Goal: Task Accomplishment & Management: Use online tool/utility

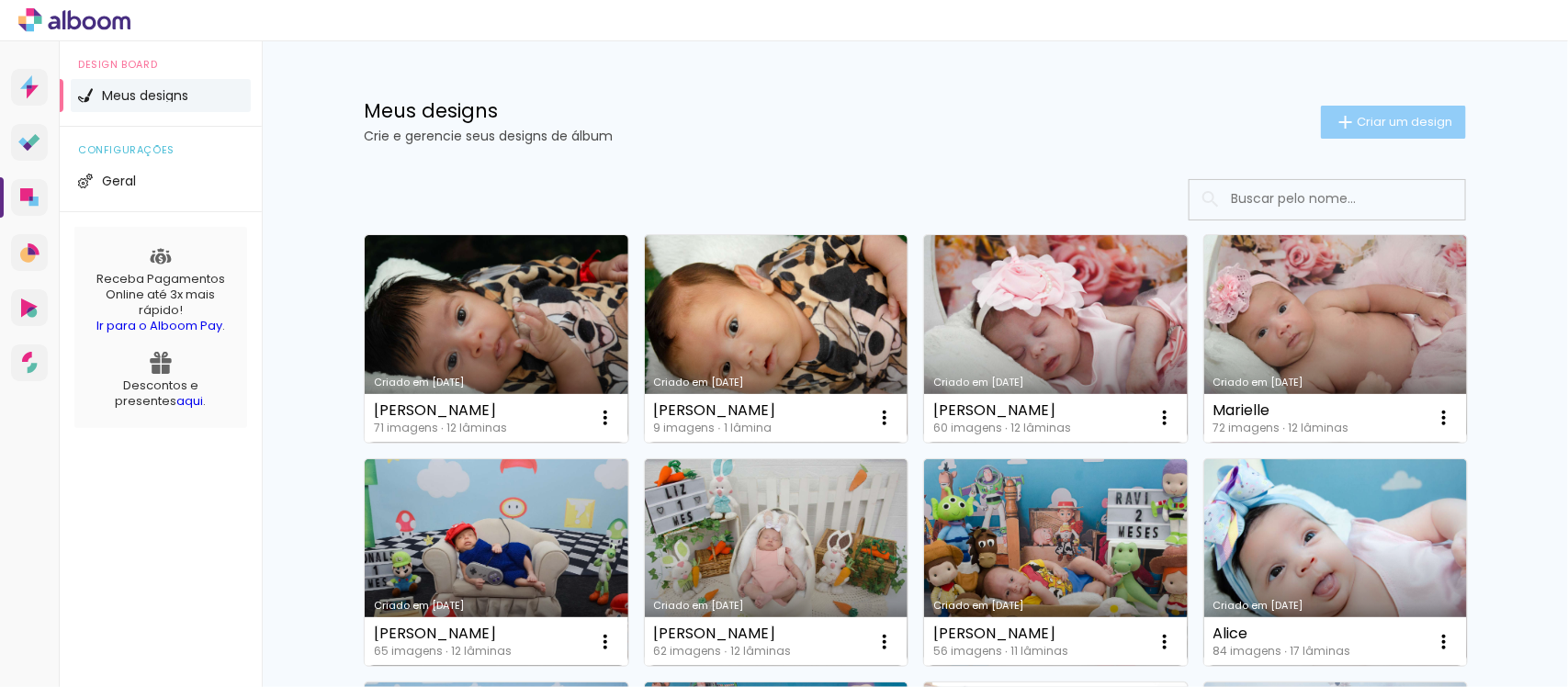
click at [1421, 117] on span "Criar um design" at bounding box center [1404, 121] width 96 height 12
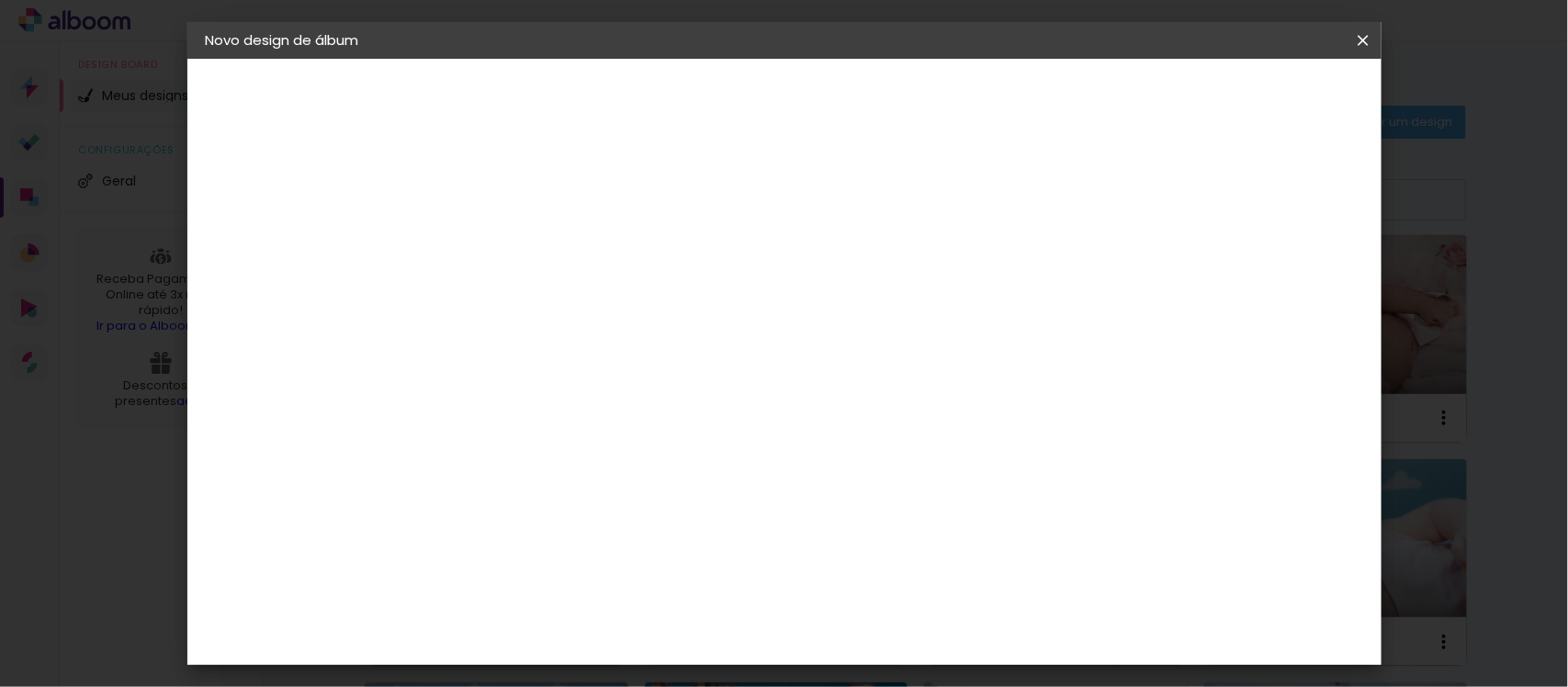
click at [506, 252] on input at bounding box center [506, 247] width 0 height 29
type input "Ayla"
click at [0, 0] on slot "Avançar" at bounding box center [0, 0] width 0 height 0
click at [636, 330] on paper-input-container at bounding box center [553, 350] width 198 height 42
type input "matr"
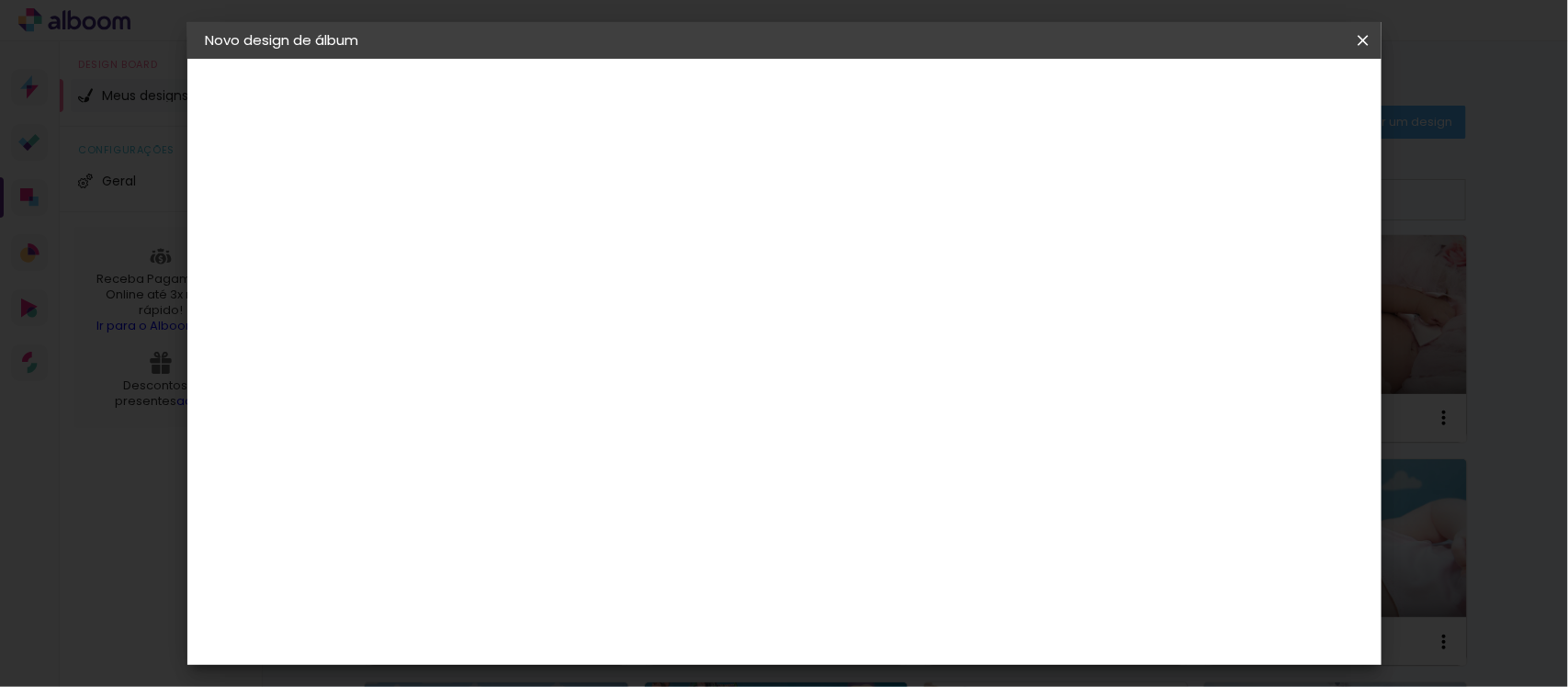
type paper-input "matr"
click at [616, 388] on div "M" at bounding box center [534, 383] width 161 height 24
click at [616, 434] on div "Encadernadora Argentina Brasil Bolívia Equador Portugal Peru Uruguai M Matrix" at bounding box center [534, 308] width 161 height 261
click at [616, 371] on div "M" at bounding box center [534, 383] width 161 height 24
click at [539, 408] on div "Matrix" at bounding box center [516, 415] width 45 height 15
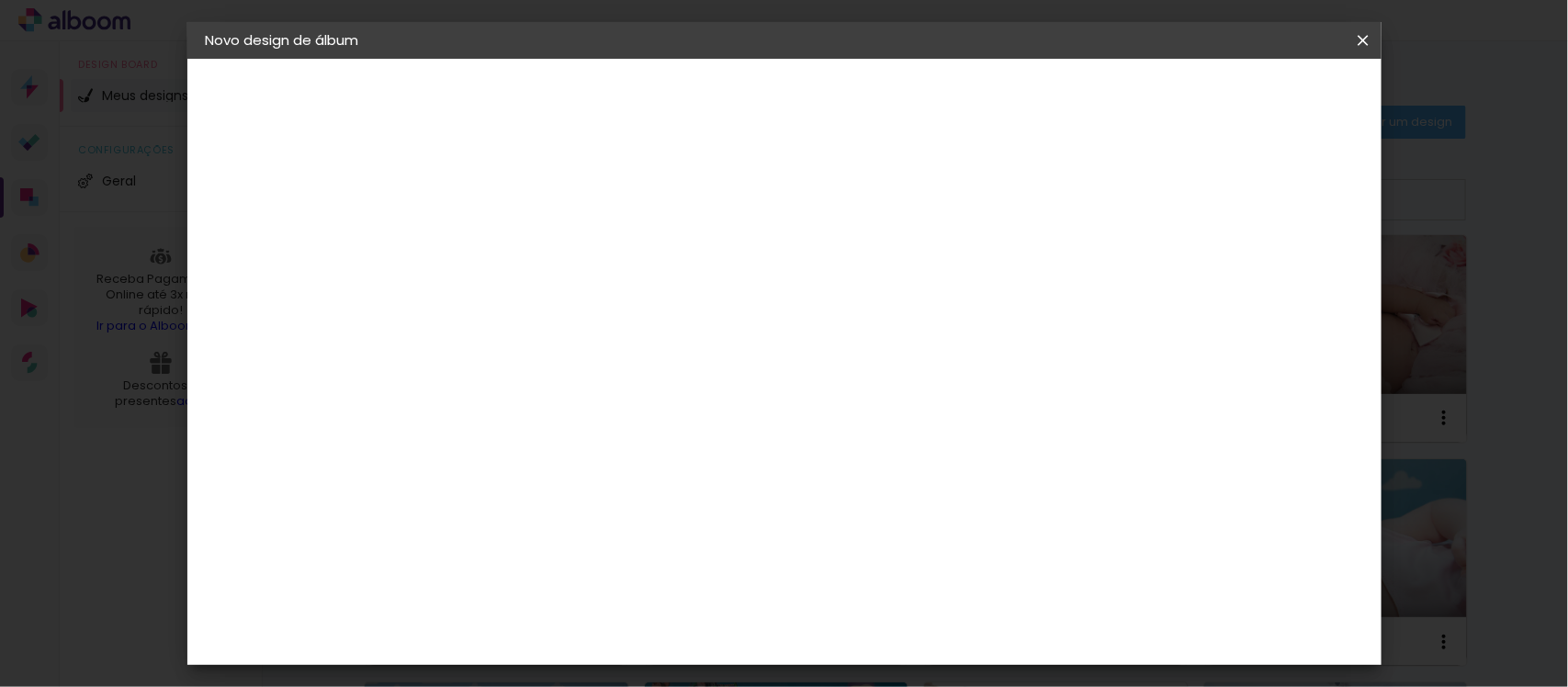
click at [0, 0] on slot "Avançar" at bounding box center [0, 0] width 0 height 0
click at [631, 338] on span "20 × 30" at bounding box center [588, 357] width 85 height 38
click at [806, 83] on paper-button "Avançar" at bounding box center [760, 97] width 90 height 32
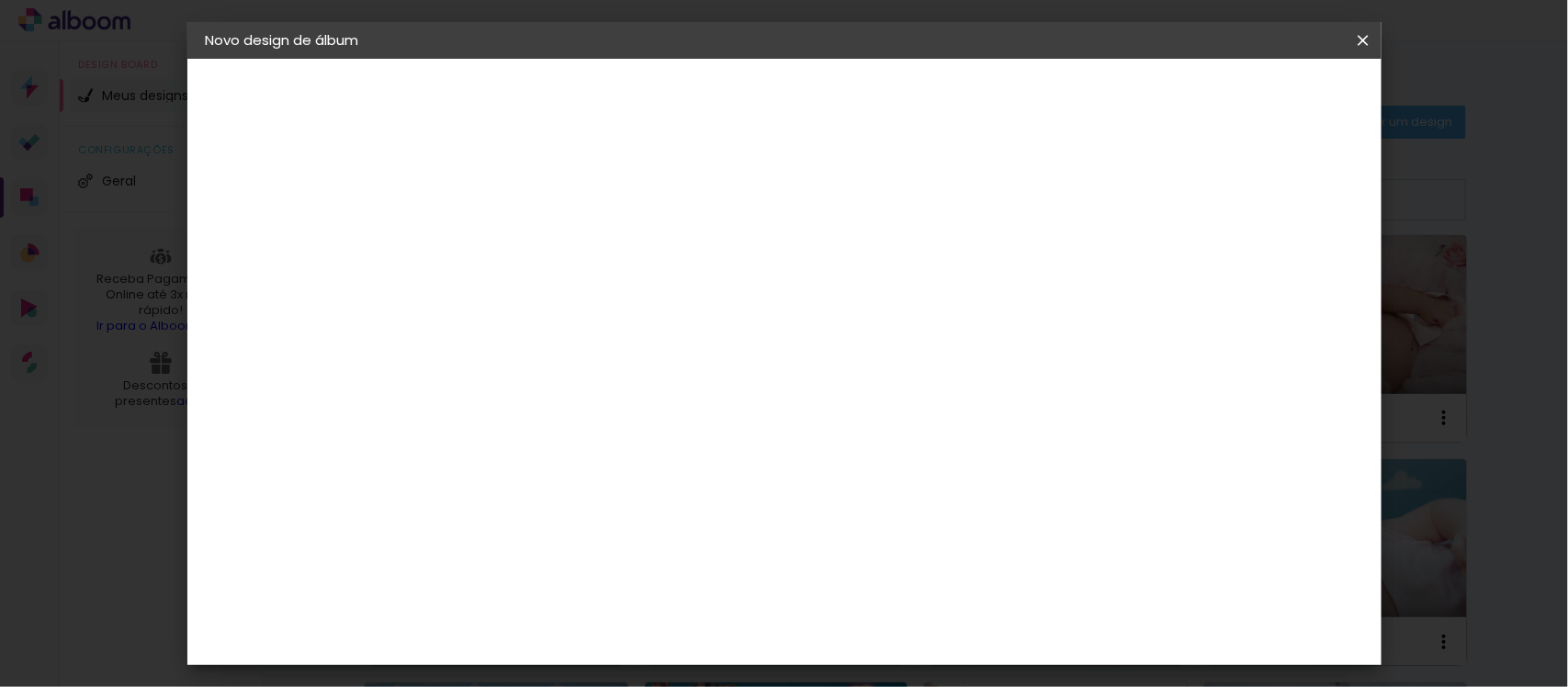
click at [1245, 92] on span "Iniciar design" at bounding box center [1203, 97] width 83 height 13
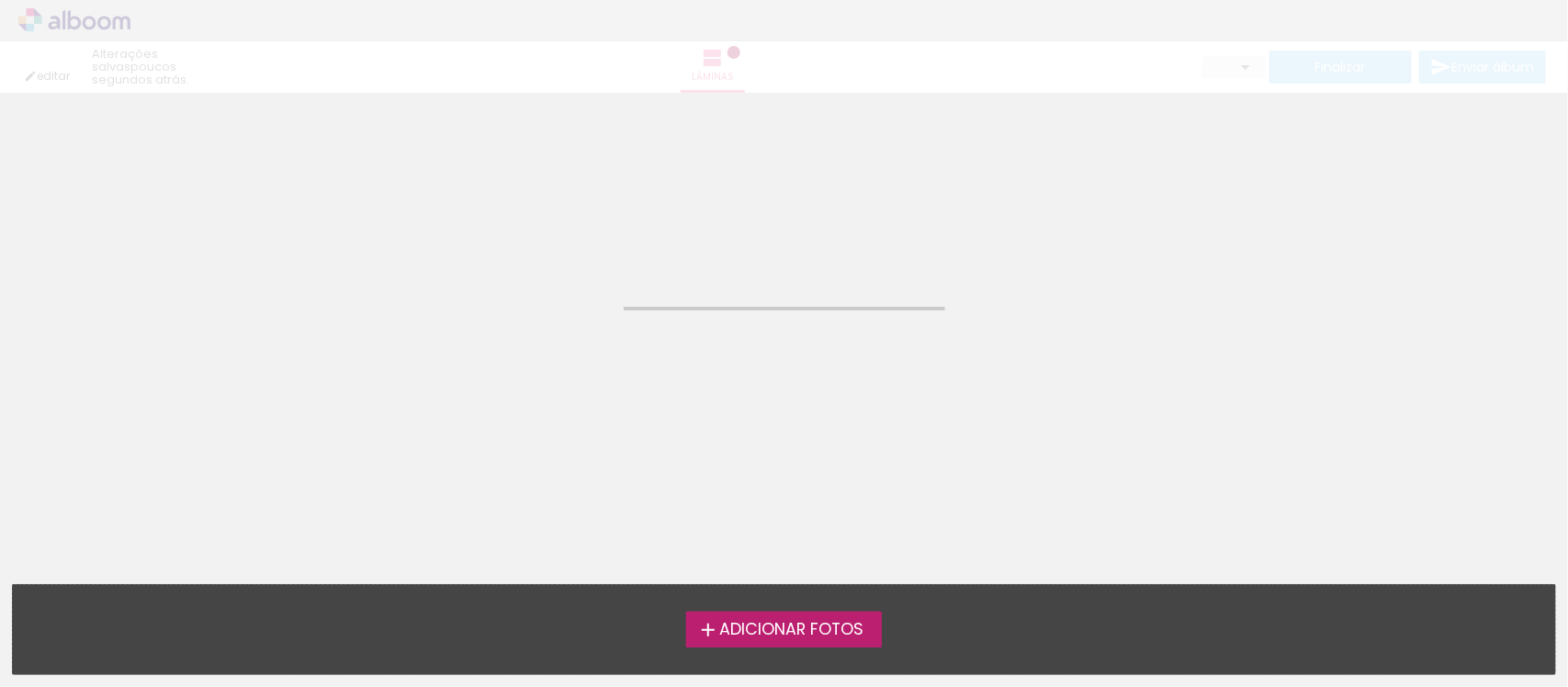
click at [736, 632] on span "Adicionar Fotos" at bounding box center [792, 630] width 145 height 17
click at [0, 0] on input "file" at bounding box center [0, 0] width 0 height 0
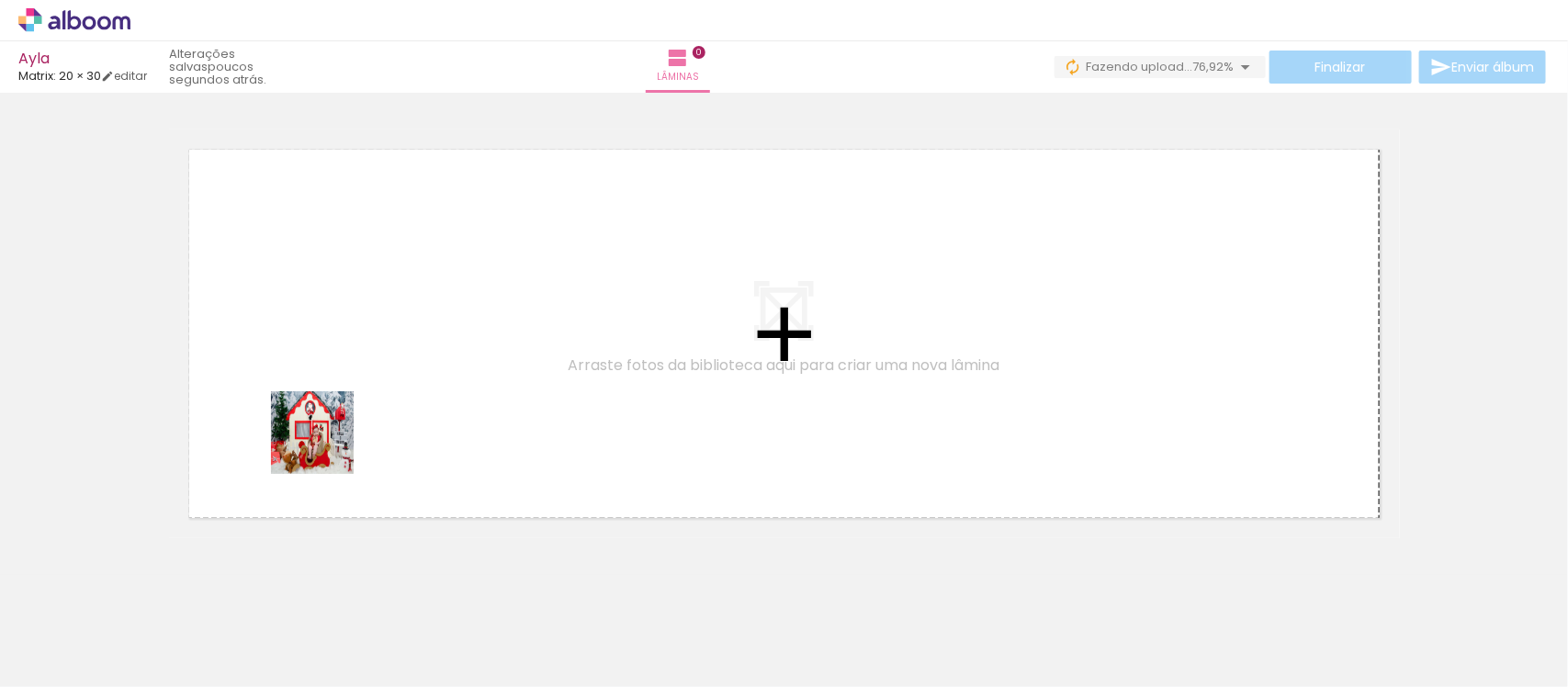
drag, startPoint x: 179, startPoint y: 632, endPoint x: 364, endPoint y: 406, distance: 292.1
click at [364, 406] on quentale-workspace at bounding box center [784, 343] width 1568 height 687
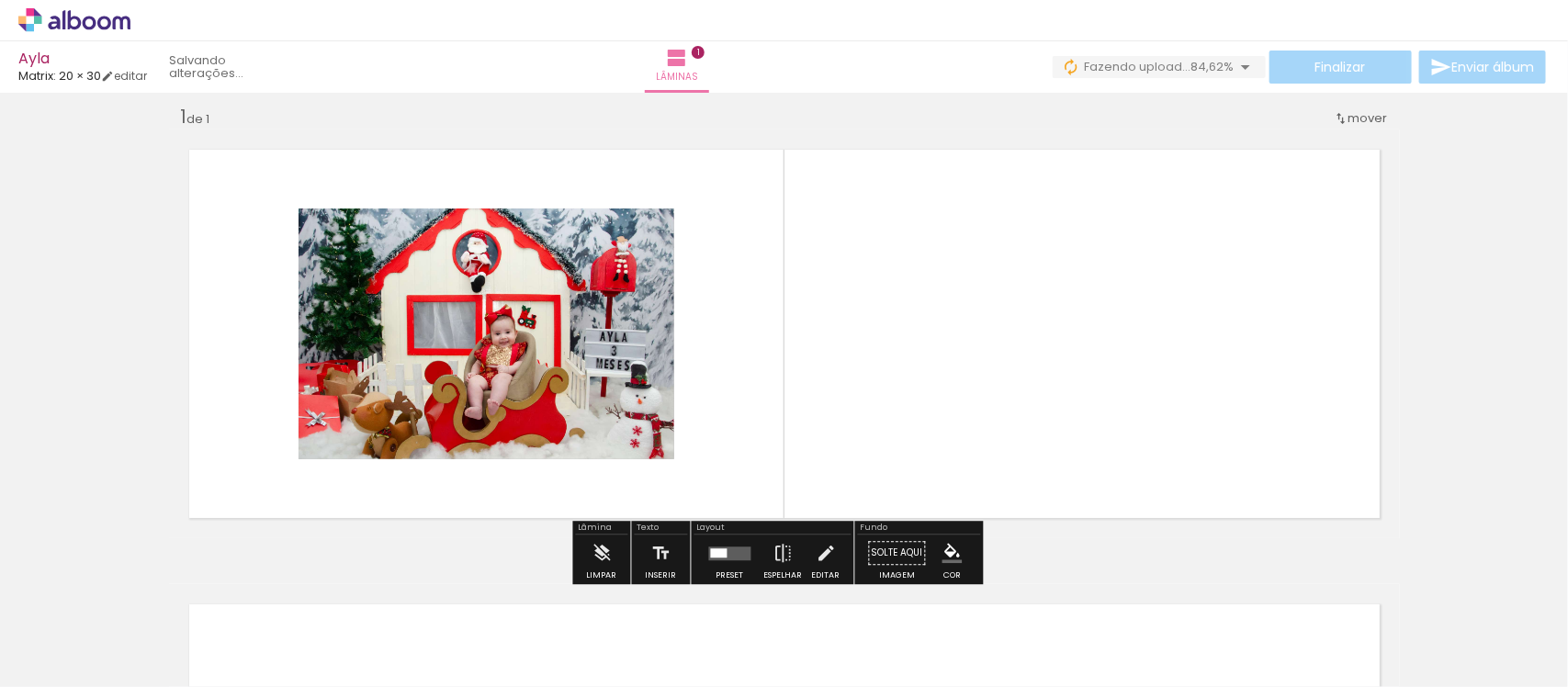
scroll to position [17, 0]
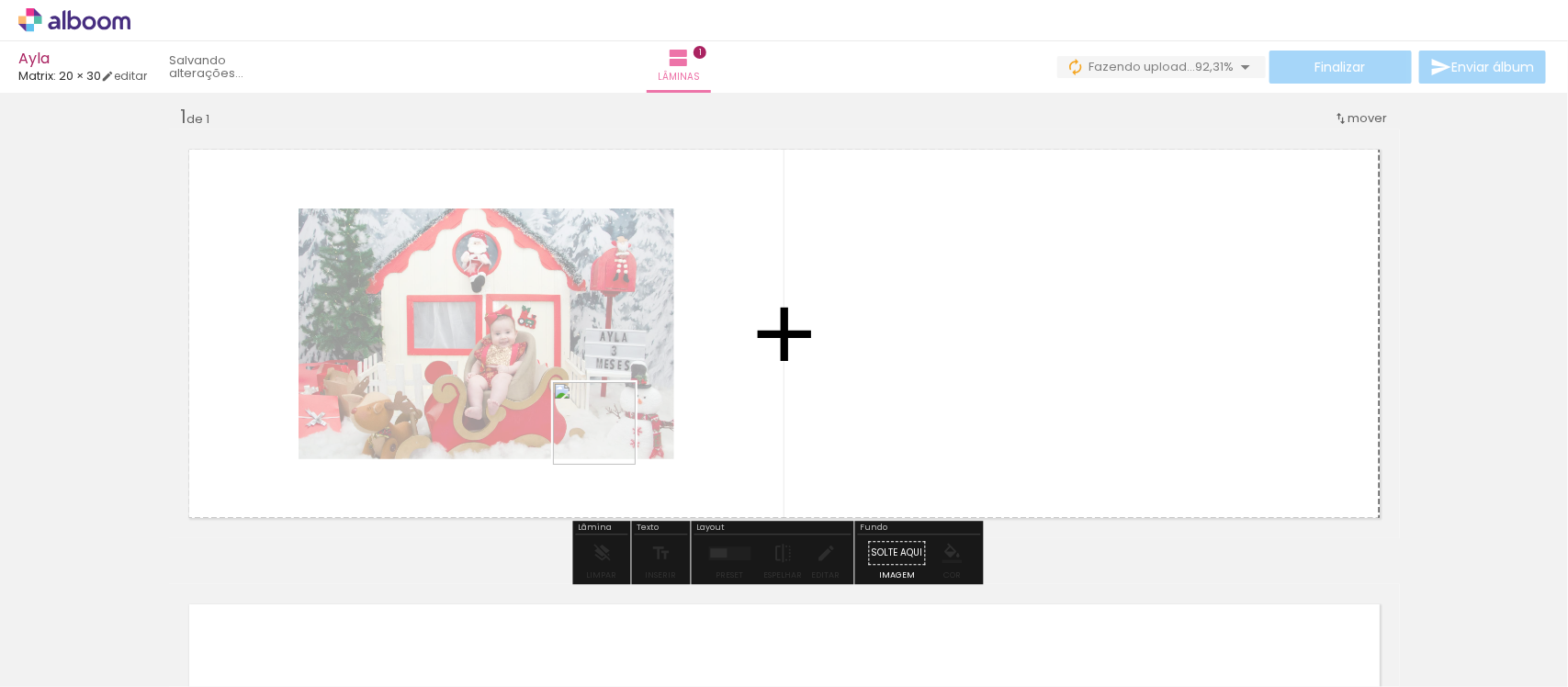
drag, startPoint x: 286, startPoint y: 620, endPoint x: 765, endPoint y: 343, distance: 553.3
click at [765, 343] on quentale-workspace at bounding box center [784, 343] width 1568 height 687
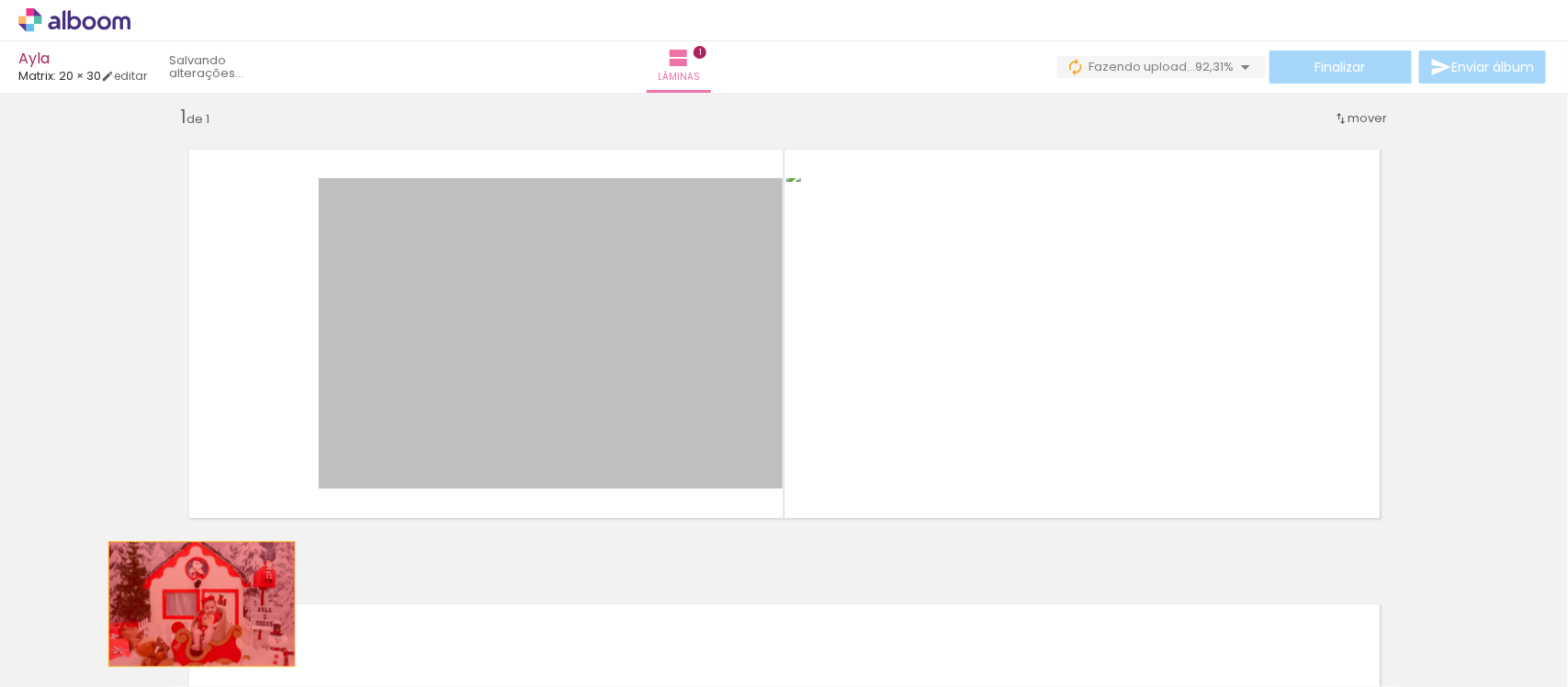
drag, startPoint x: 580, startPoint y: 363, endPoint x: 230, endPoint y: 607, distance: 426.7
click at [189, 604] on quentale-workspace at bounding box center [784, 343] width 1568 height 687
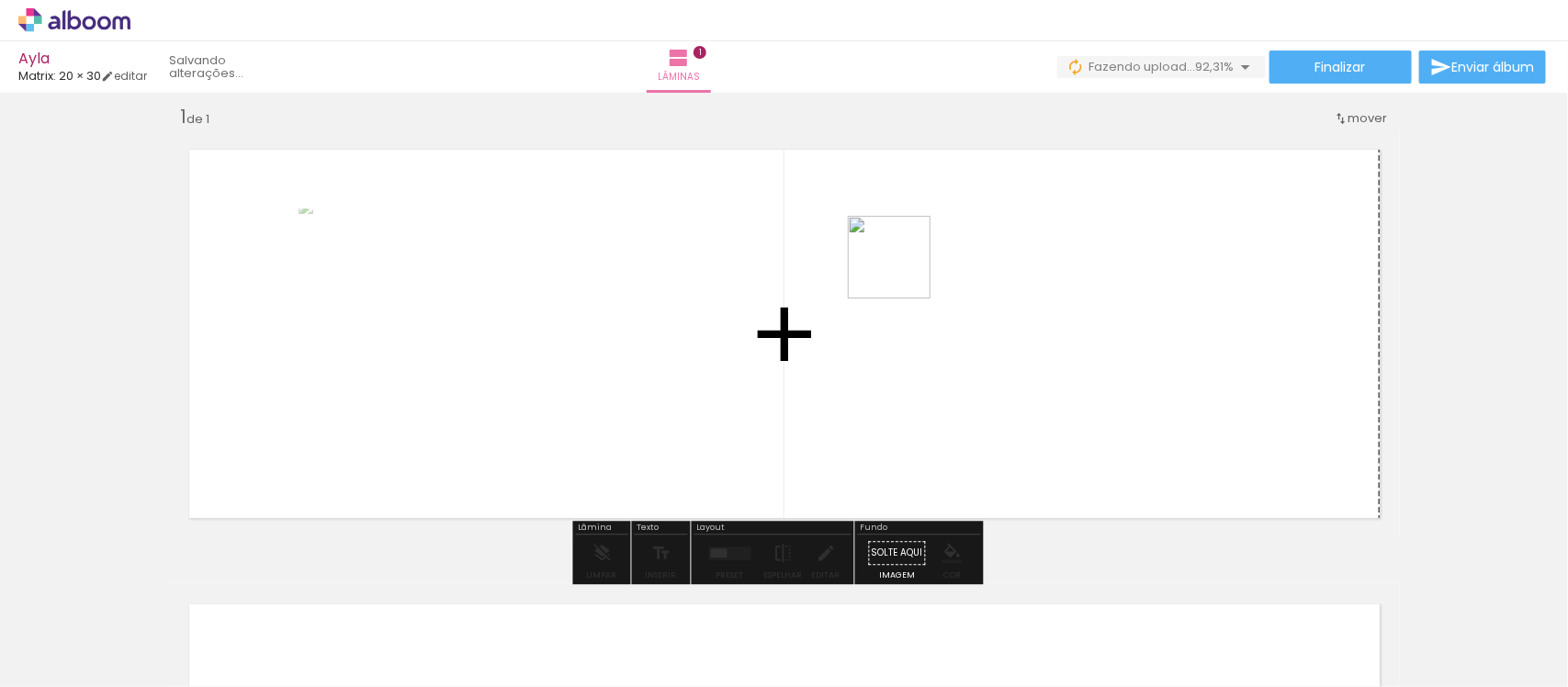
drag, startPoint x: 391, startPoint y: 650, endPoint x: 903, endPoint y: 271, distance: 637.0
click at [903, 271] on quentale-workspace at bounding box center [784, 343] width 1568 height 687
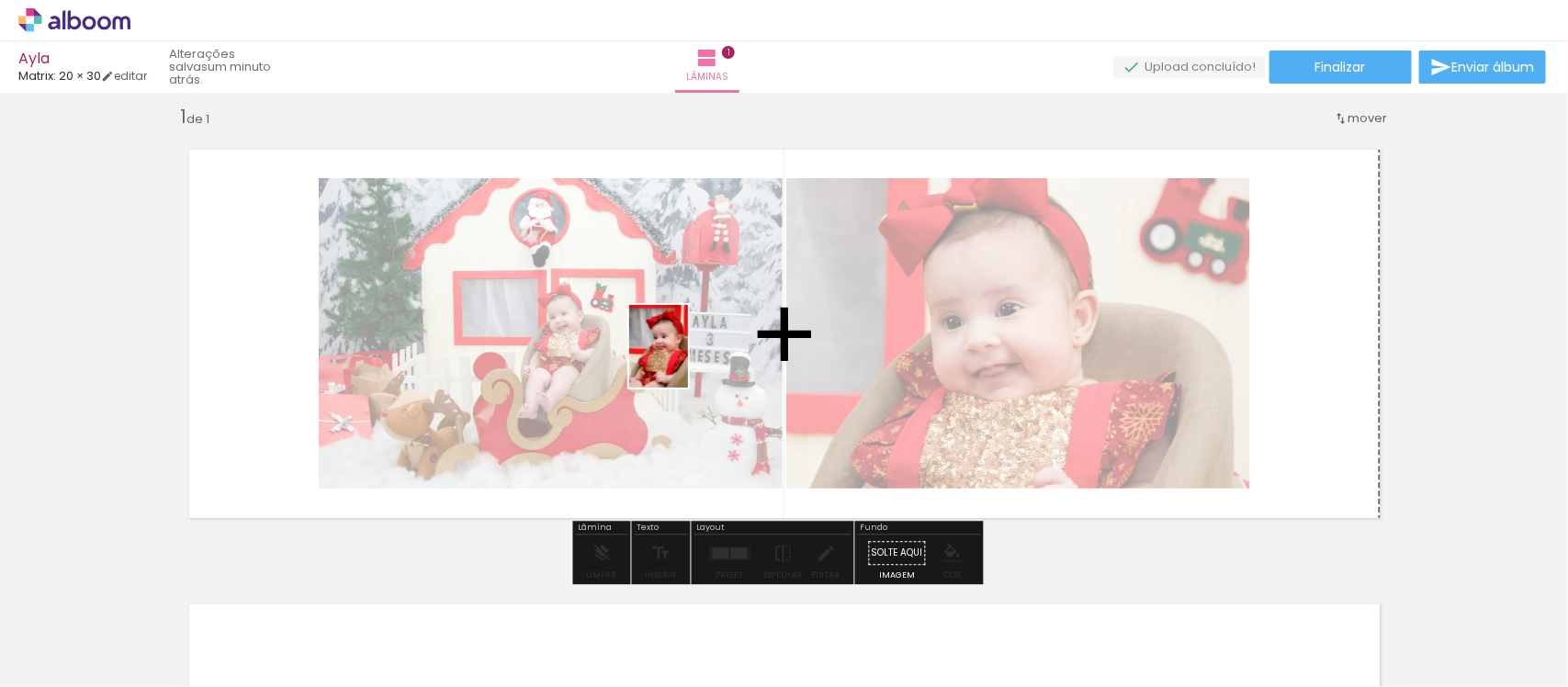
drag, startPoint x: 543, startPoint y: 565, endPoint x: 684, endPoint y: 360, distance: 248.8
click at [684, 360] on quentale-workspace at bounding box center [784, 343] width 1568 height 687
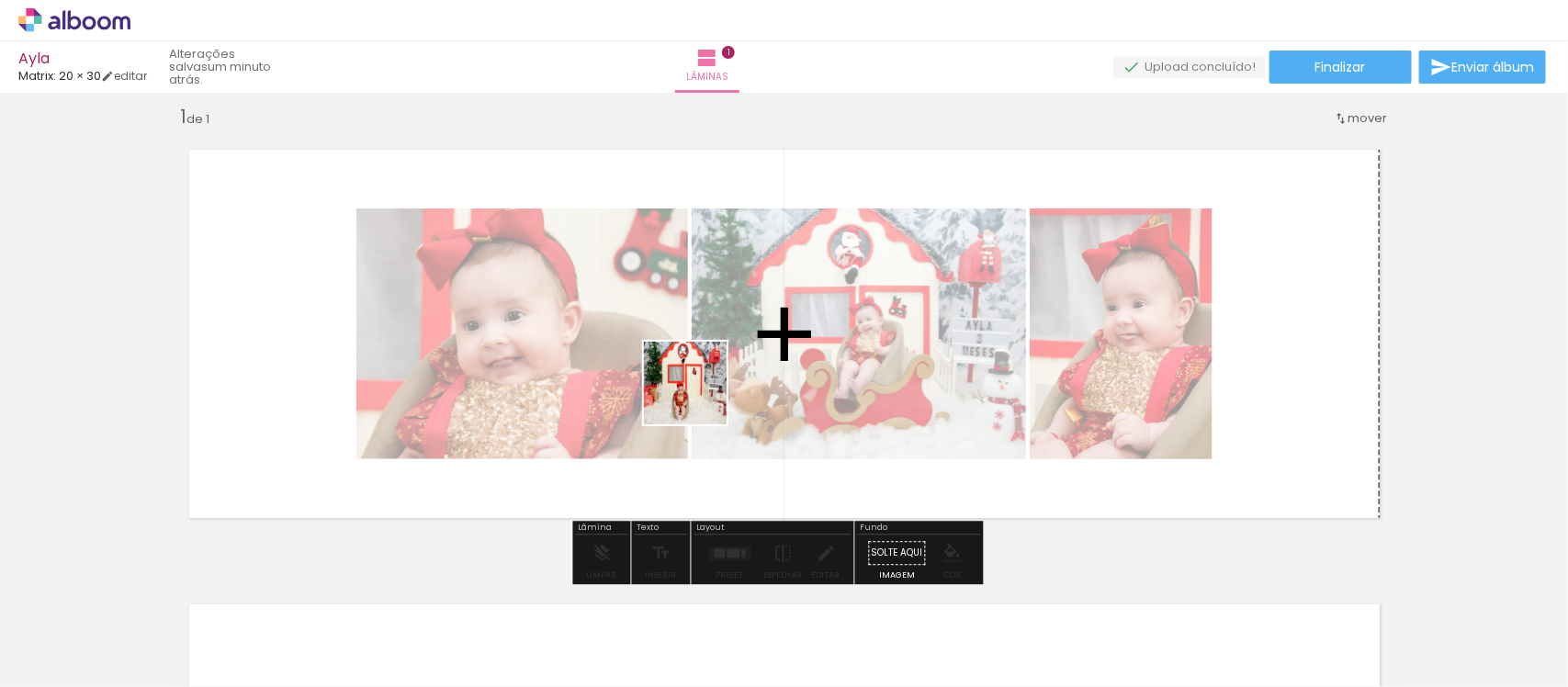
drag, startPoint x: 591, startPoint y: 634, endPoint x: 701, endPoint y: 636, distance: 110.0
click at [700, 393] on quentale-workspace at bounding box center [784, 343] width 1568 height 687
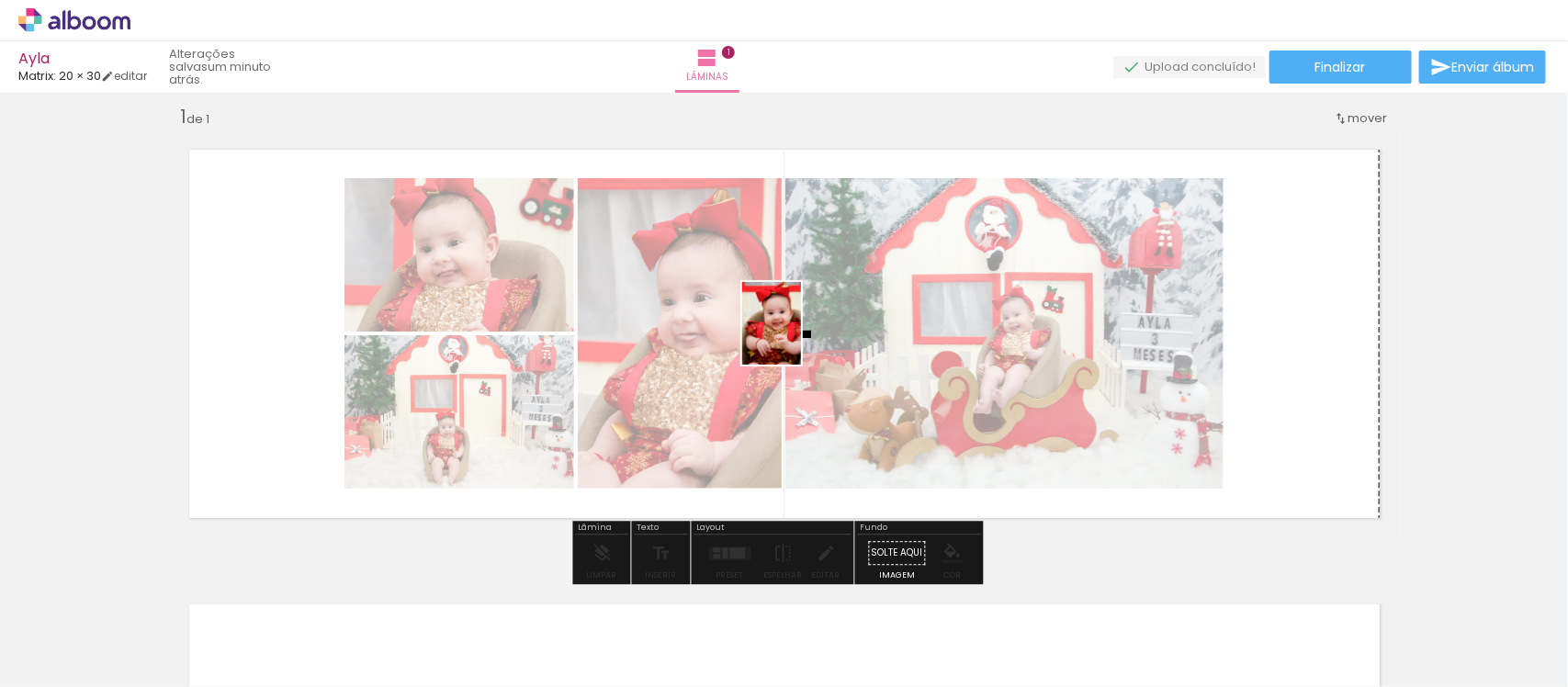
drag, startPoint x: 701, startPoint y: 636, endPoint x: 797, endPoint y: 337, distance: 314.0
click at [797, 337] on quentale-workspace at bounding box center [784, 343] width 1568 height 687
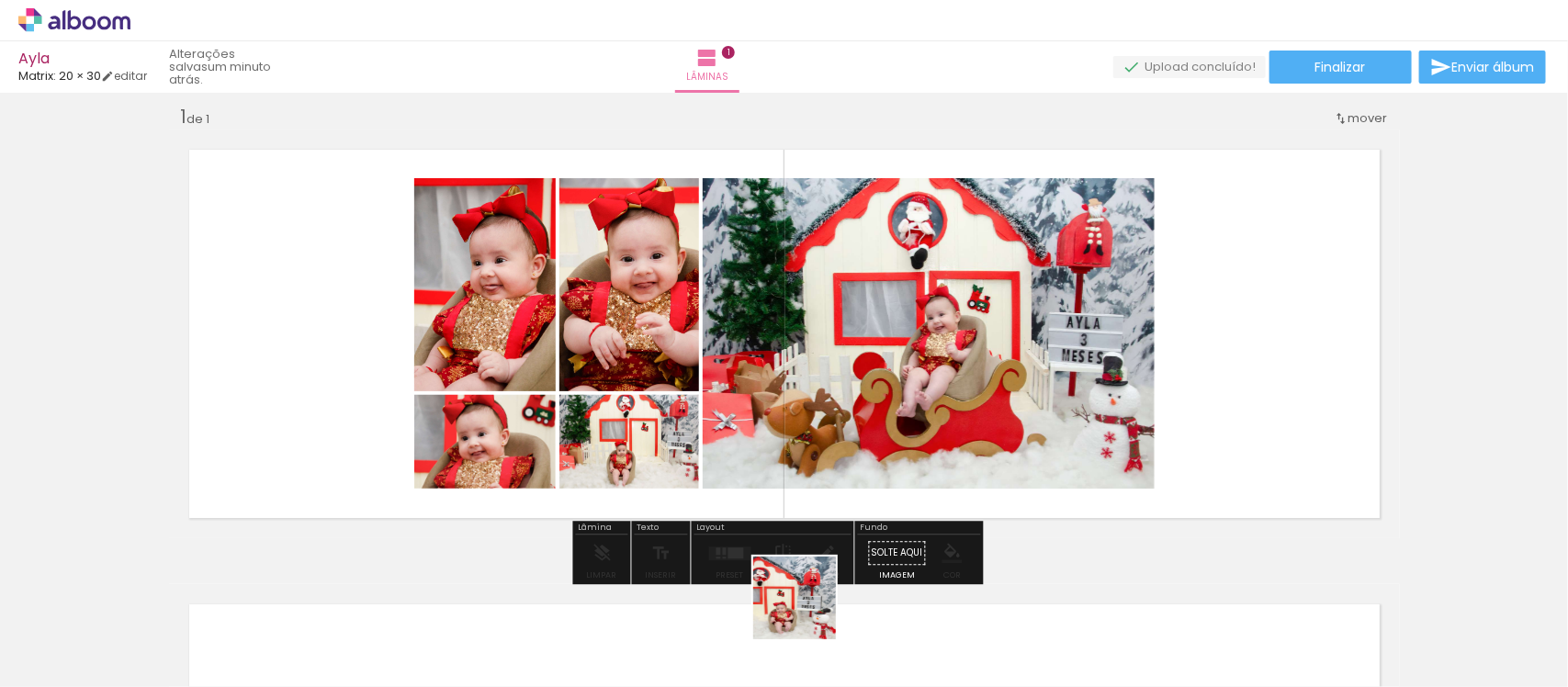
drag, startPoint x: 809, startPoint y: 639, endPoint x: 869, endPoint y: 400, distance: 246.4
click at [869, 400] on quentale-workspace at bounding box center [784, 343] width 1568 height 687
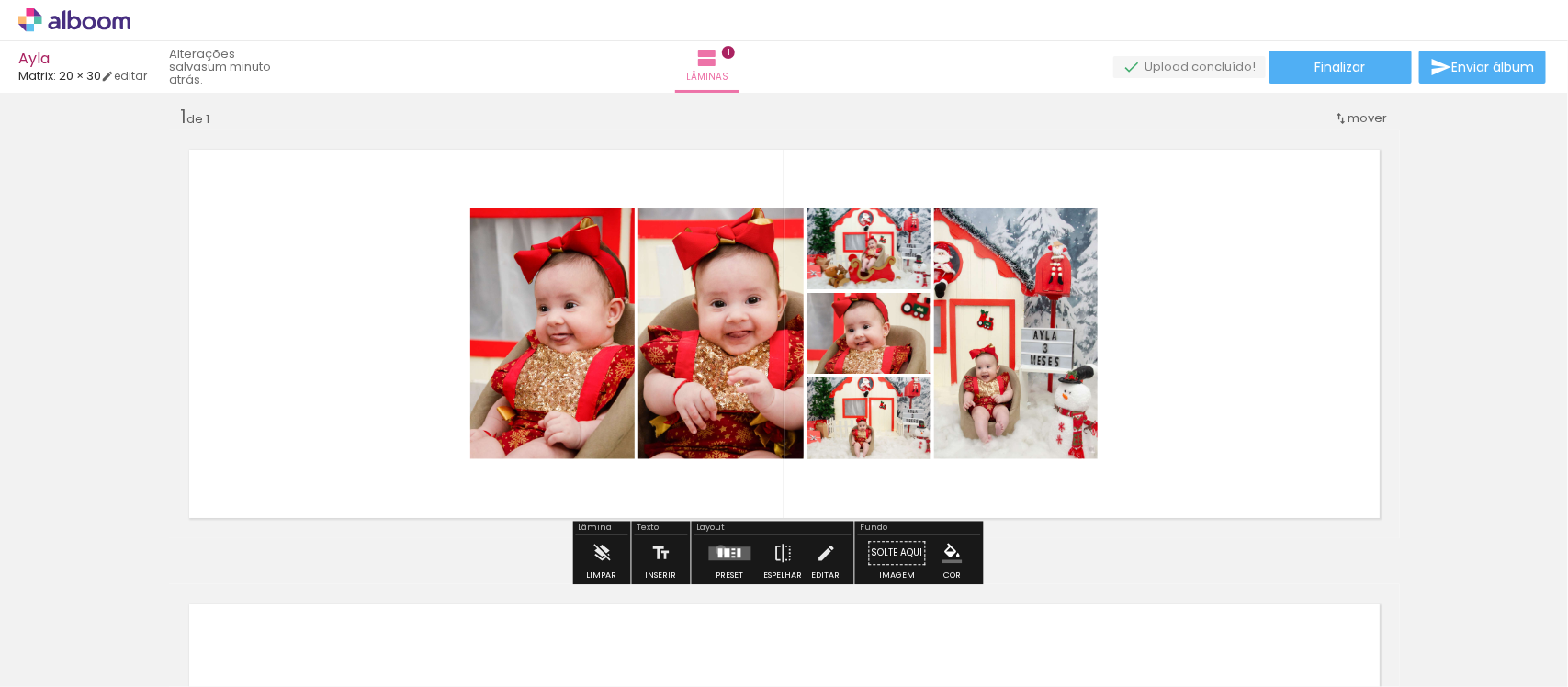
click at [719, 550] on div at bounding box center [720, 553] width 5 height 9
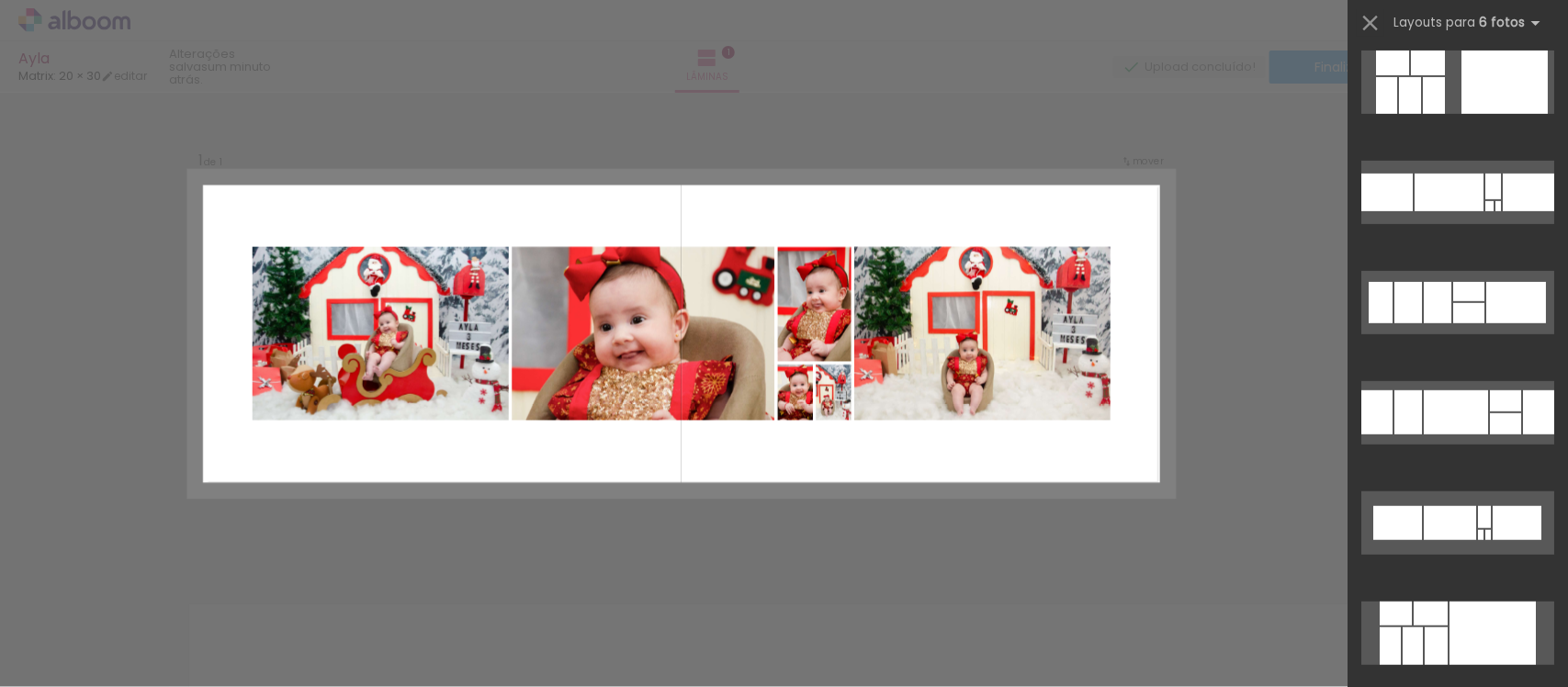
scroll to position [0, 0]
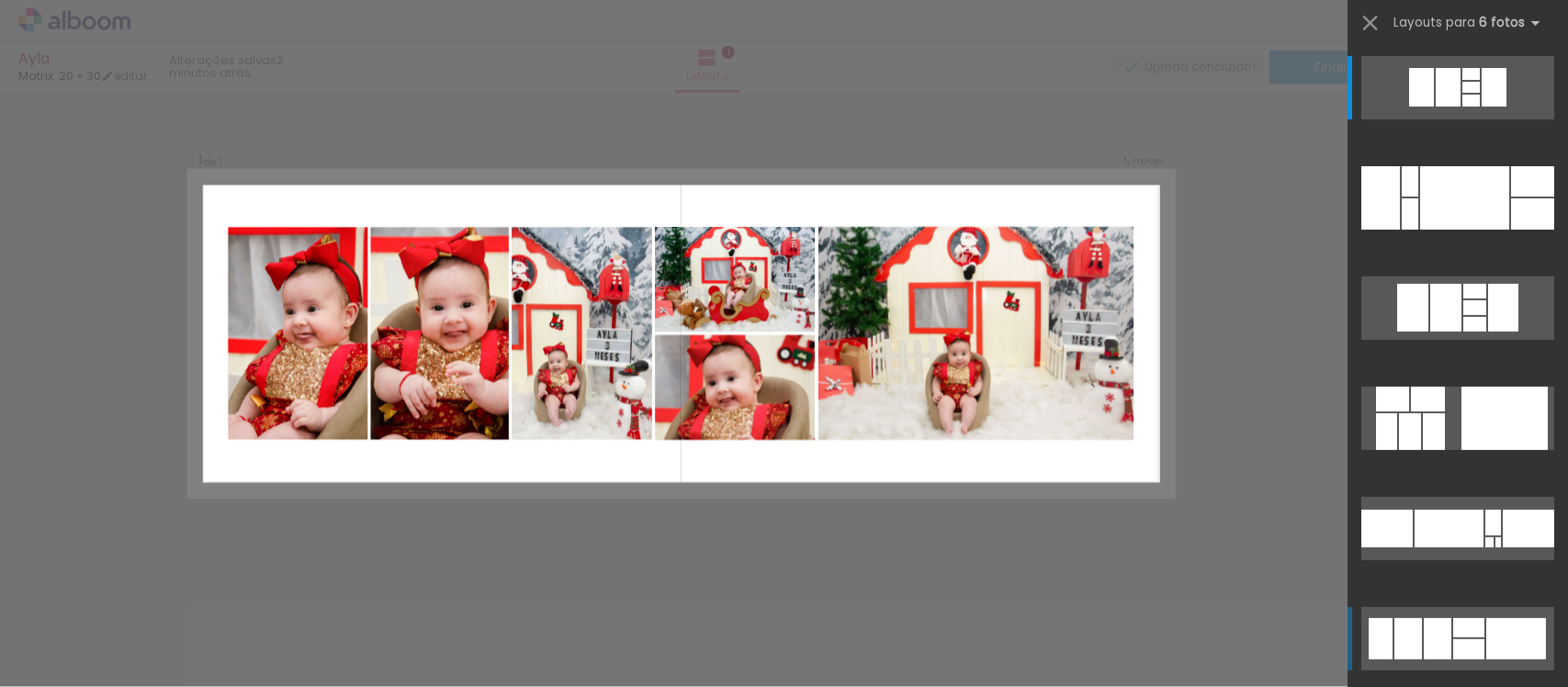
click at [1463, 636] on div at bounding box center [1469, 628] width 32 height 19
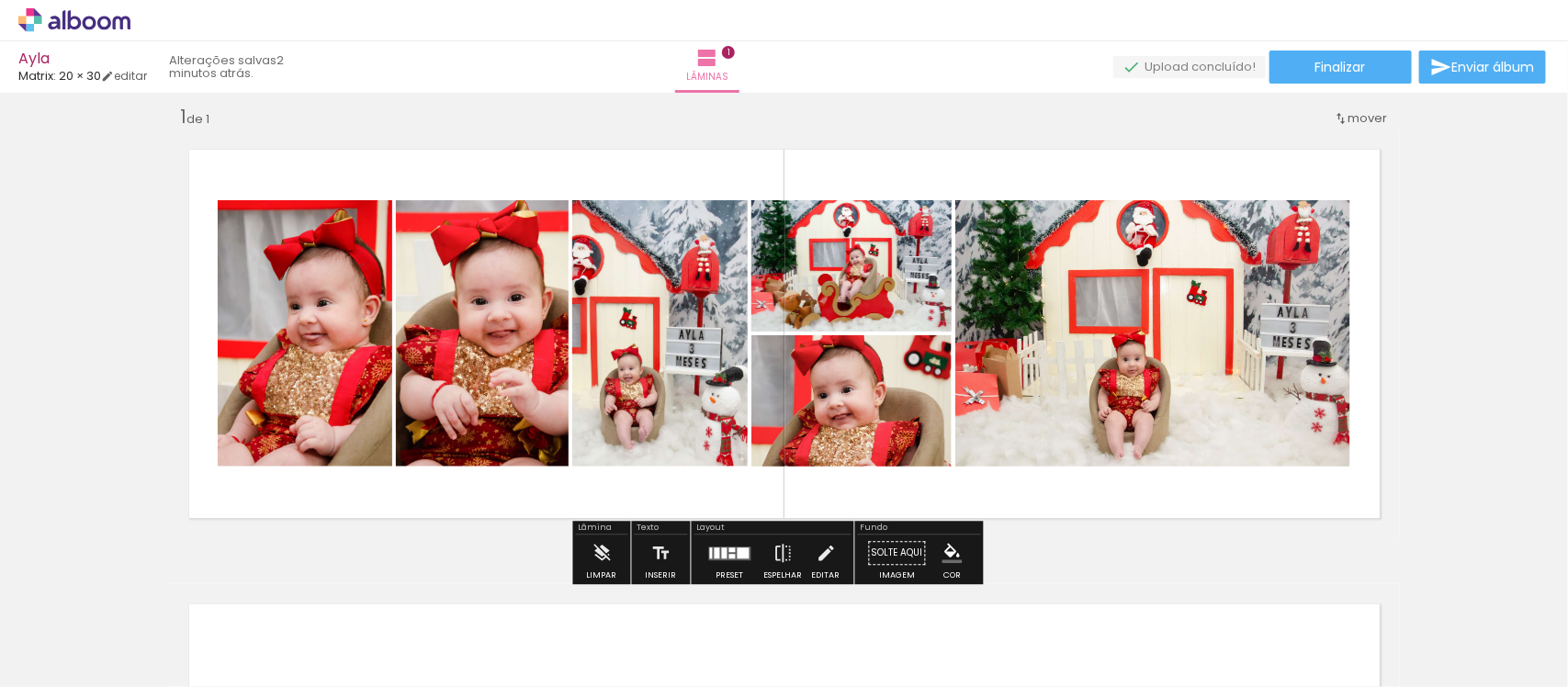
click at [1523, 312] on div "Inserir lâmina 1 de 1" at bounding box center [784, 538] width 1568 height 910
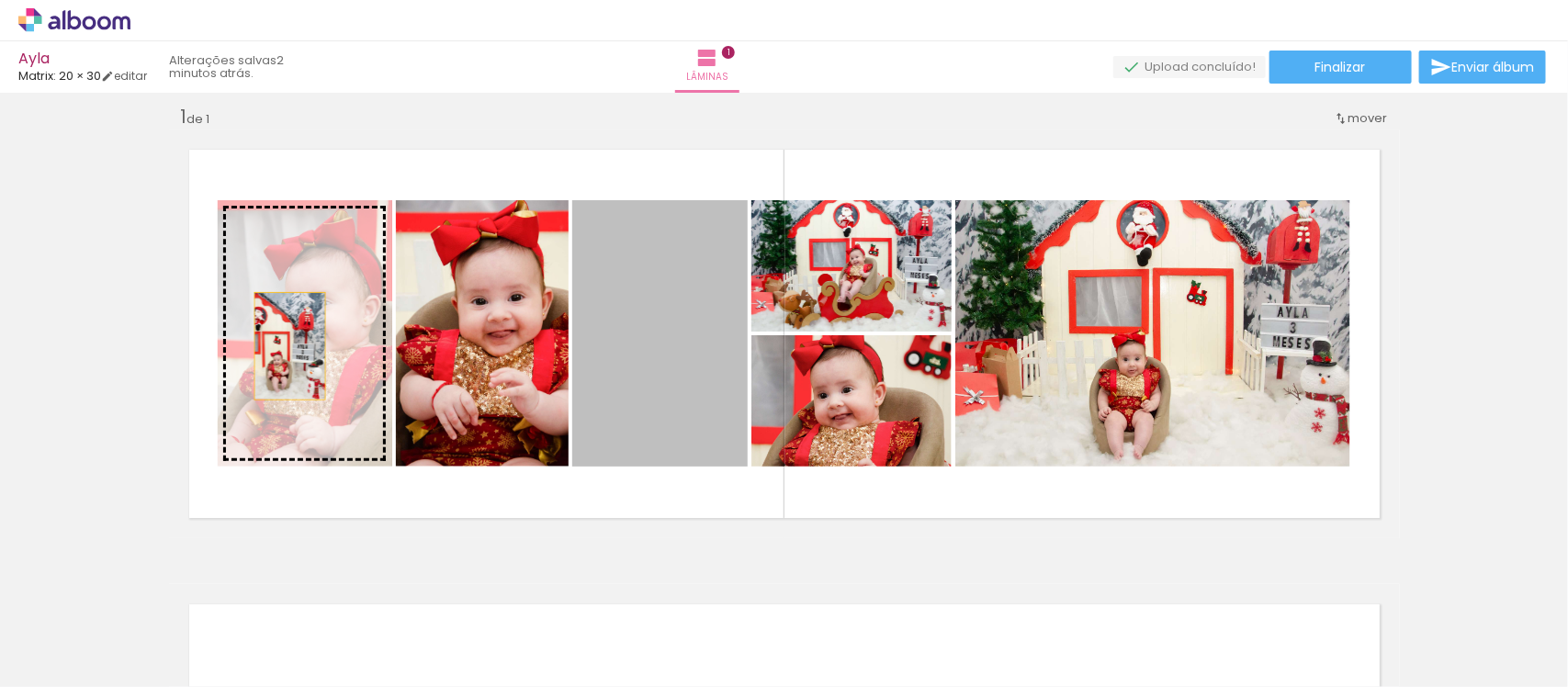
drag, startPoint x: 664, startPoint y: 364, endPoint x: 281, endPoint y: 346, distance: 383.4
click at [0, 0] on slot at bounding box center [0, 0] width 0 height 0
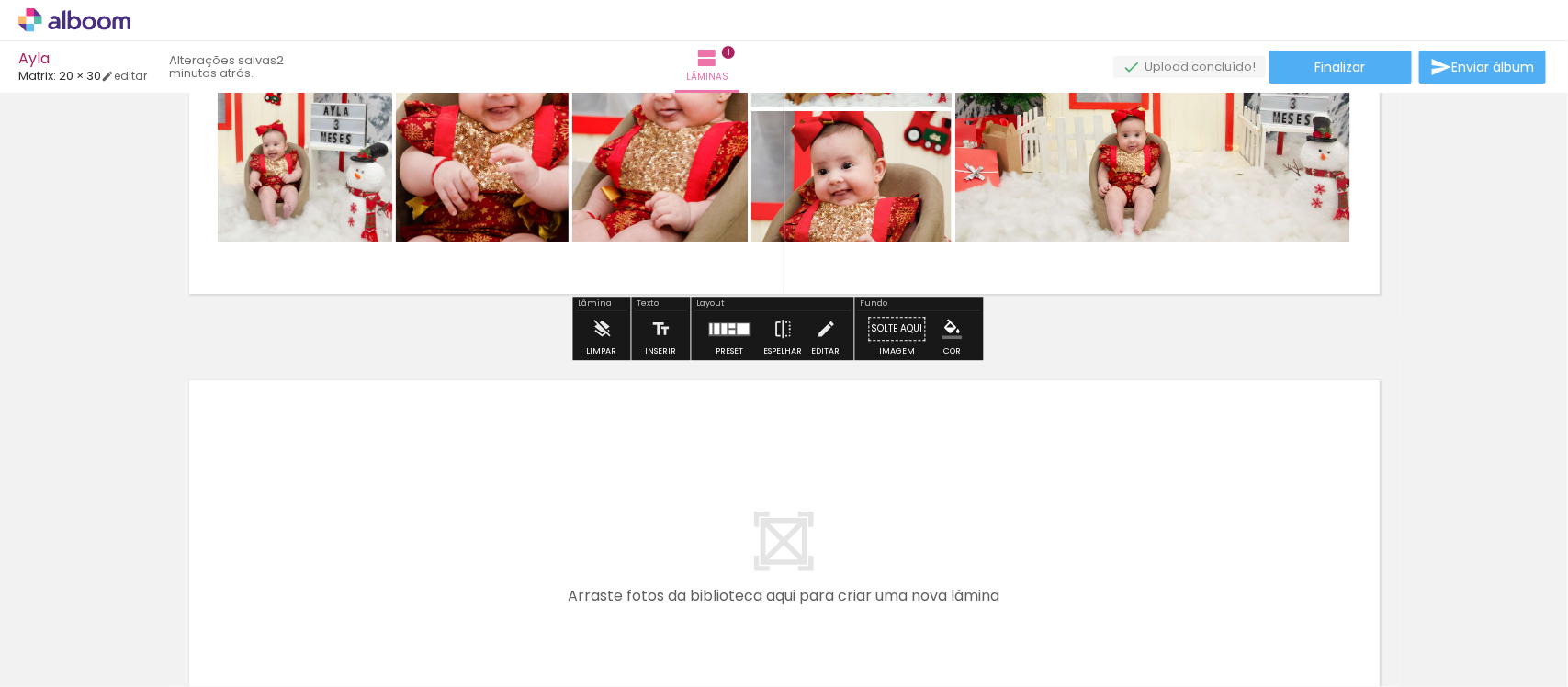
scroll to position [247, 0]
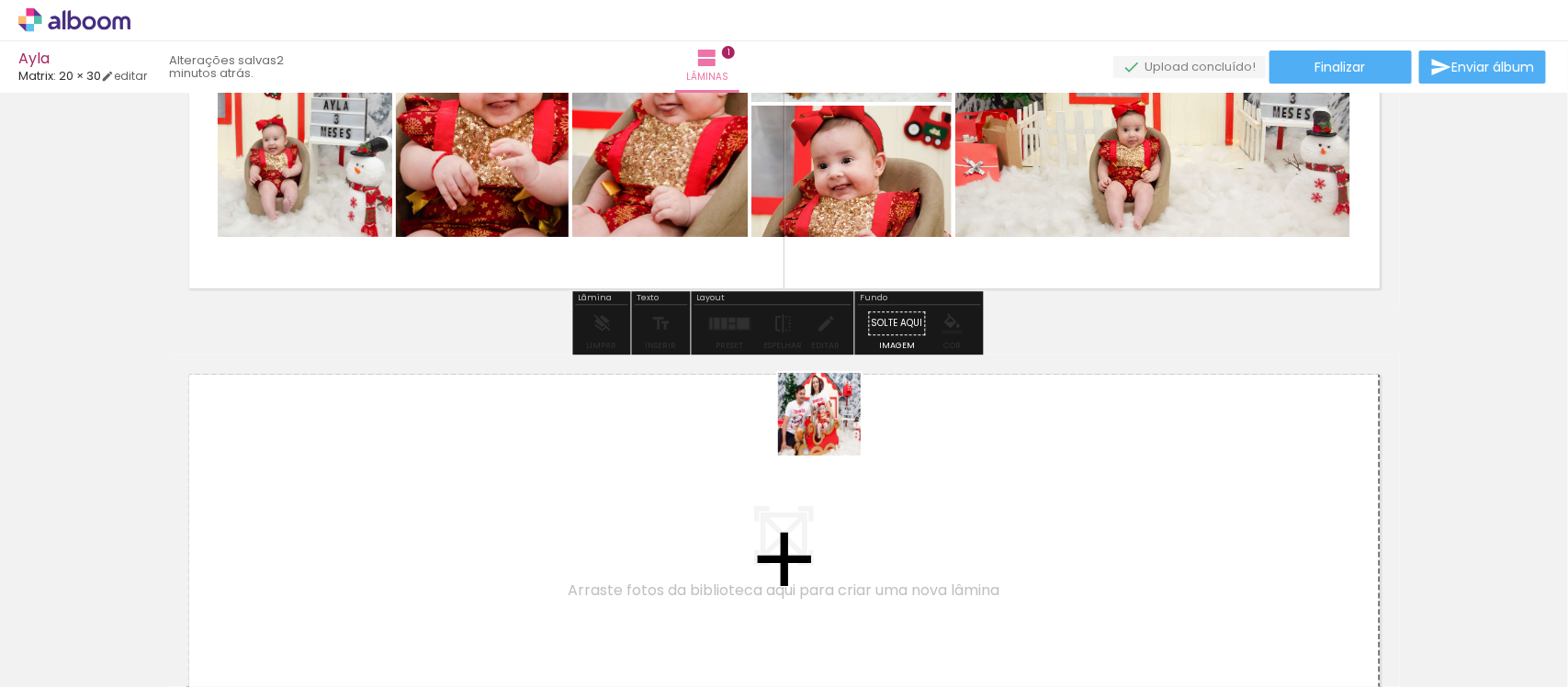
drag, startPoint x: 903, startPoint y: 623, endPoint x: 832, endPoint y: 420, distance: 215.1
click at [832, 420] on quentale-workspace at bounding box center [784, 343] width 1568 height 687
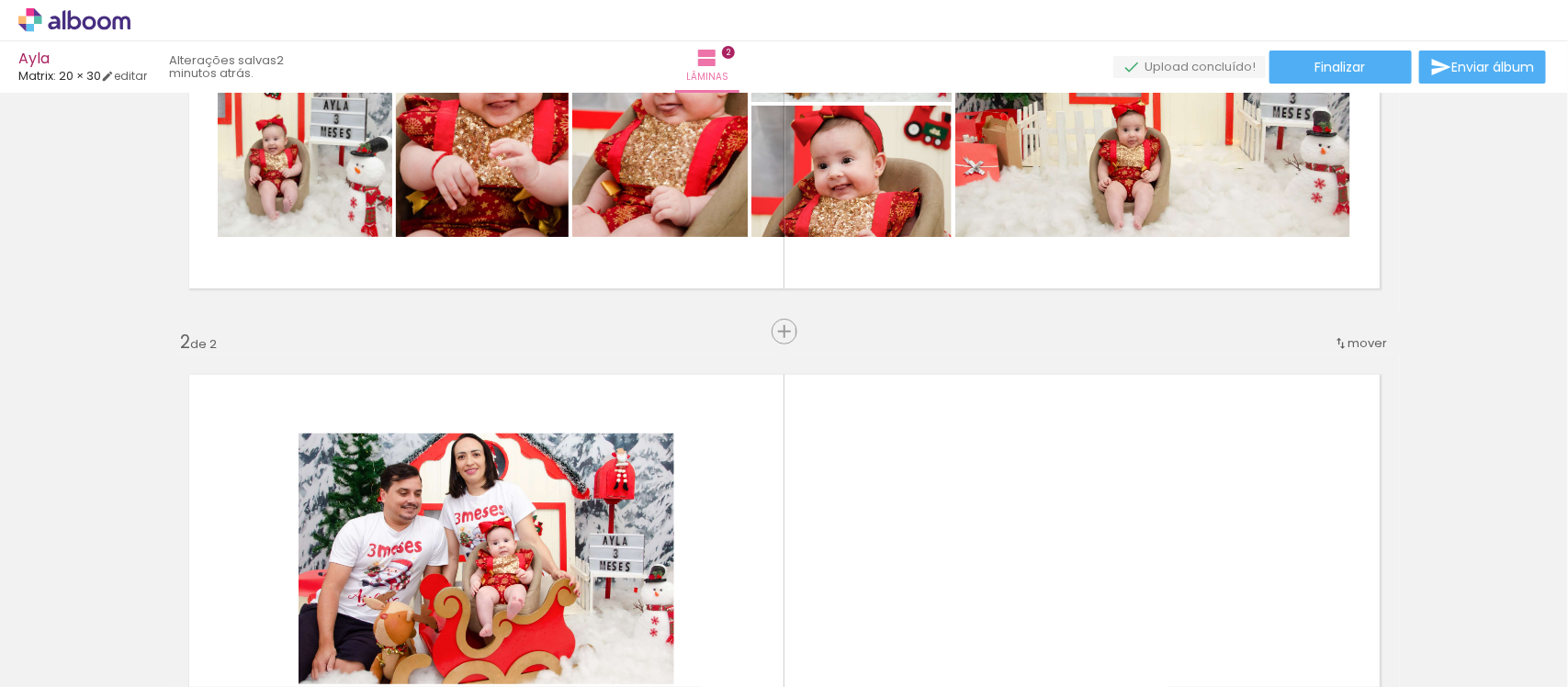
scroll to position [471, 0]
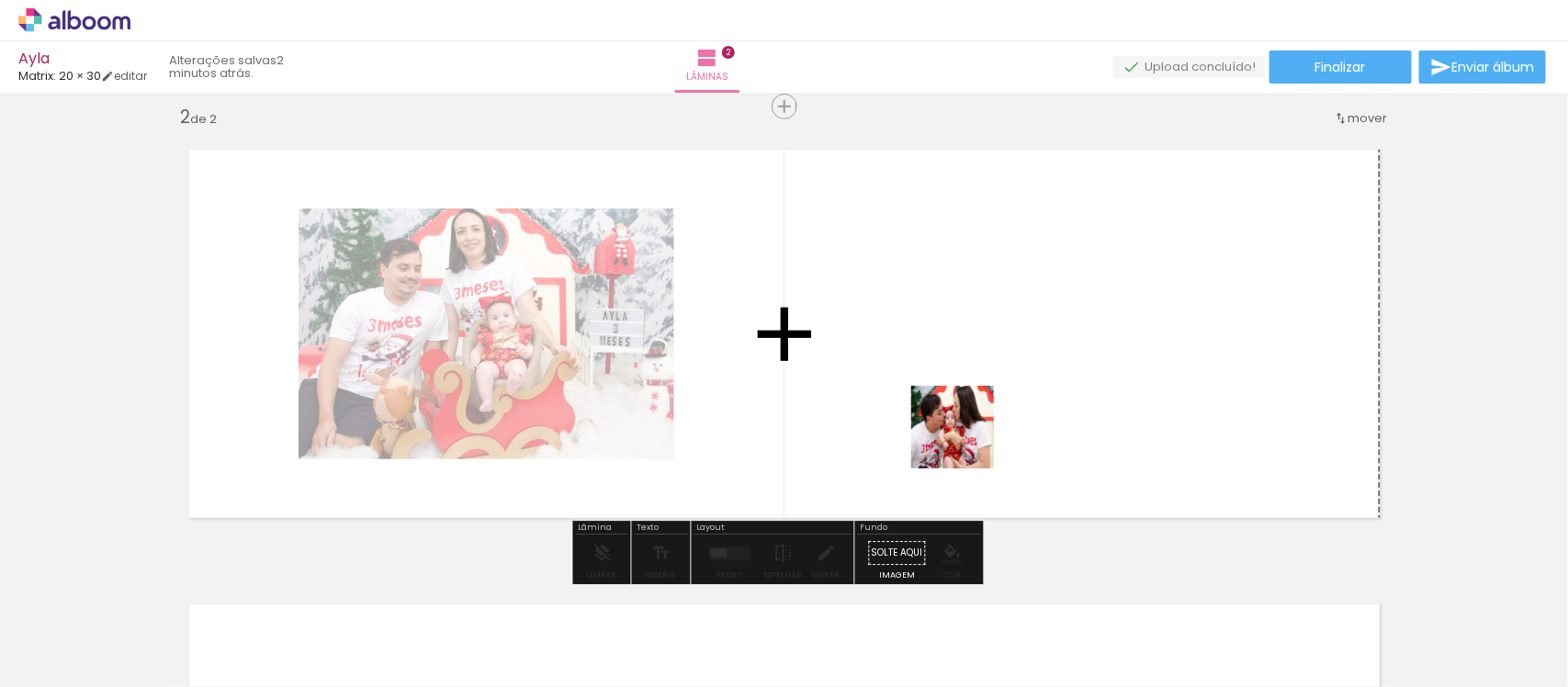
drag, startPoint x: 1003, startPoint y: 630, endPoint x: 962, endPoint y: 363, distance: 270.1
click at [962, 363] on quentale-workspace at bounding box center [784, 343] width 1568 height 687
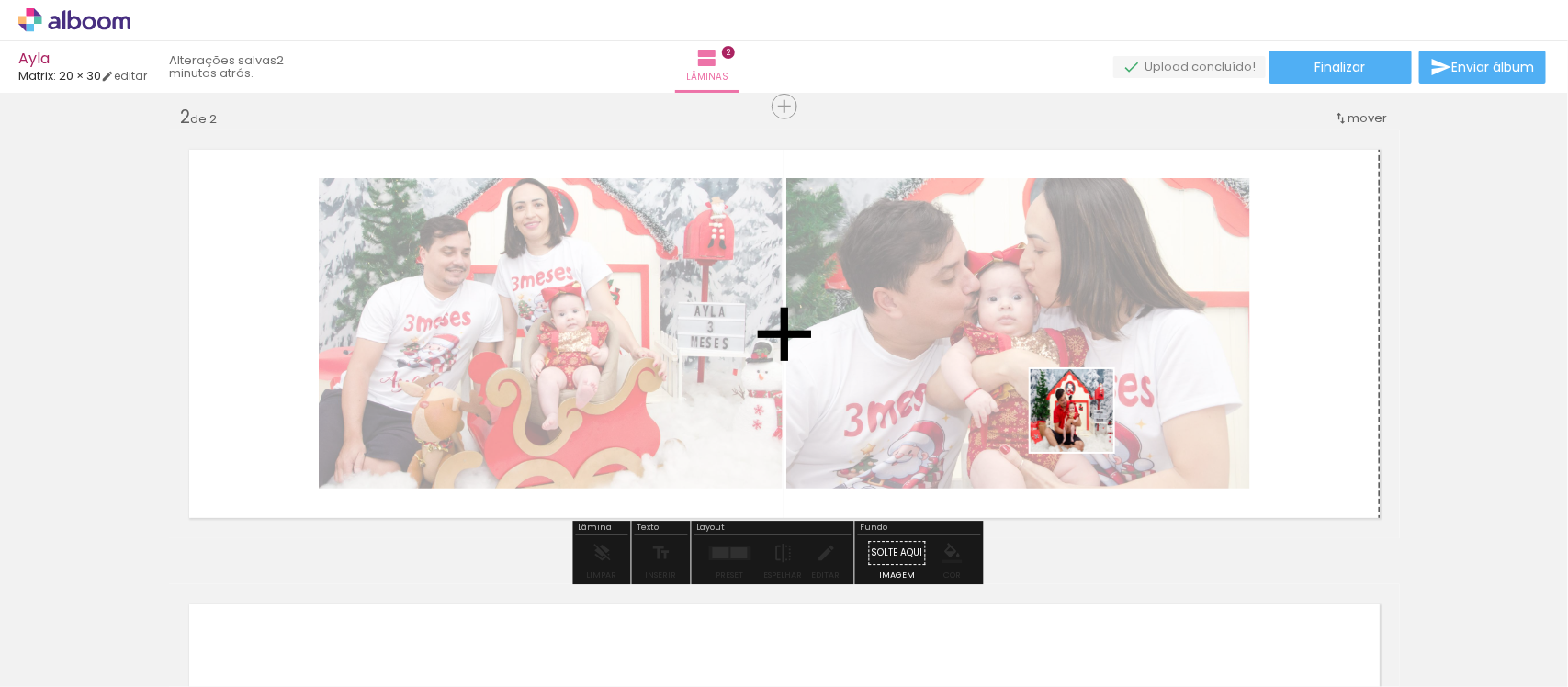
drag, startPoint x: 1136, startPoint y: 632, endPoint x: 1081, endPoint y: 379, distance: 258.9
click at [1081, 379] on quentale-workspace at bounding box center [784, 343] width 1568 height 687
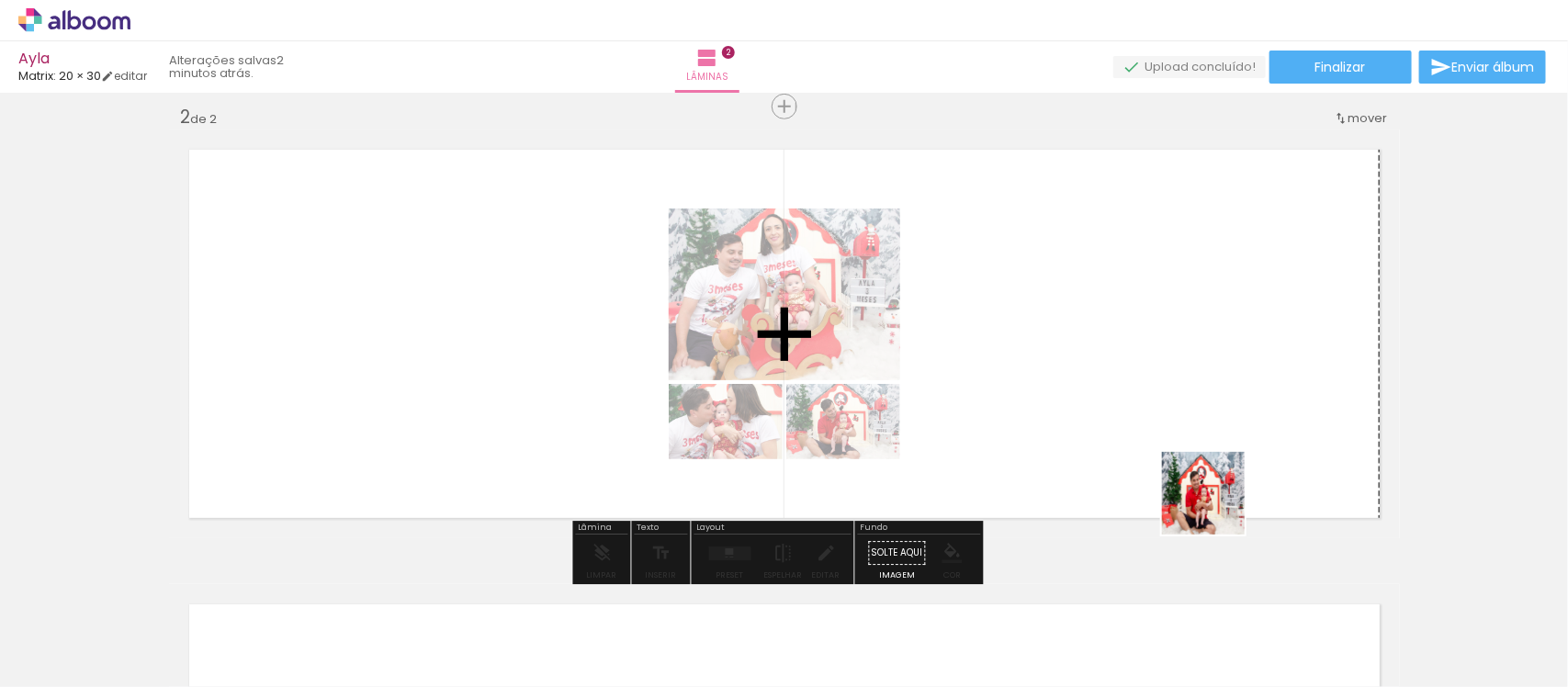
drag, startPoint x: 1231, startPoint y: 641, endPoint x: 1196, endPoint y: 383, distance: 260.4
click at [1196, 383] on quentale-workspace at bounding box center [784, 343] width 1568 height 687
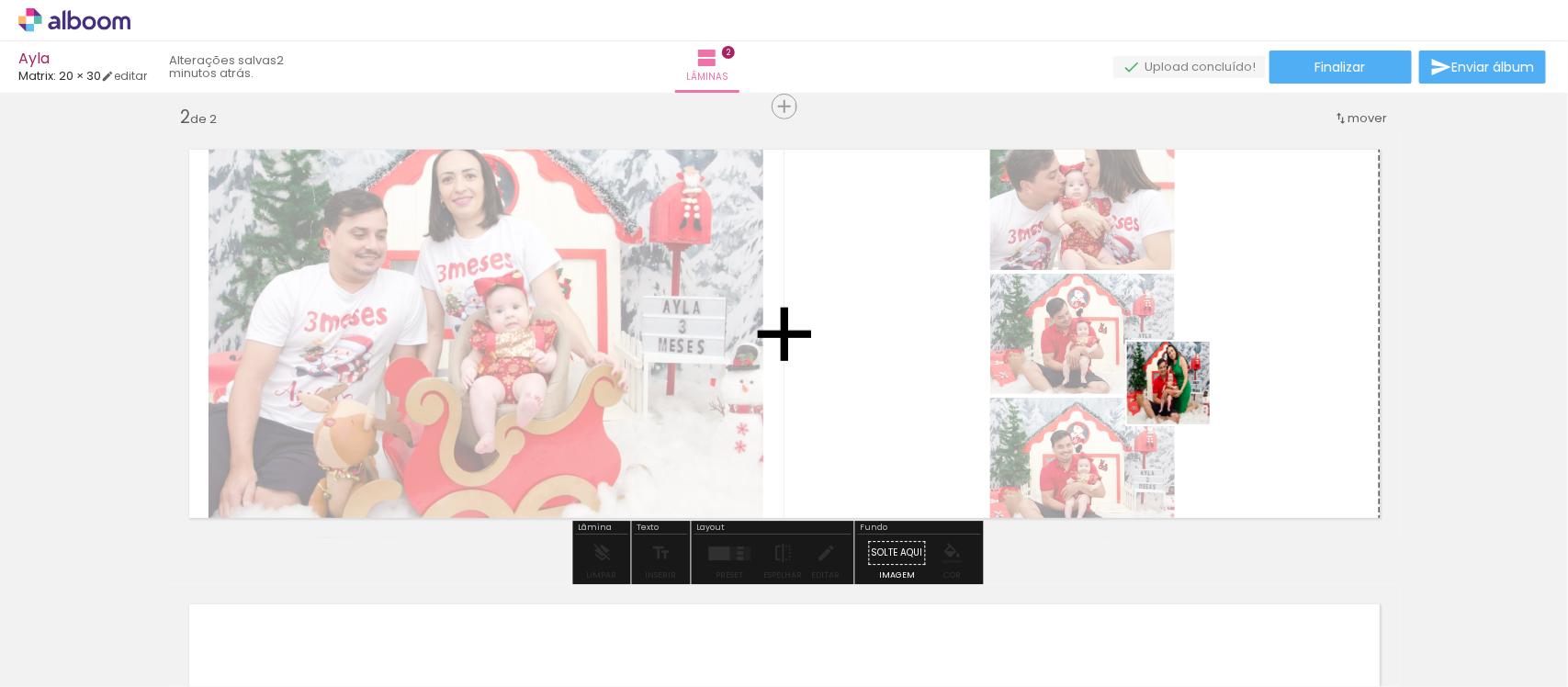
drag, startPoint x: 1310, startPoint y: 632, endPoint x: 1441, endPoint y: 641, distance: 131.3
click at [1181, 396] on quentale-workspace at bounding box center [784, 343] width 1568 height 687
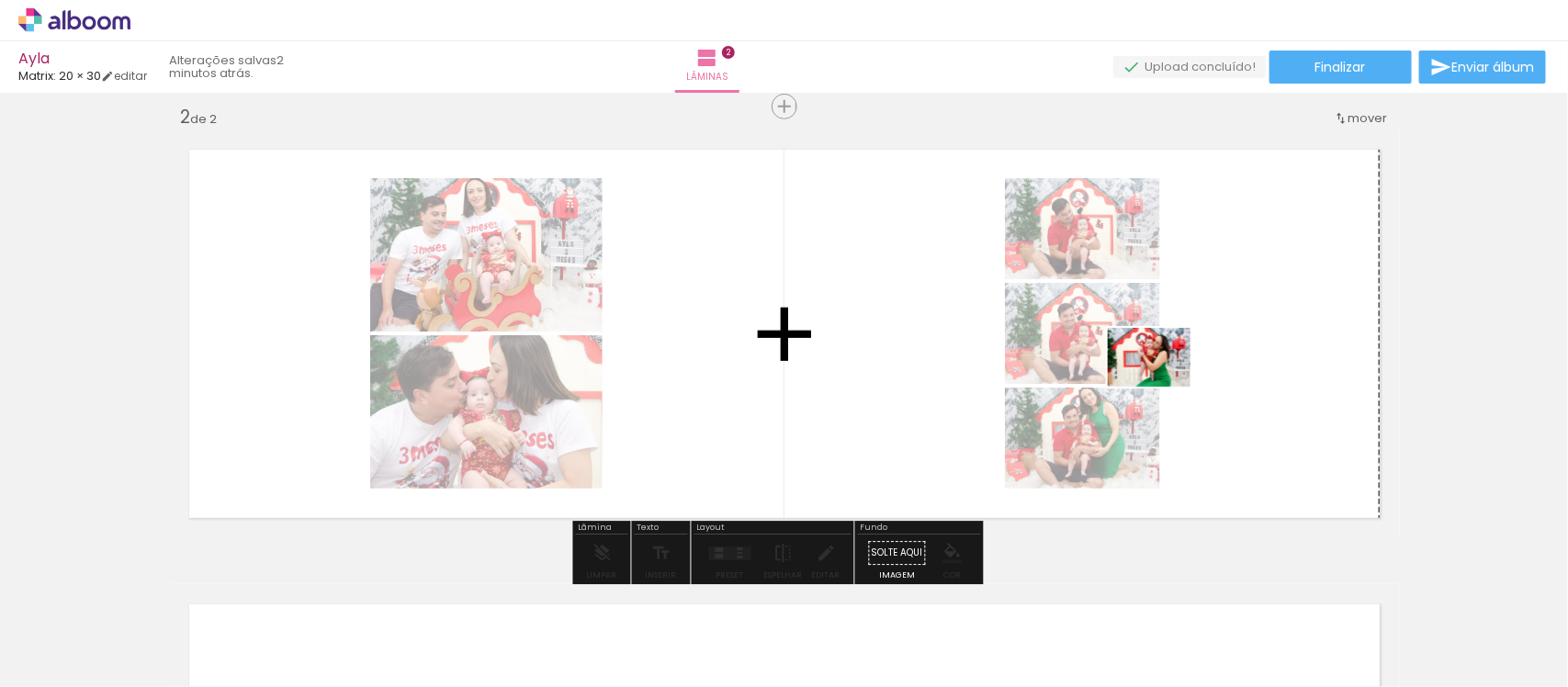
drag, startPoint x: 1441, startPoint y: 639, endPoint x: 1163, endPoint y: 383, distance: 377.9
click at [1163, 383] on quentale-workspace at bounding box center [784, 343] width 1568 height 687
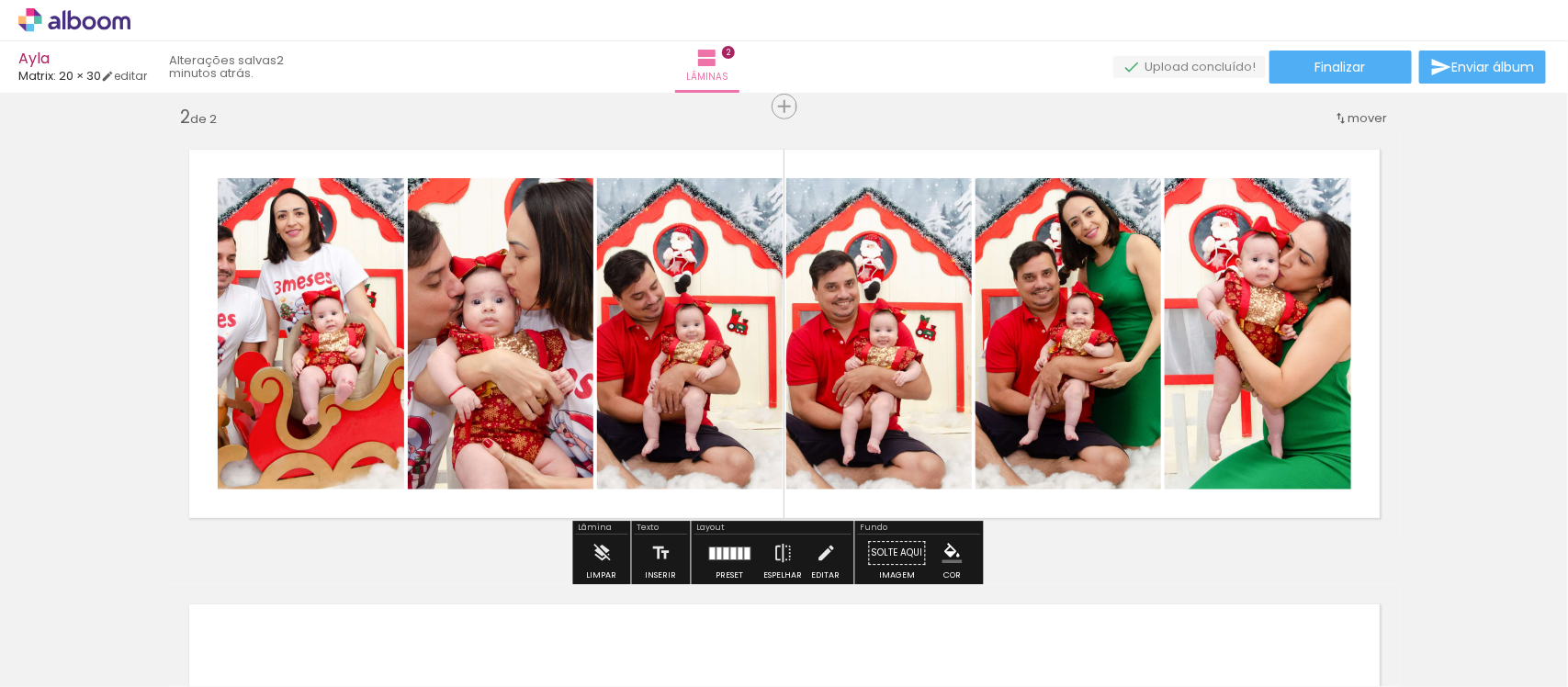
click at [718, 557] on div at bounding box center [720, 553] width 5 height 12
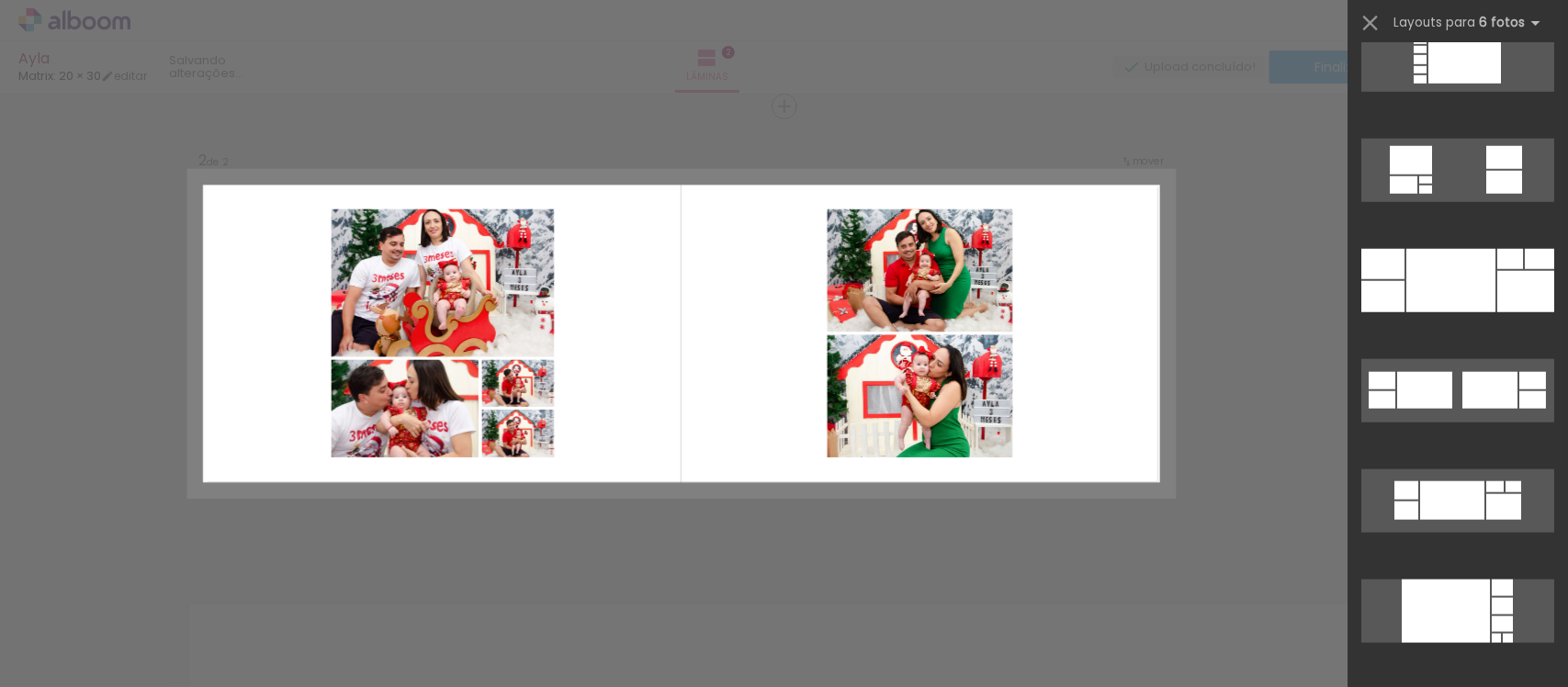
scroll to position [0, 0]
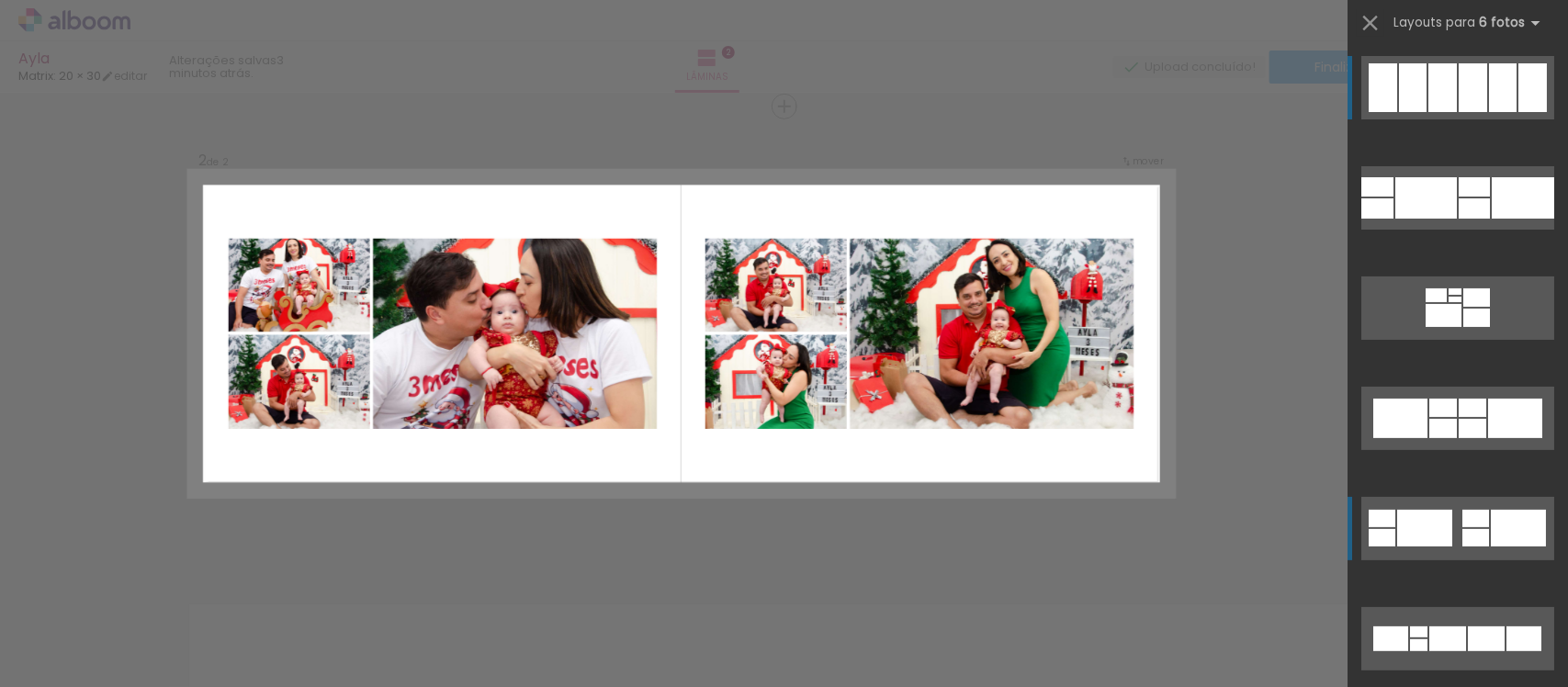
click at [1476, 519] on div at bounding box center [1475, 518] width 27 height 18
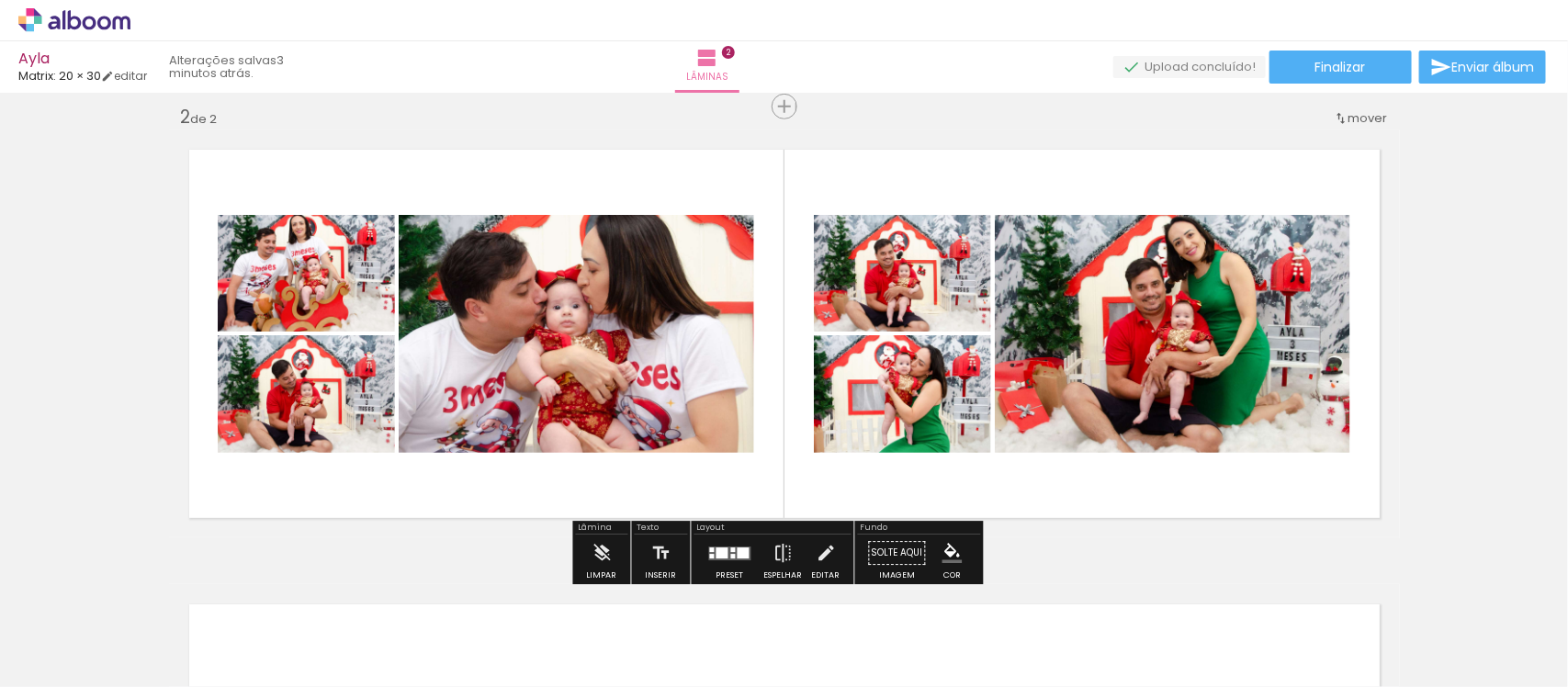
click at [1436, 202] on div "Inserir lâmina 1 de 2 Inserir lâmina 2 de 2" at bounding box center [784, 311] width 1568 height 1365
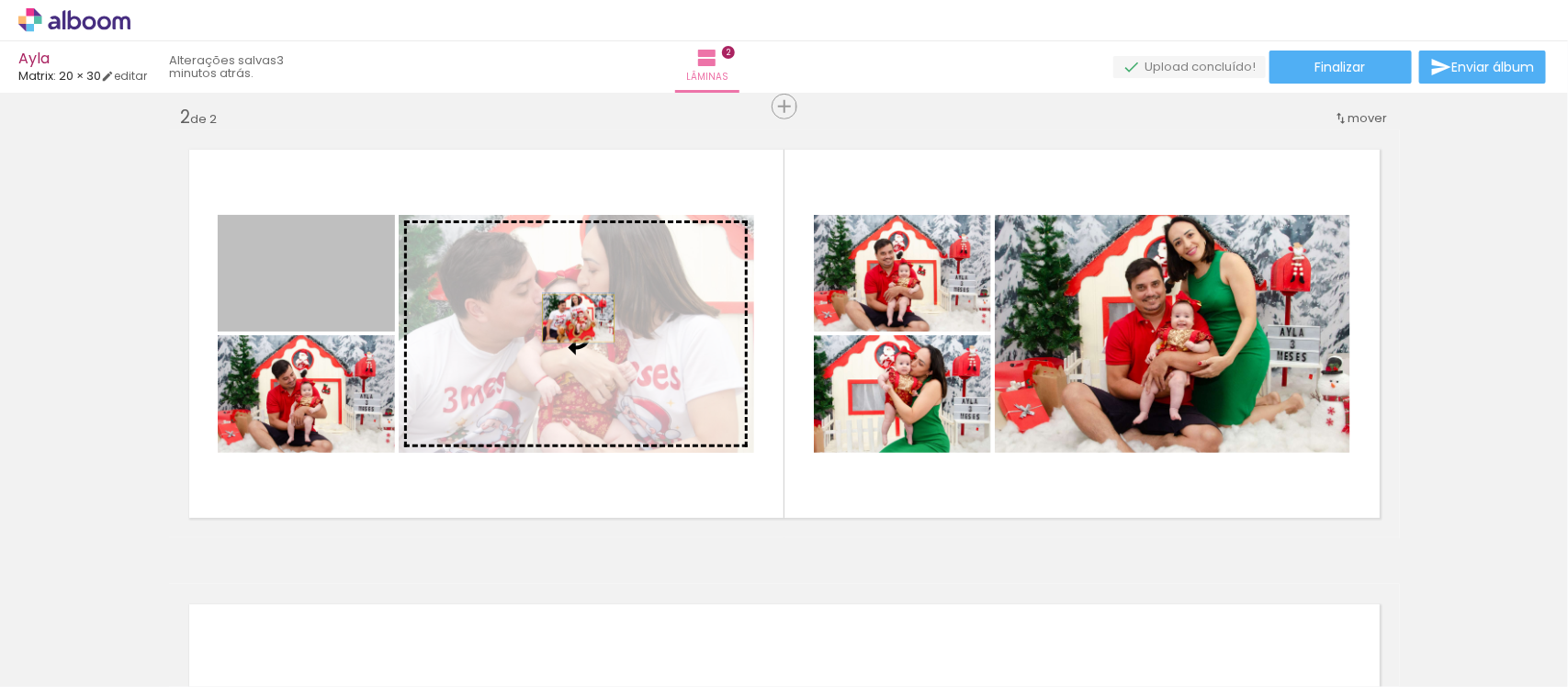
drag, startPoint x: 305, startPoint y: 275, endPoint x: 569, endPoint y: 318, distance: 267.5
click at [0, 0] on slot at bounding box center [0, 0] width 0 height 0
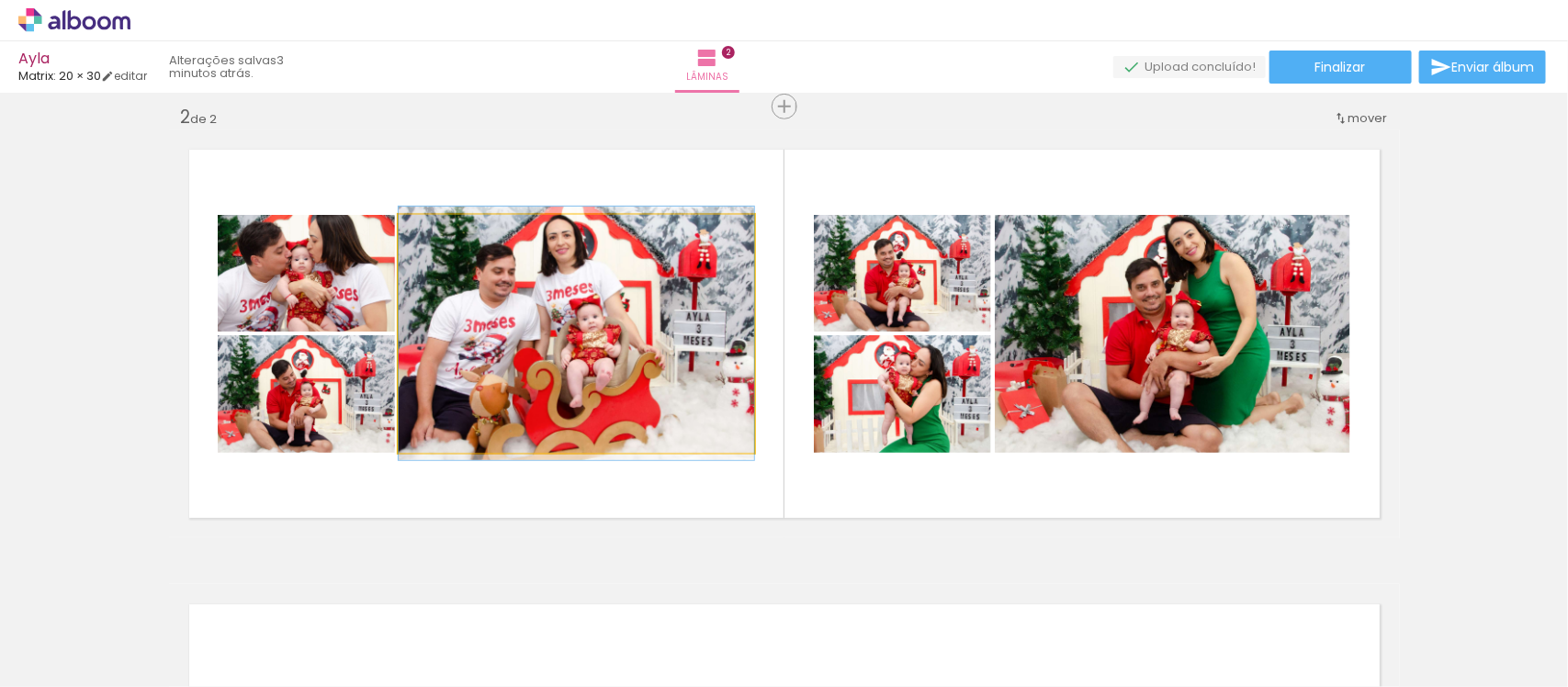
drag, startPoint x: 548, startPoint y: 400, endPoint x: 558, endPoint y: 400, distance: 10.0
click at [567, 398] on quentale-photo at bounding box center [576, 334] width 355 height 238
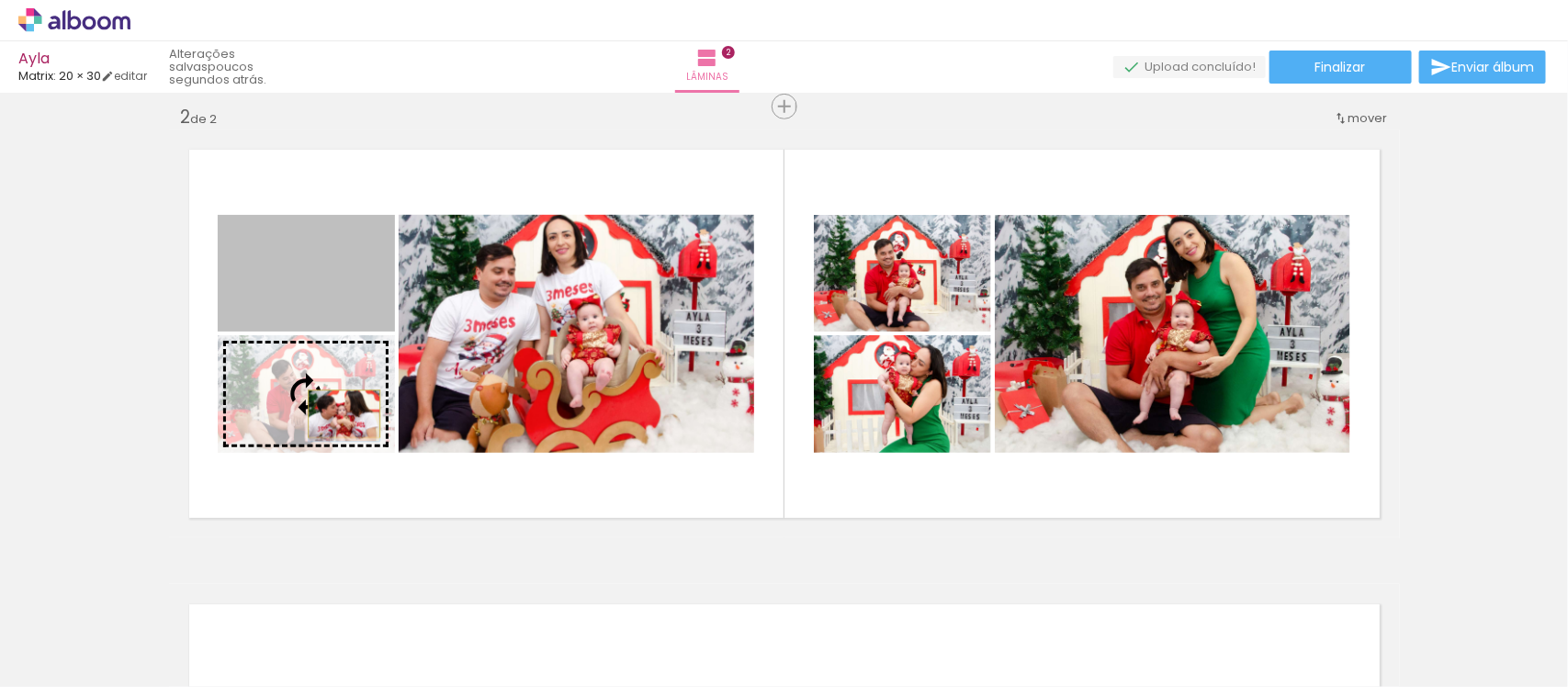
drag, startPoint x: 327, startPoint y: 285, endPoint x: 336, endPoint y: 413, distance: 128.3
click at [0, 0] on slot at bounding box center [0, 0] width 0 height 0
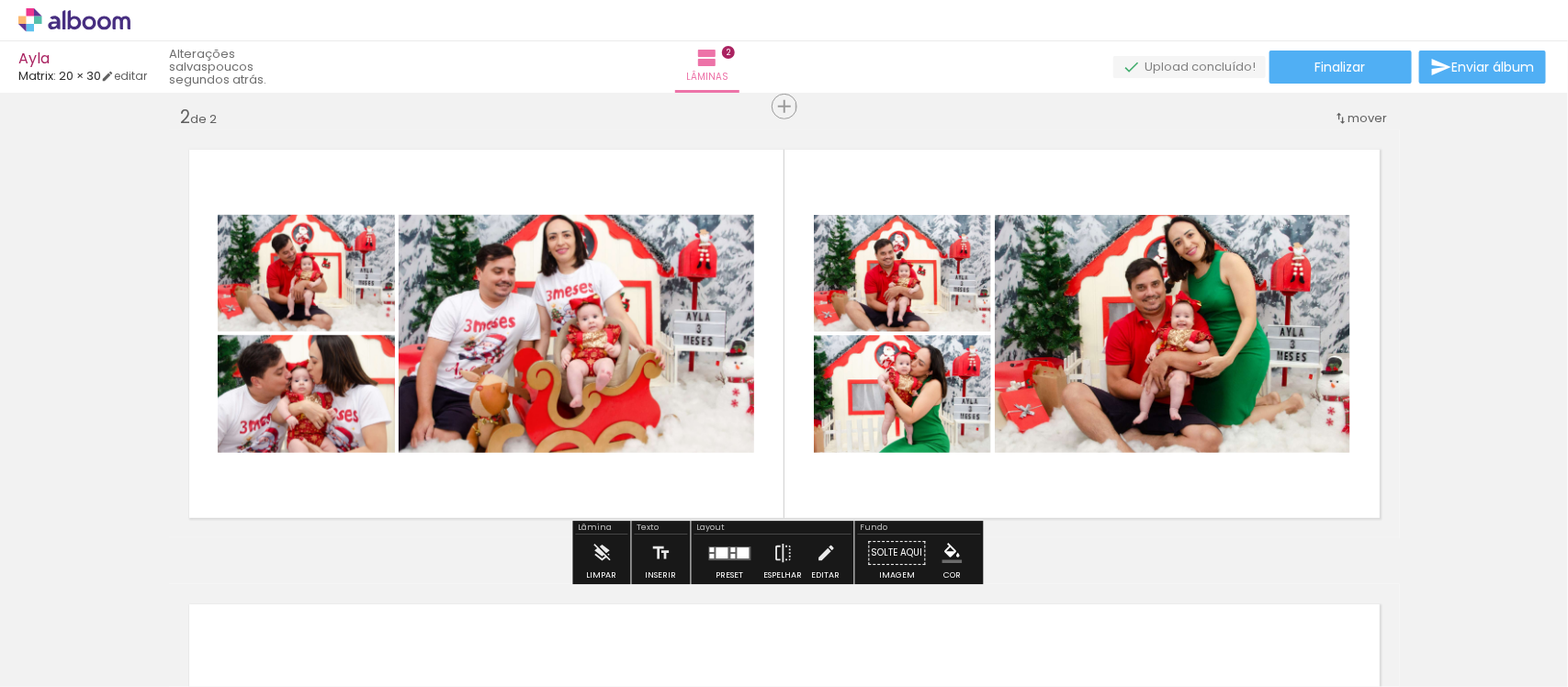
click at [69, 663] on span "Adicionar Fotos" at bounding box center [65, 662] width 55 height 20
click at [0, 0] on input "file" at bounding box center [0, 0] width 0 height 0
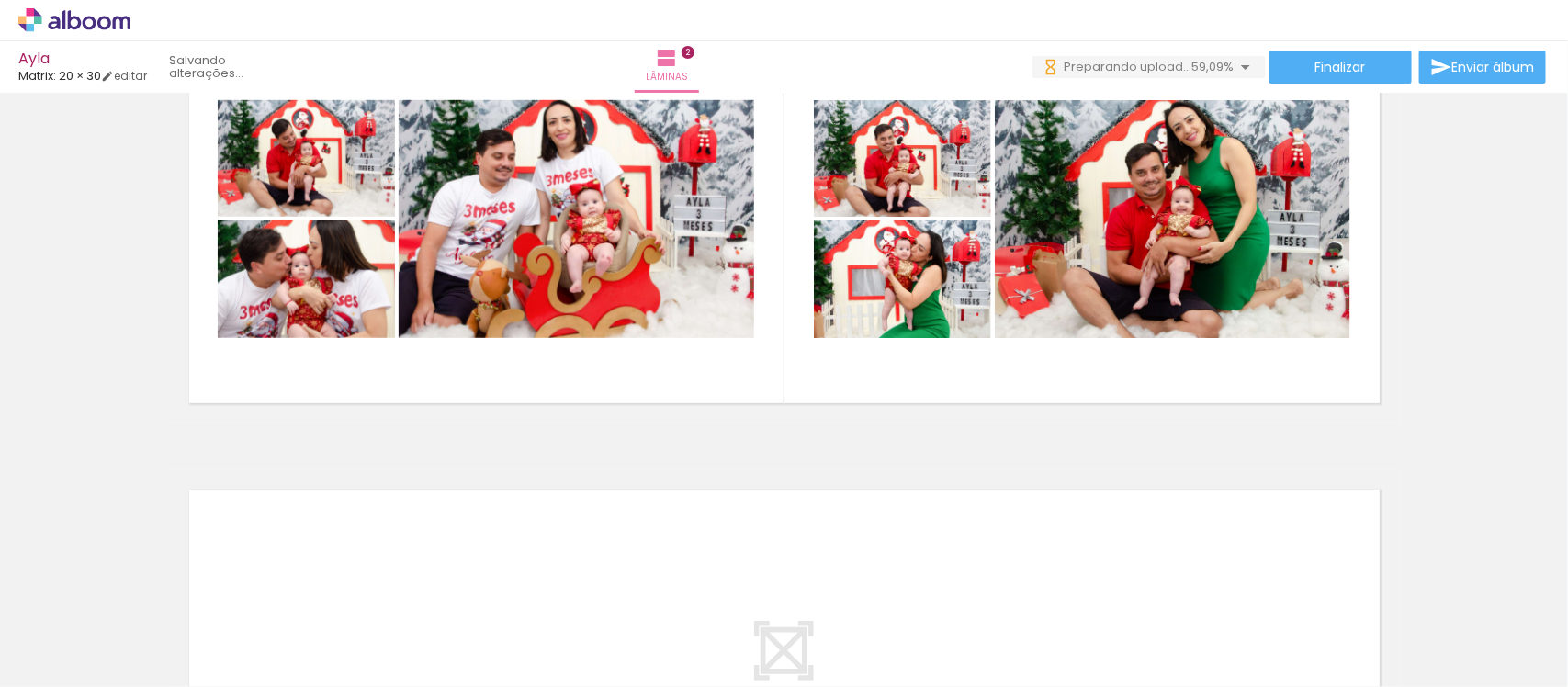
scroll to position [701, 0]
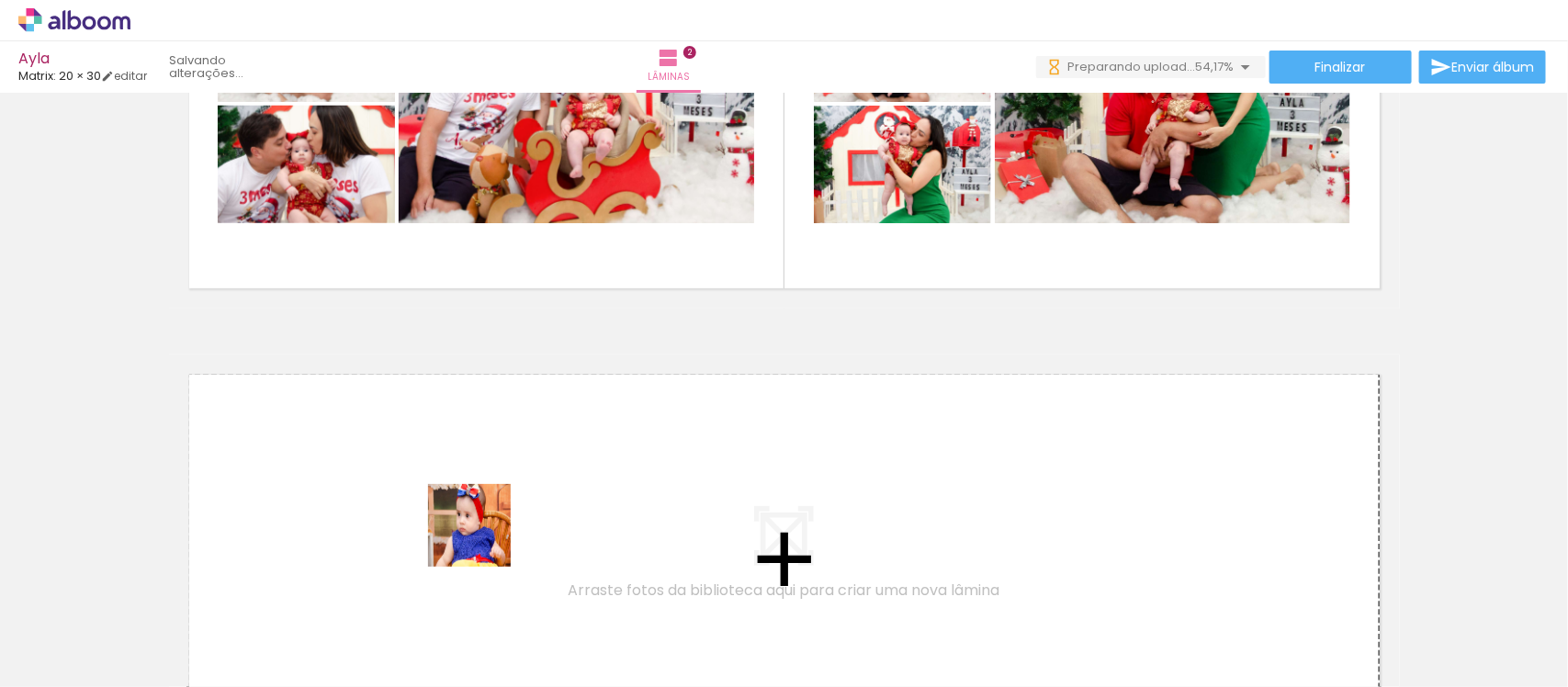
drag, startPoint x: 470, startPoint y: 625, endPoint x: 544, endPoint y: 617, distance: 74.4
click at [490, 515] on quentale-workspace at bounding box center [784, 343] width 1568 height 687
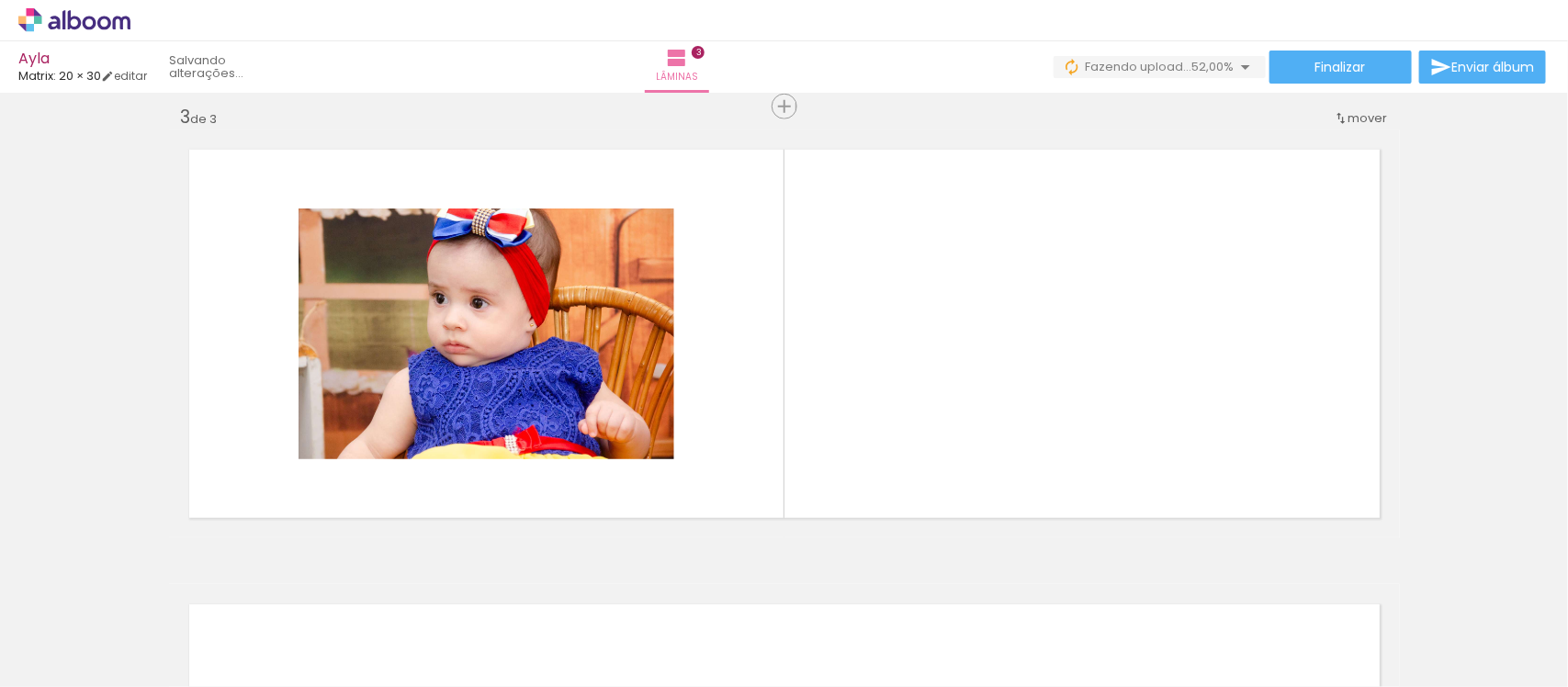
scroll to position [926, 0]
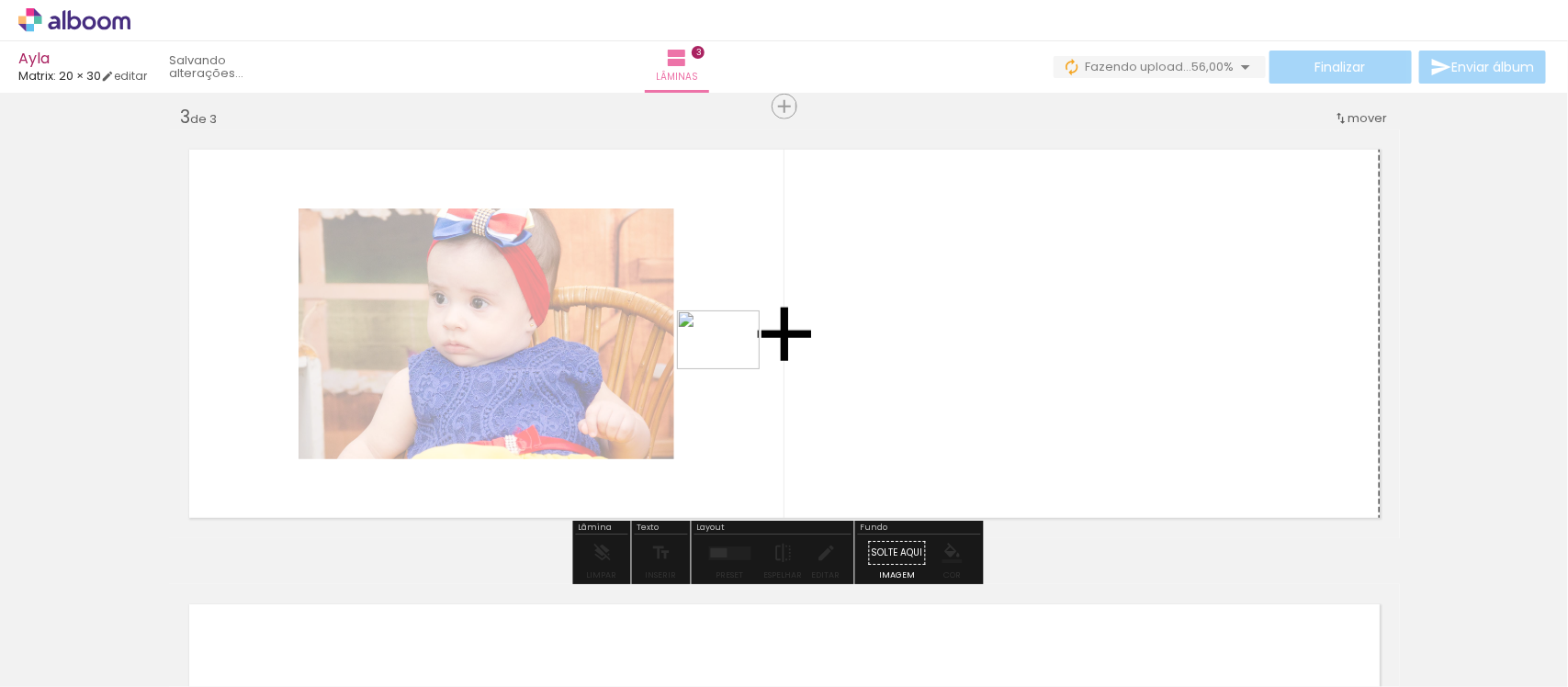
drag, startPoint x: 544, startPoint y: 620, endPoint x: 733, endPoint y: 365, distance: 317.4
click at [733, 365] on quentale-workspace at bounding box center [784, 343] width 1568 height 687
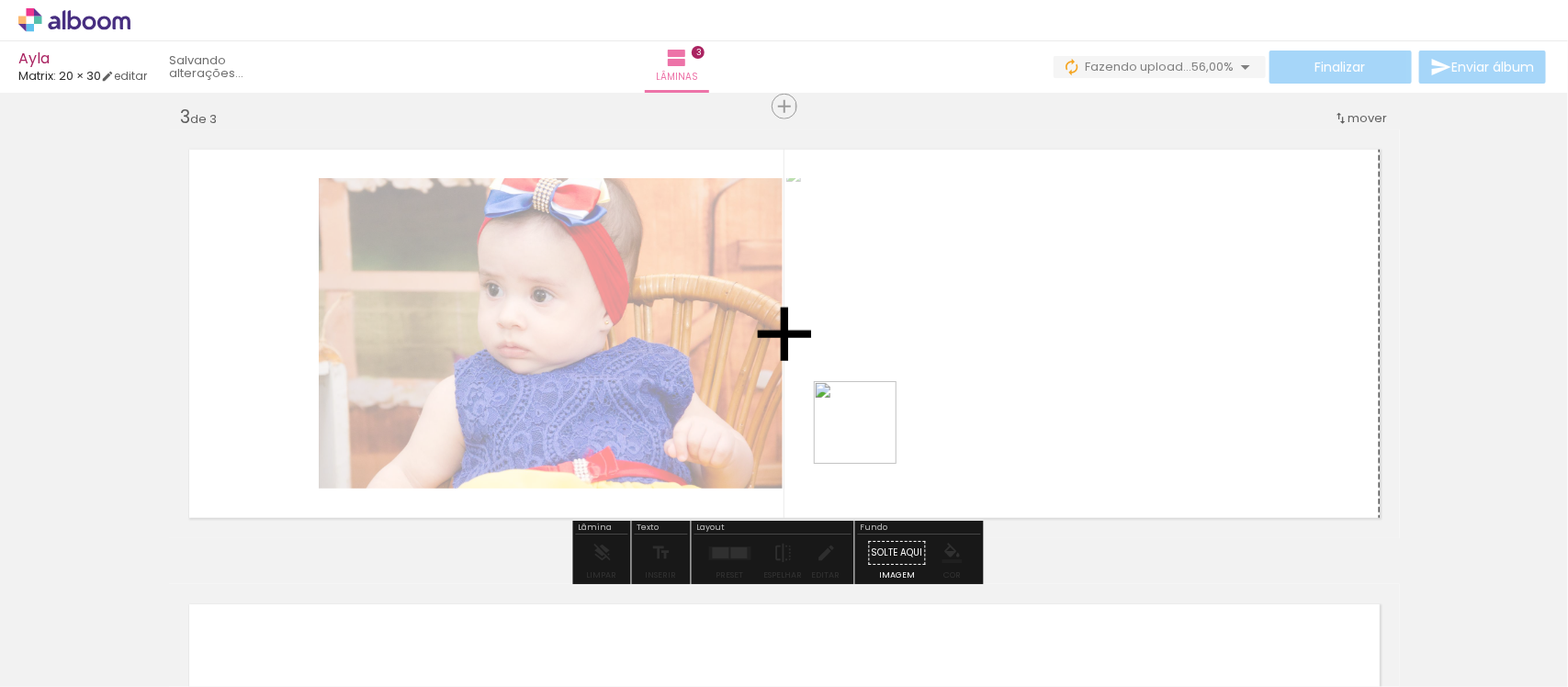
drag, startPoint x: 735, startPoint y: 618, endPoint x: 886, endPoint y: 406, distance: 260.3
click at [886, 406] on quentale-workspace at bounding box center [784, 343] width 1568 height 687
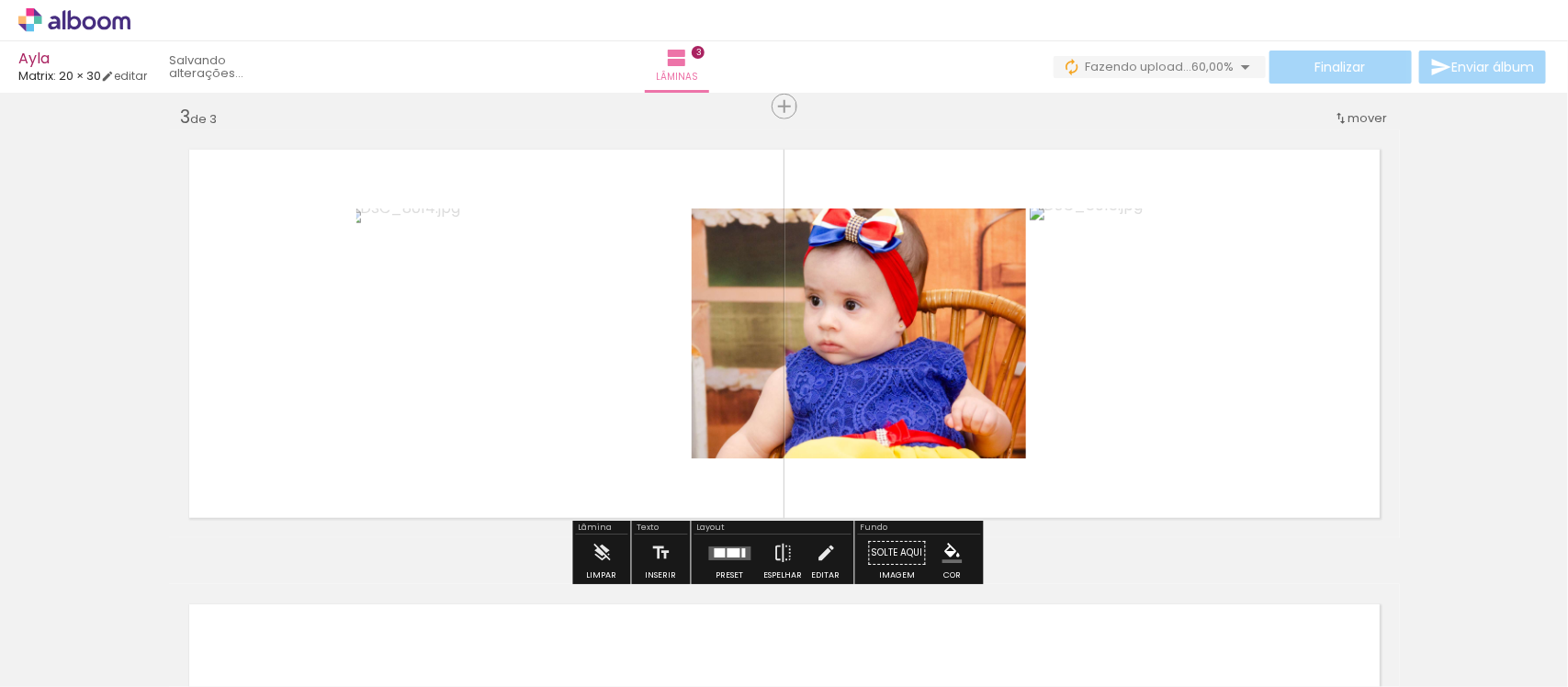
drag, startPoint x: 860, startPoint y: 636, endPoint x: 901, endPoint y: 388, distance: 251.4
click at [901, 388] on quentale-workspace at bounding box center [784, 343] width 1568 height 687
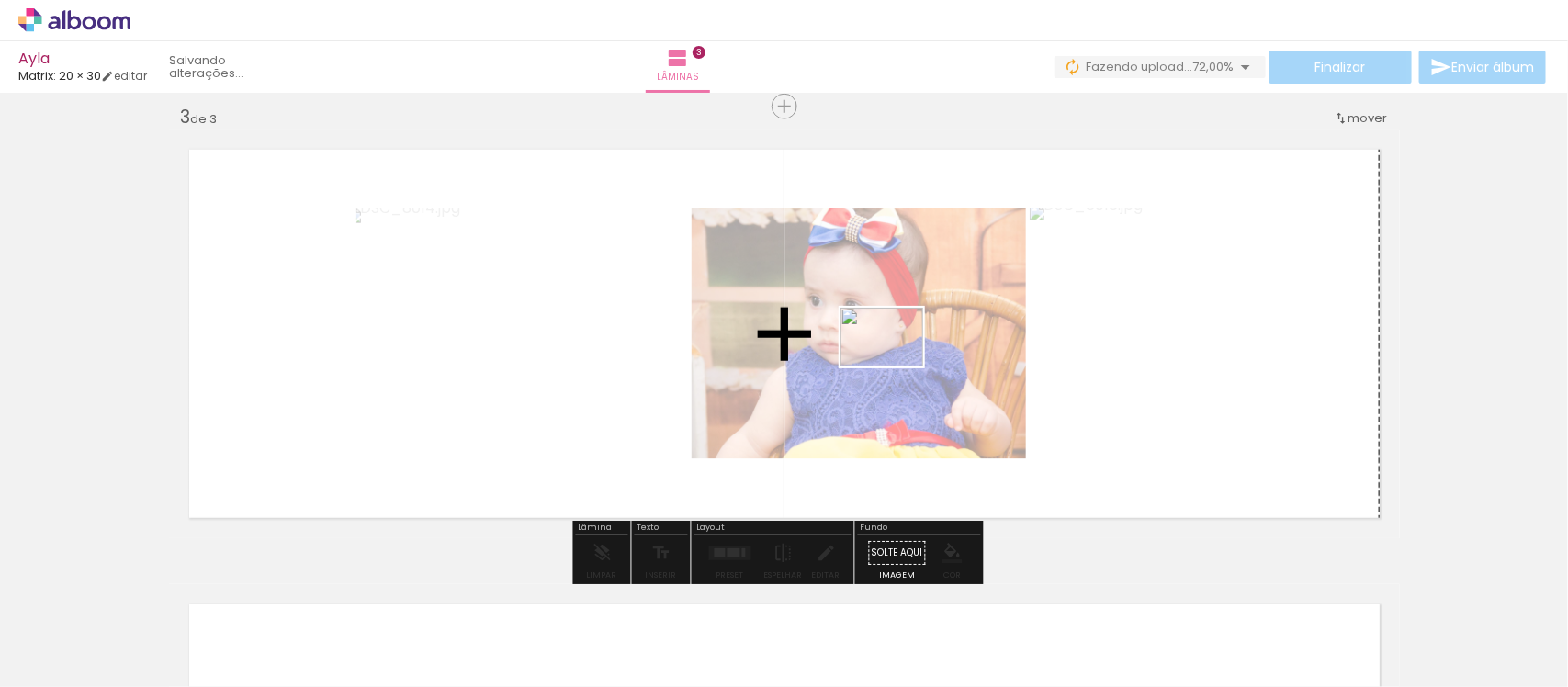
drag, startPoint x: 873, startPoint y: 642, endPoint x: 896, endPoint y: 363, distance: 279.9
click at [896, 363] on quentale-workspace at bounding box center [784, 343] width 1568 height 687
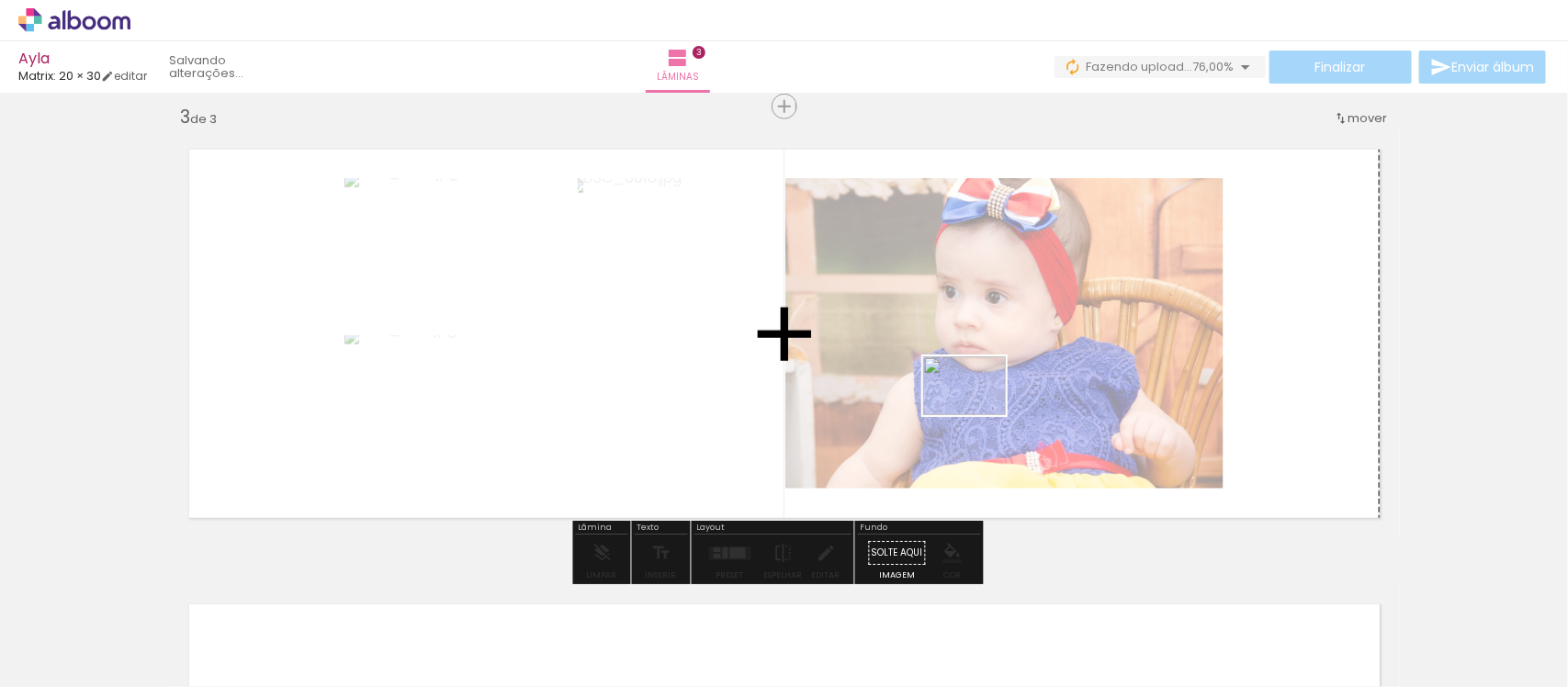
drag, startPoint x: 962, startPoint y: 649, endPoint x: 978, endPoint y: 412, distance: 237.5
click at [978, 412] on quentale-workspace at bounding box center [784, 343] width 1568 height 687
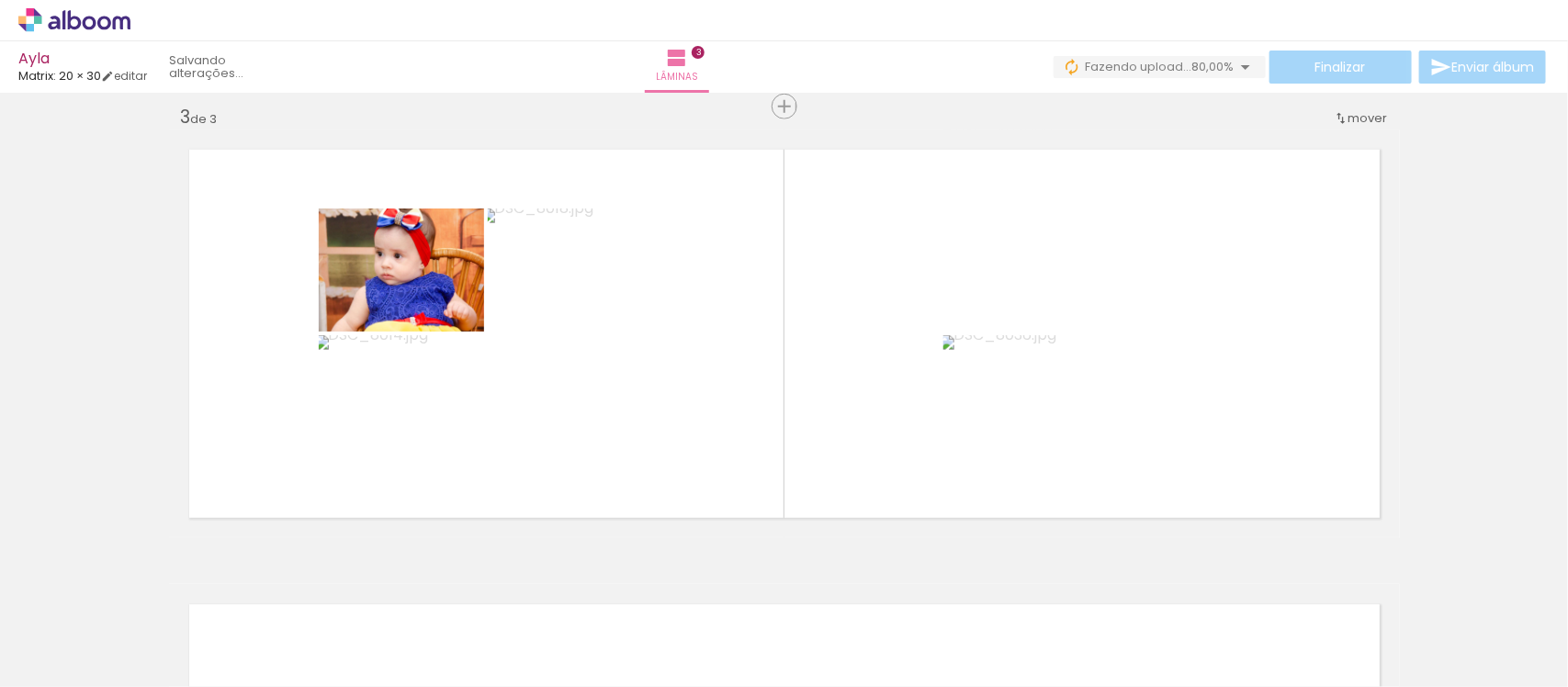
scroll to position [0, 1159]
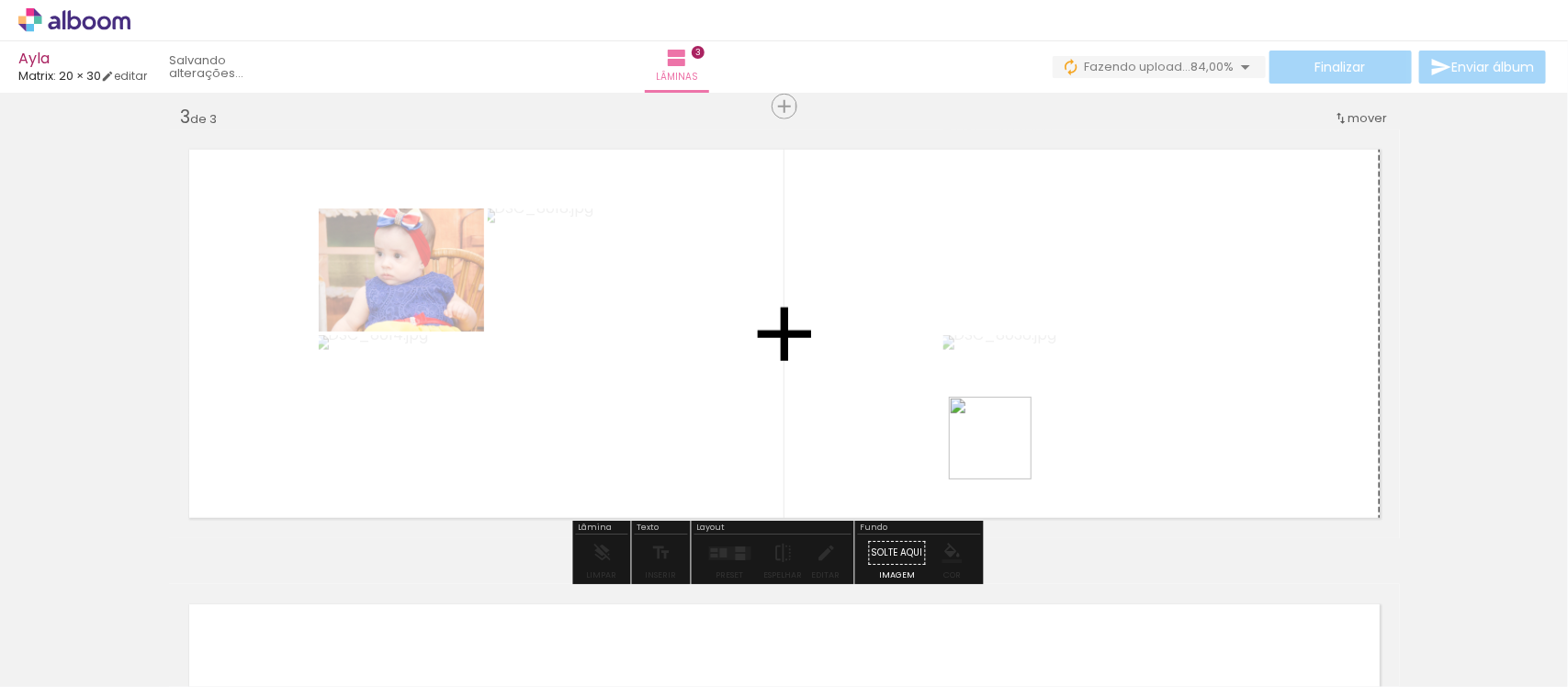
drag, startPoint x: 998, startPoint y: 641, endPoint x: 1004, endPoint y: 412, distance: 229.1
click at [1004, 412] on quentale-workspace at bounding box center [784, 343] width 1568 height 687
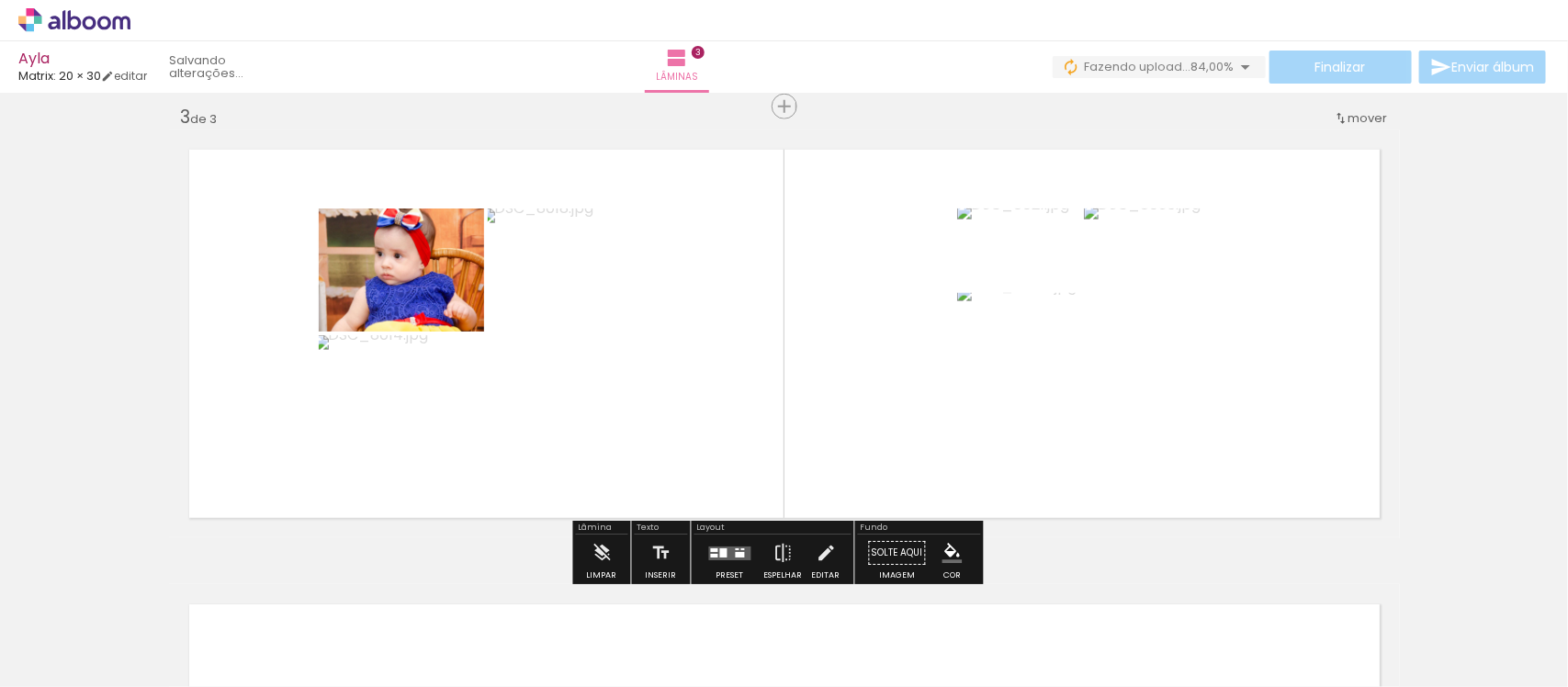
click at [719, 560] on div at bounding box center [731, 553] width 50 height 37
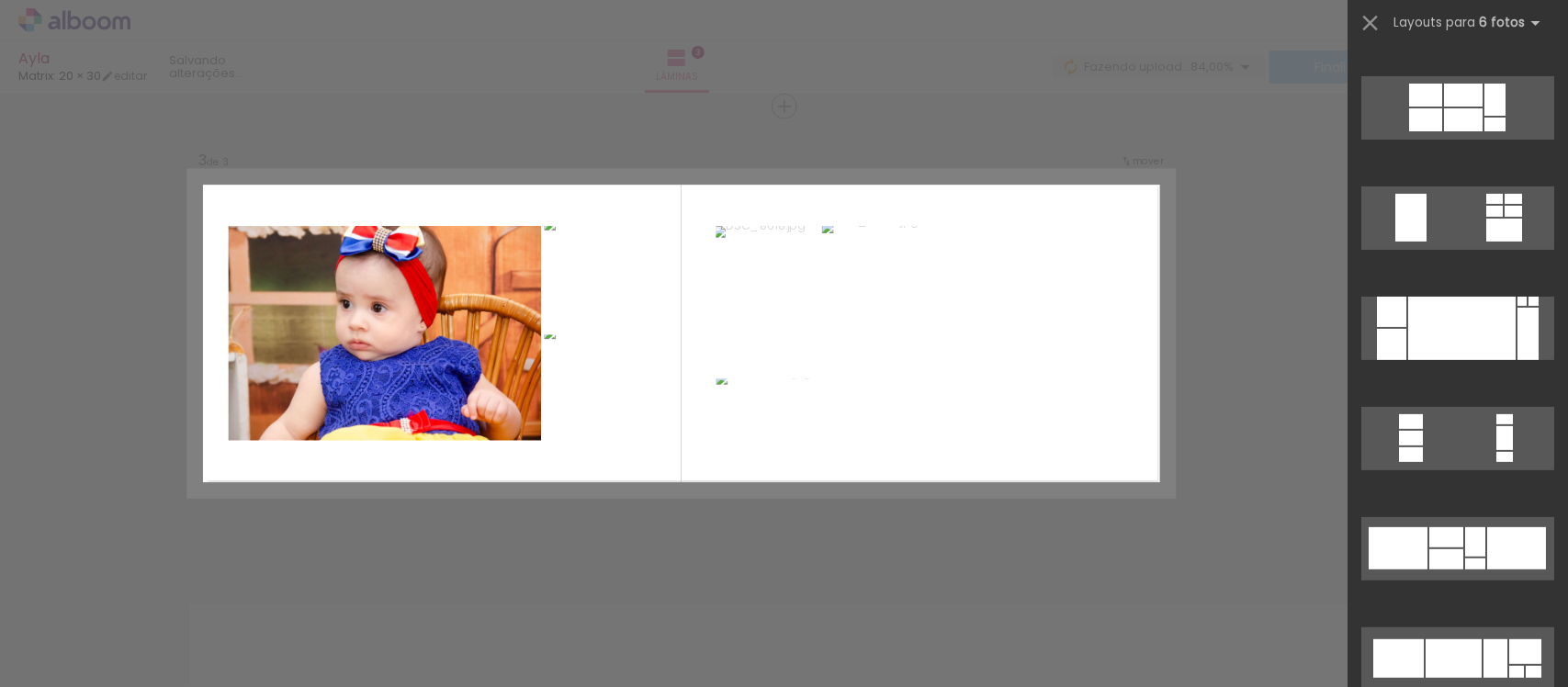
scroll to position [230, 0]
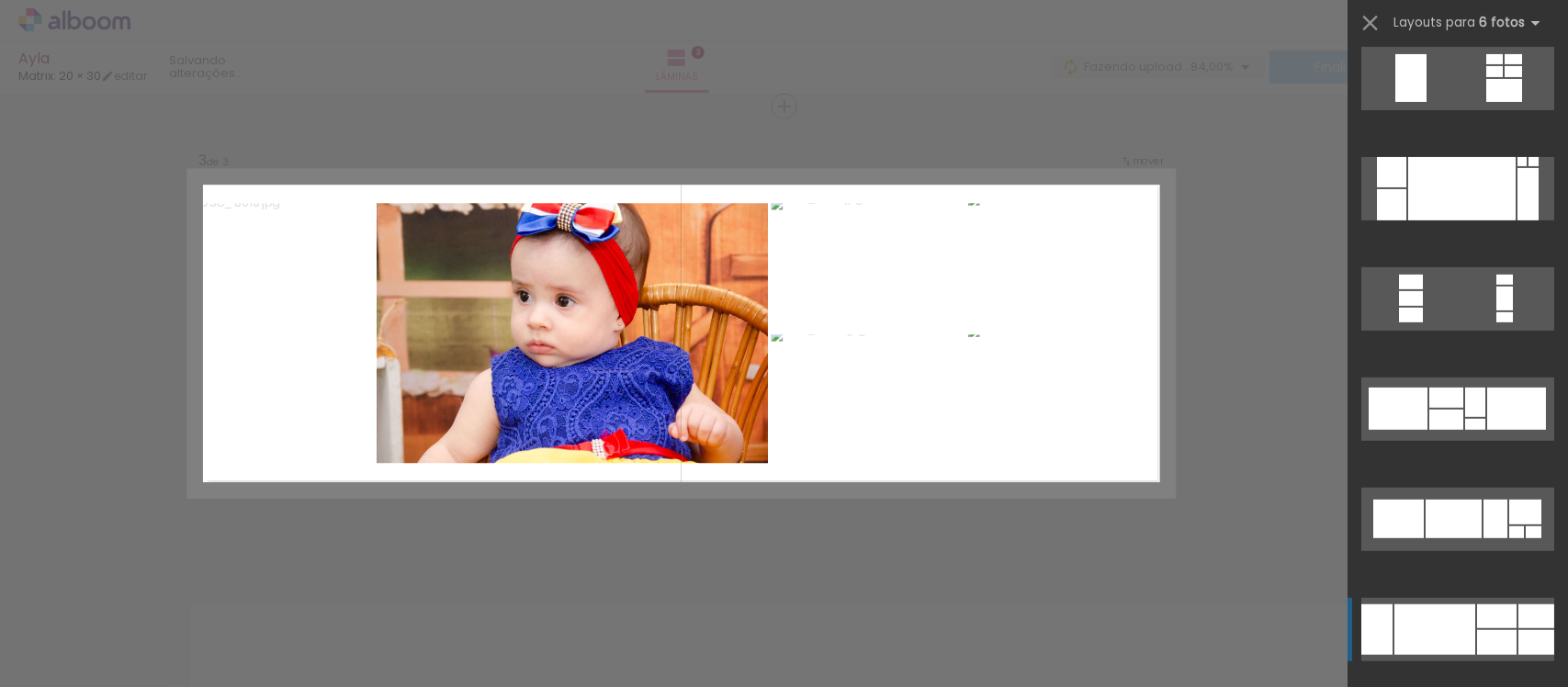
click at [1424, 625] on div at bounding box center [1434, 630] width 81 height 50
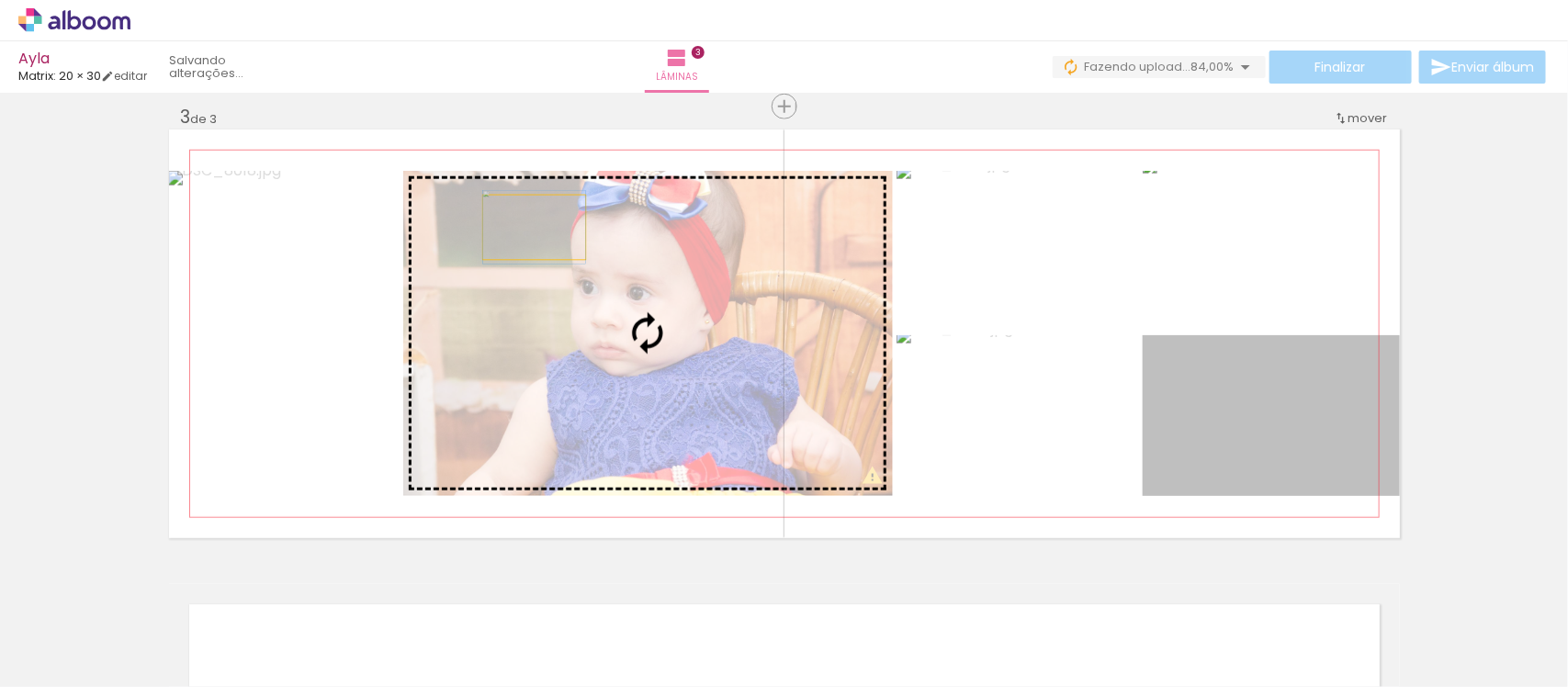
drag, startPoint x: 1289, startPoint y: 470, endPoint x: 570, endPoint y: 266, distance: 747.4
click at [0, 0] on slot at bounding box center [0, 0] width 0 height 0
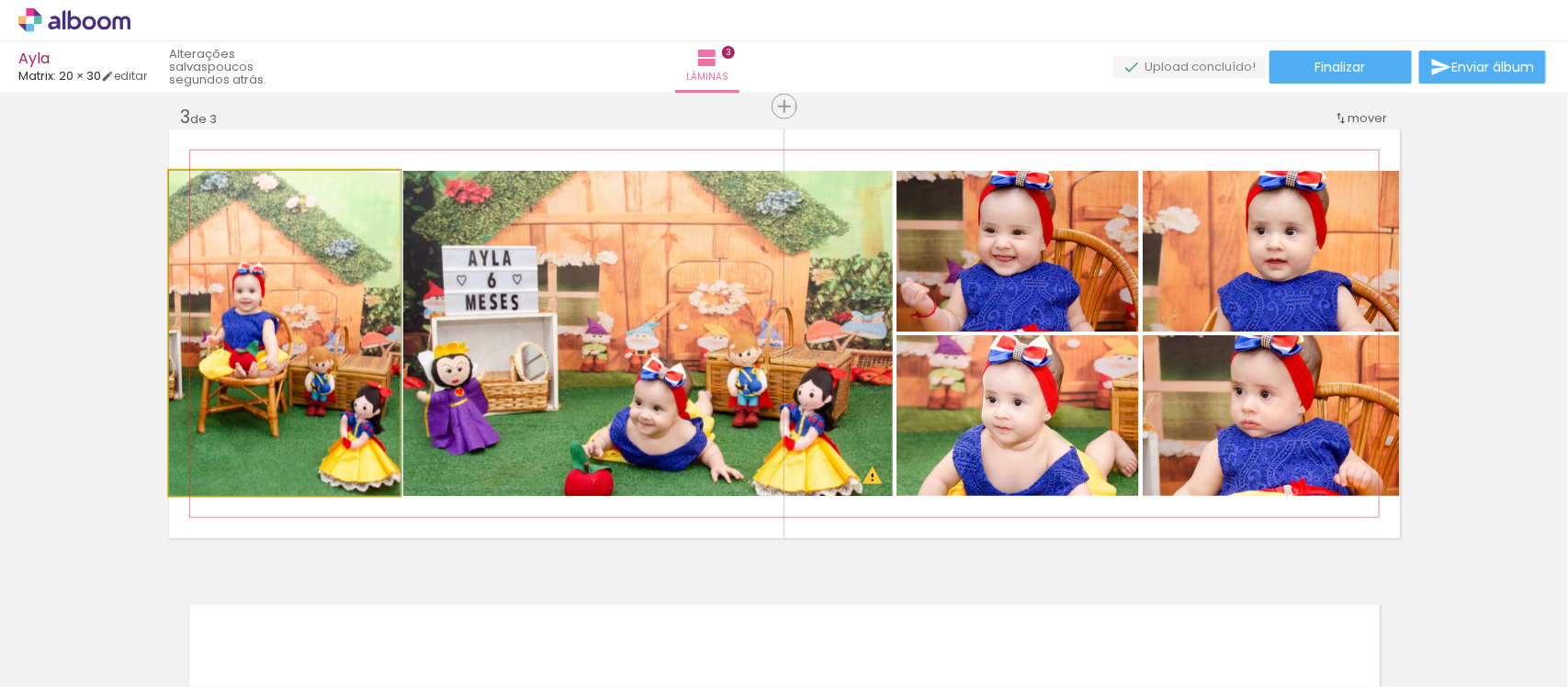
drag, startPoint x: 317, startPoint y: 415, endPoint x: 333, endPoint y: 416, distance: 16.0
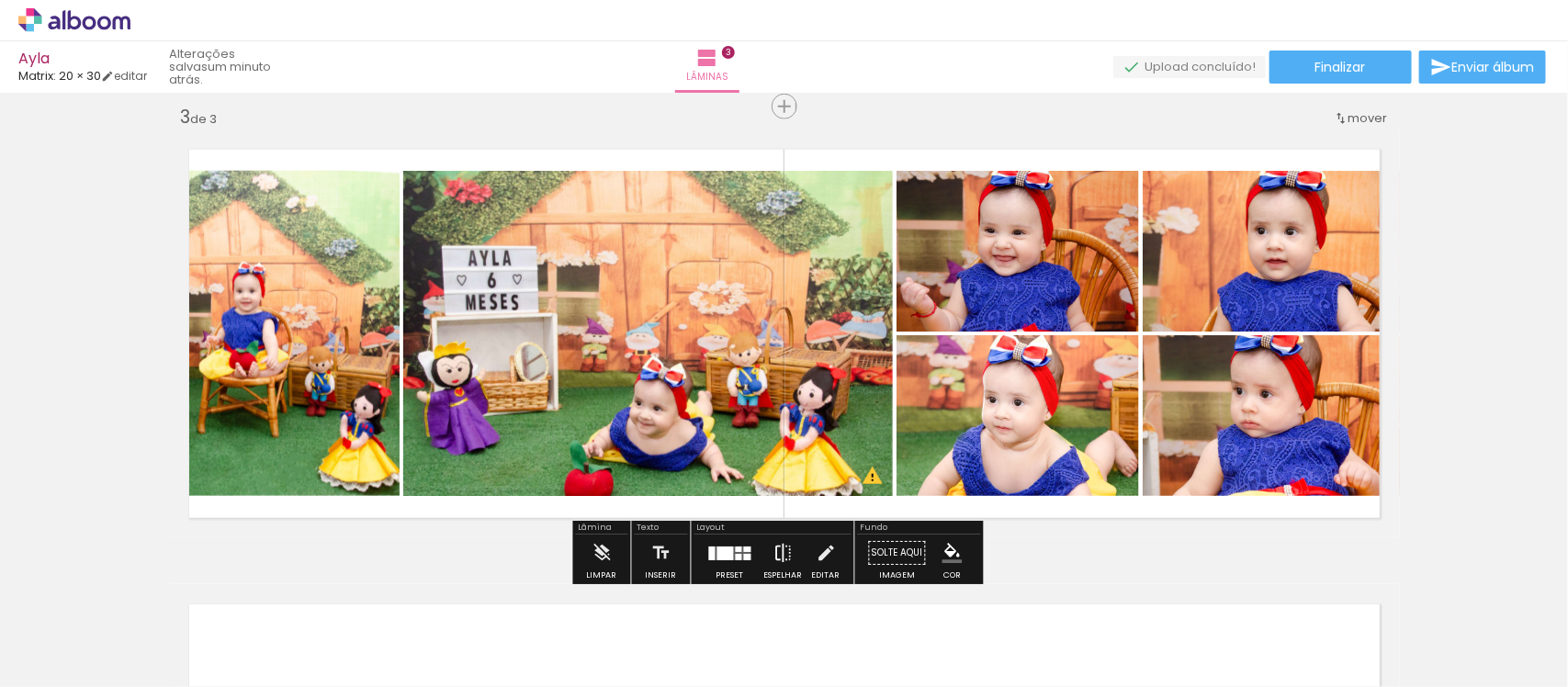
click at [783, 545] on iron-icon at bounding box center [784, 553] width 20 height 37
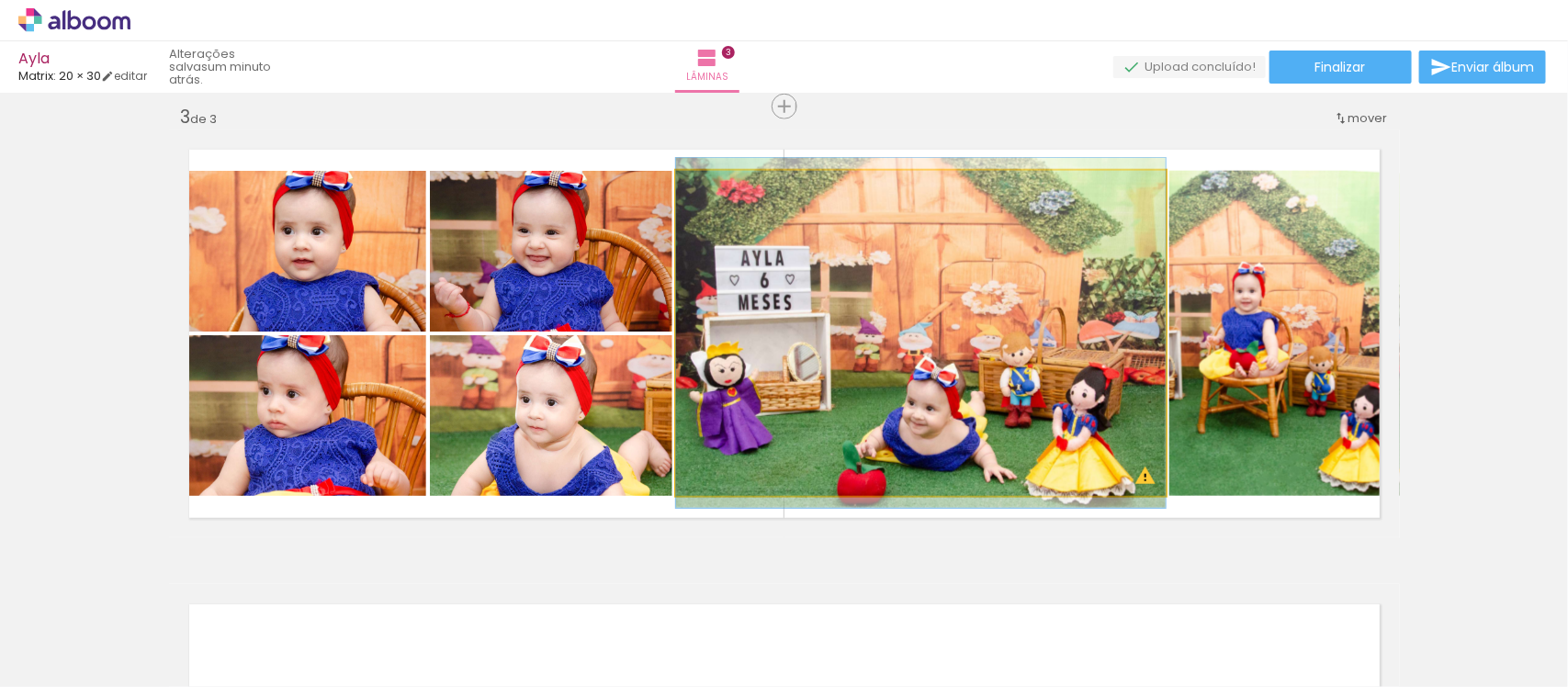
click at [829, 350] on quentale-photo at bounding box center [921, 333] width 490 height 325
click at [859, 363] on quentale-photo at bounding box center [921, 333] width 490 height 325
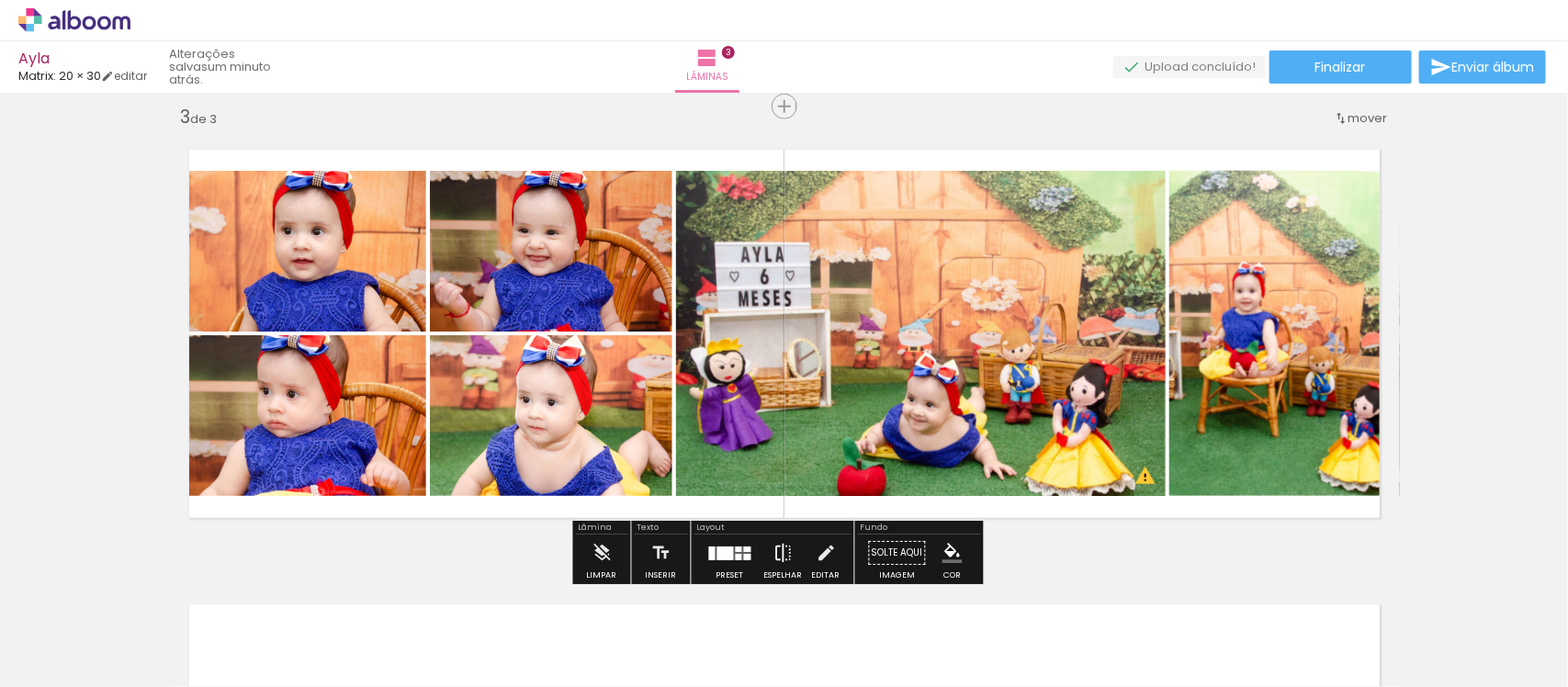
click at [796, 549] on paper-button "Espelhar" at bounding box center [784, 558] width 48 height 47
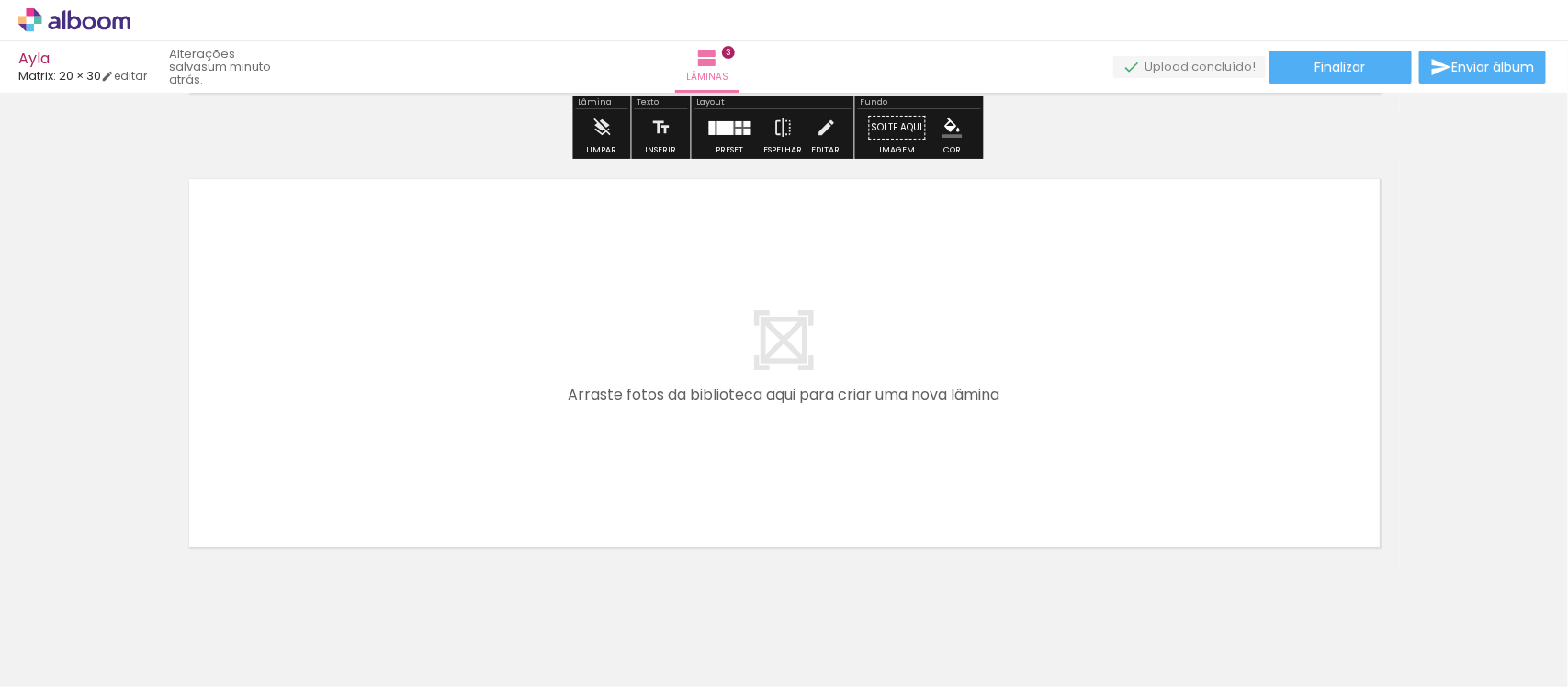
scroll to position [1385, 0]
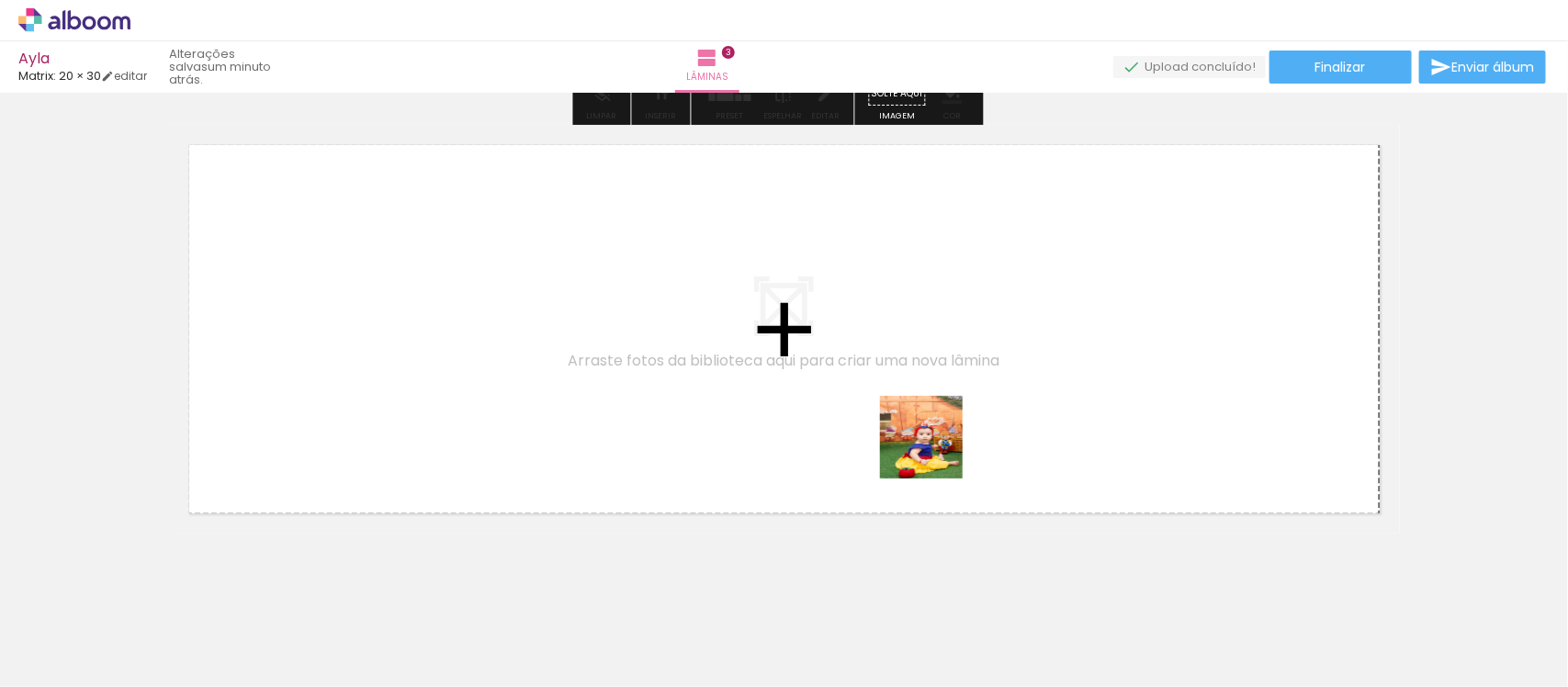
drag, startPoint x: 1082, startPoint y: 634, endPoint x: 1095, endPoint y: 581, distance: 54.6
click at [926, 425] on quentale-workspace at bounding box center [784, 343] width 1568 height 687
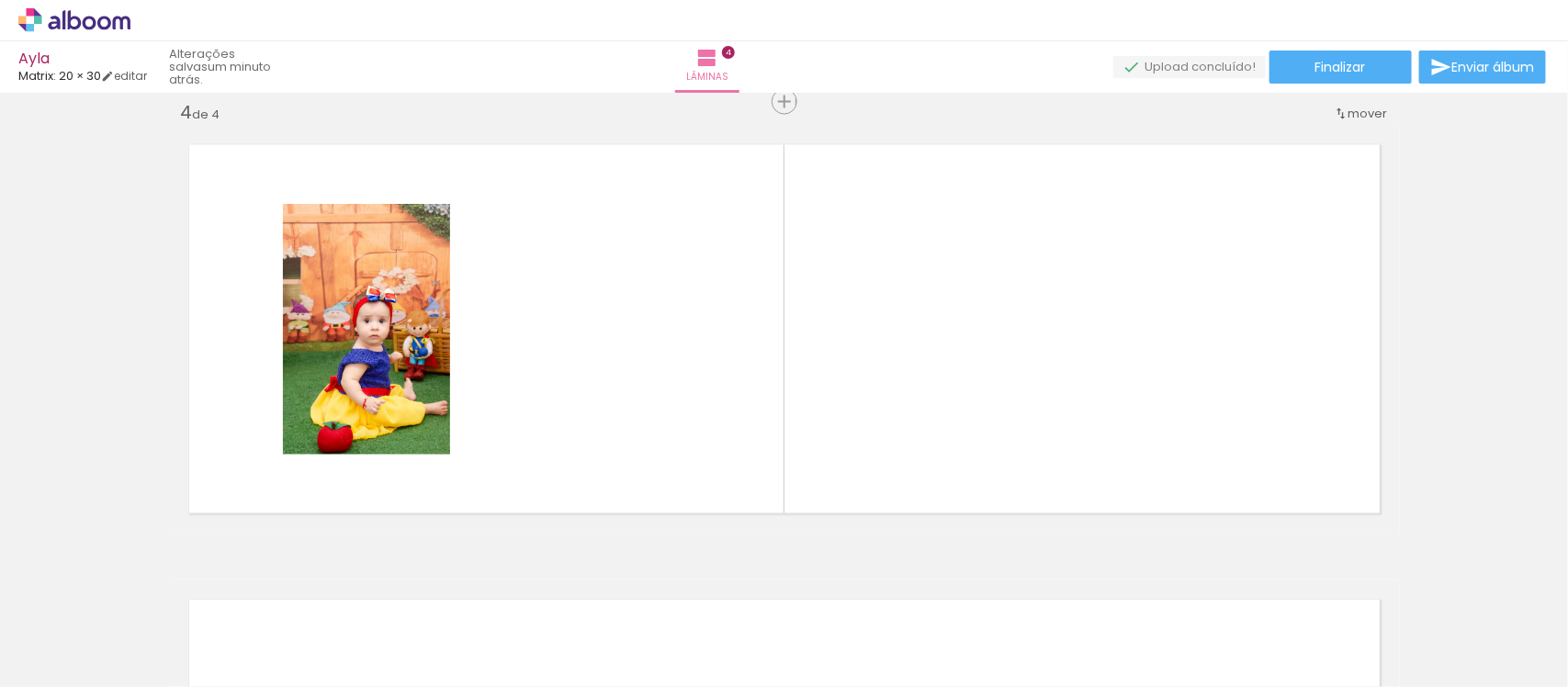
scroll to position [1380, 0]
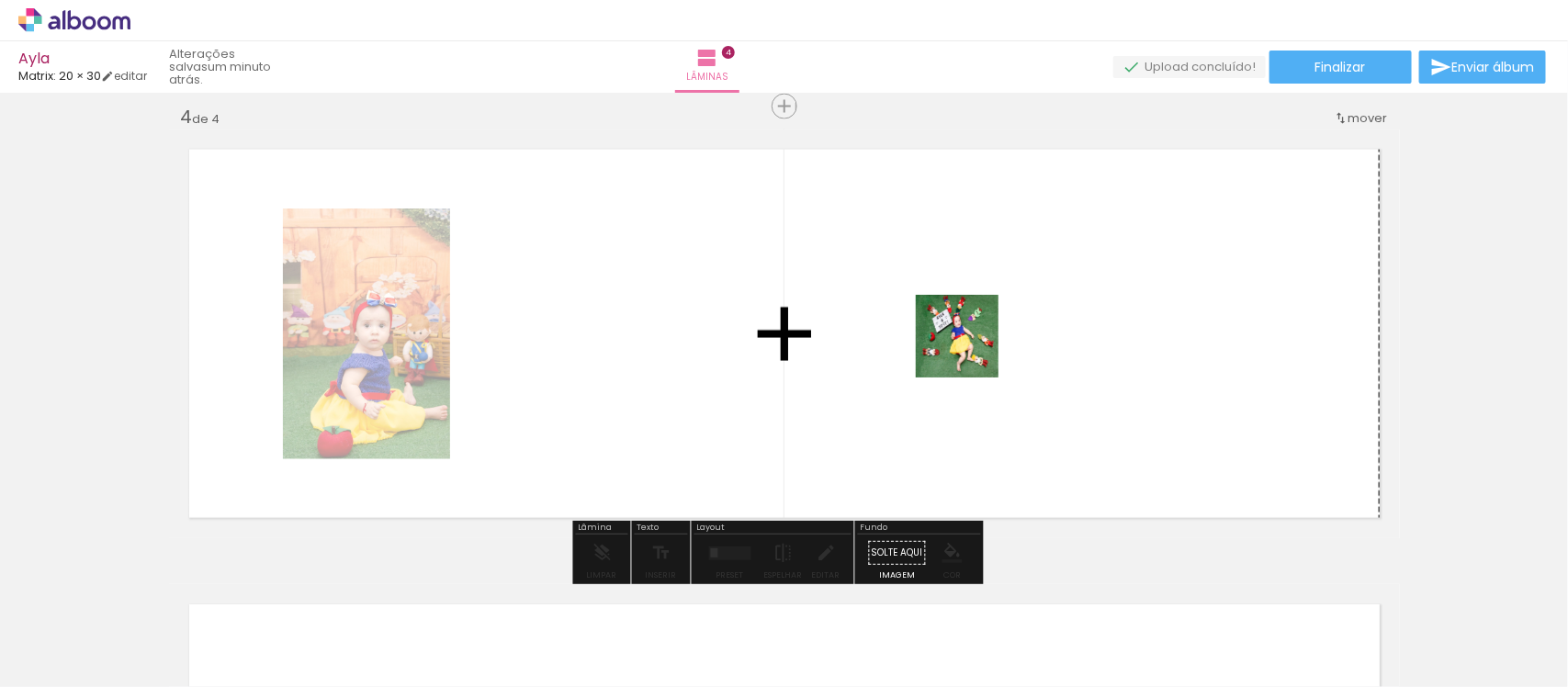
drag, startPoint x: 1177, startPoint y: 631, endPoint x: 970, endPoint y: 350, distance: 349.0
click at [970, 350] on quentale-workspace at bounding box center [784, 343] width 1568 height 687
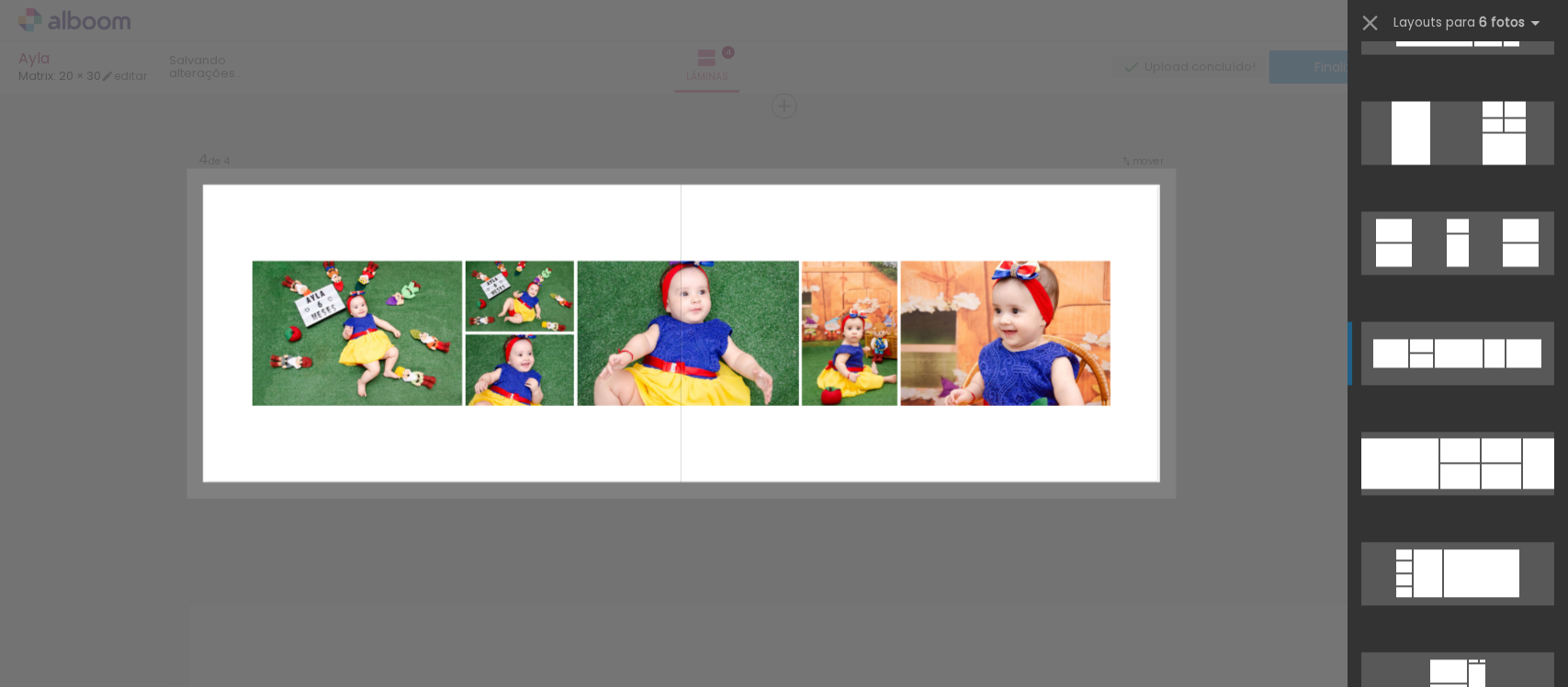
scroll to position [1493, 0]
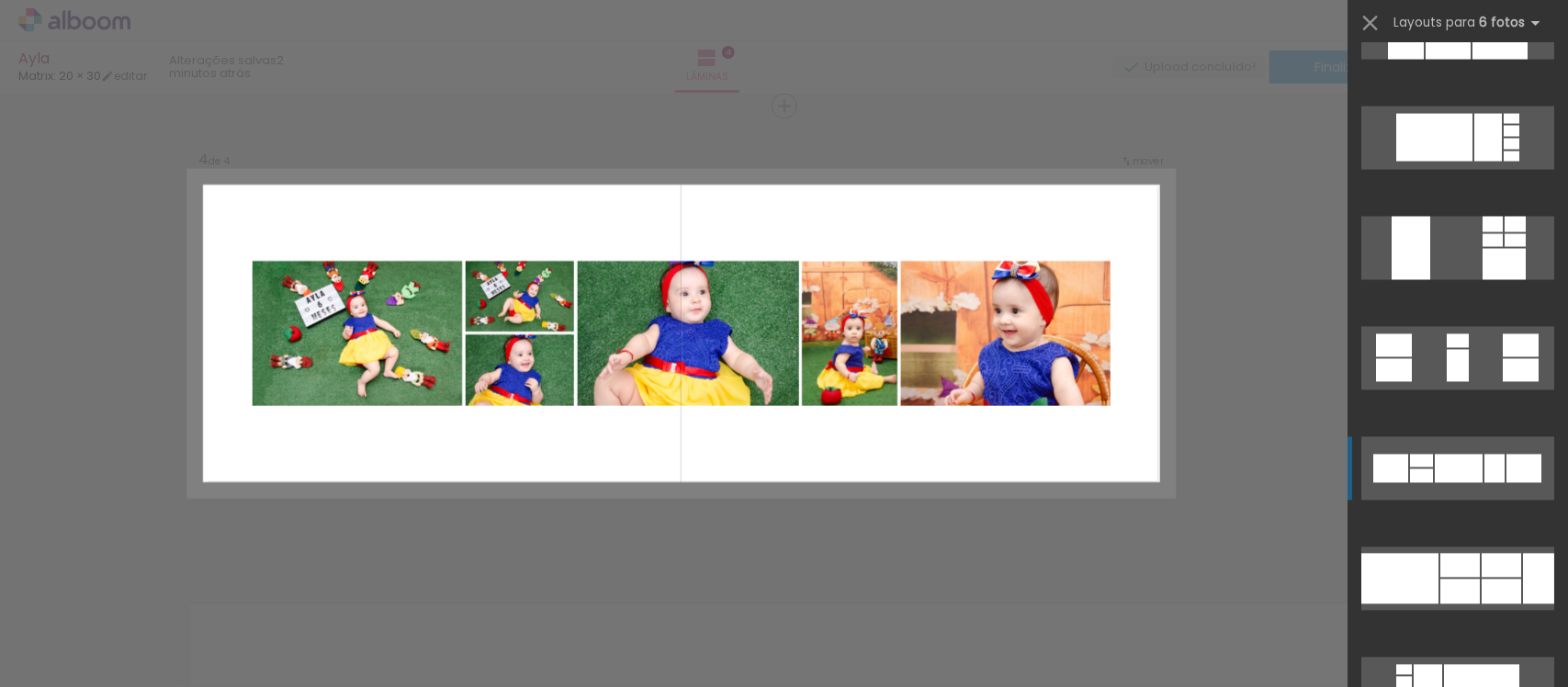
click at [1485, 464] on div at bounding box center [1495, 468] width 20 height 29
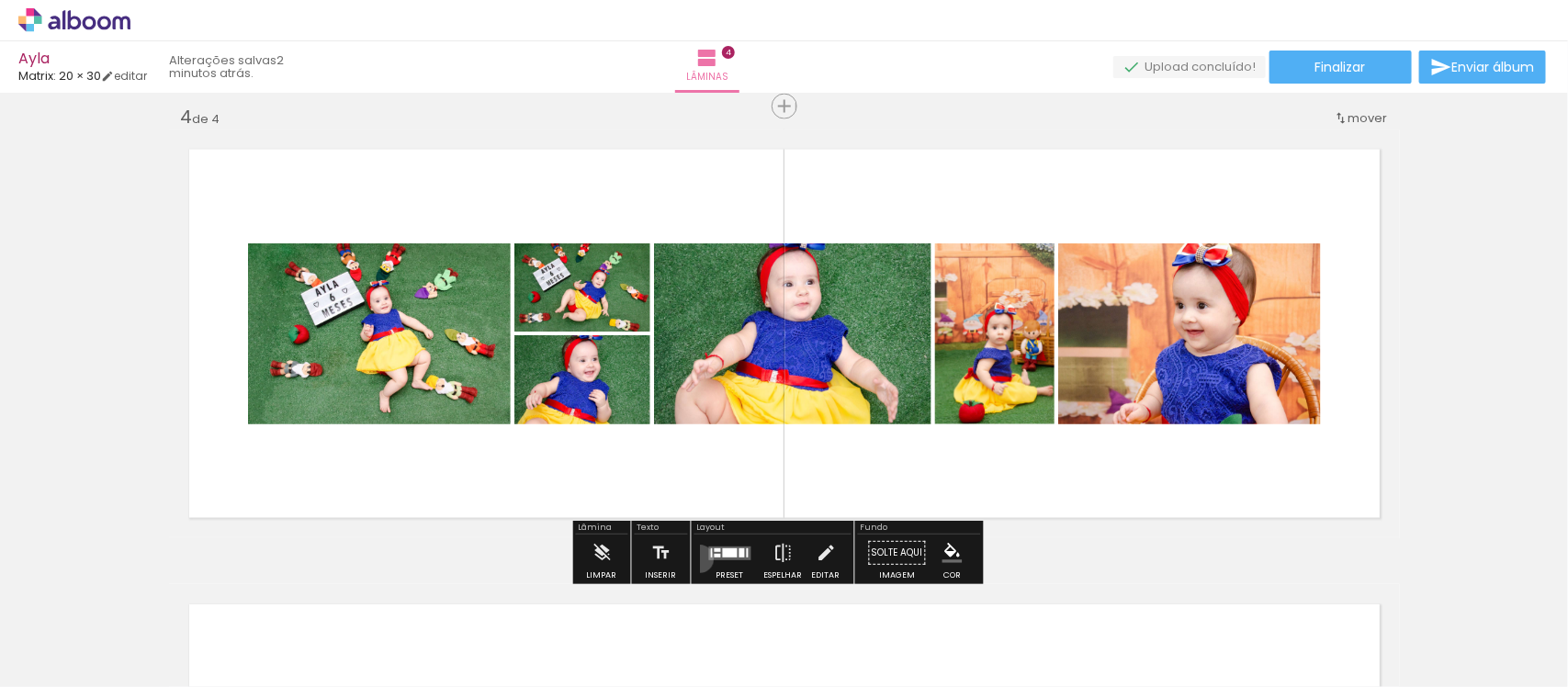
click at [701, 558] on paper-button "Preset" at bounding box center [730, 558] width 58 height 47
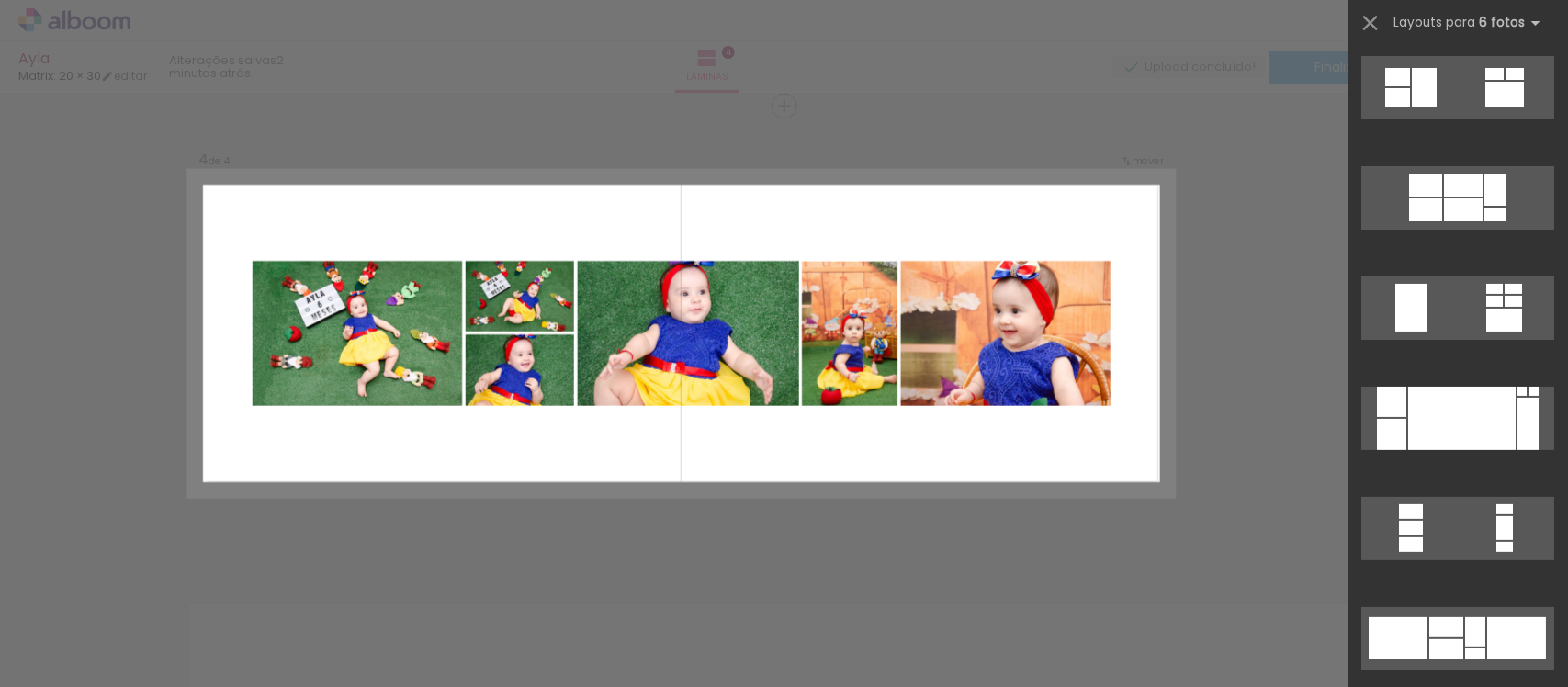
scroll to position [1760, 0]
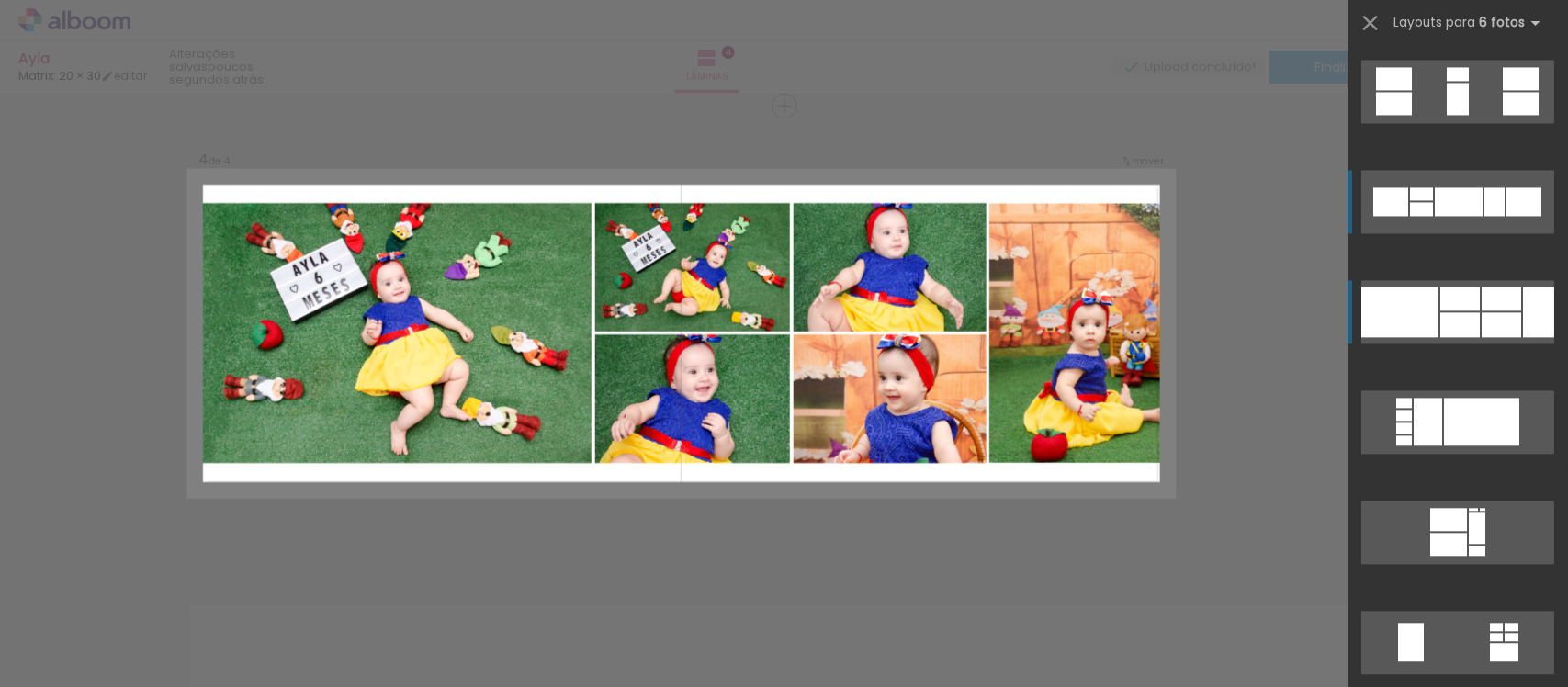
click at [1463, 314] on div at bounding box center [1460, 324] width 40 height 25
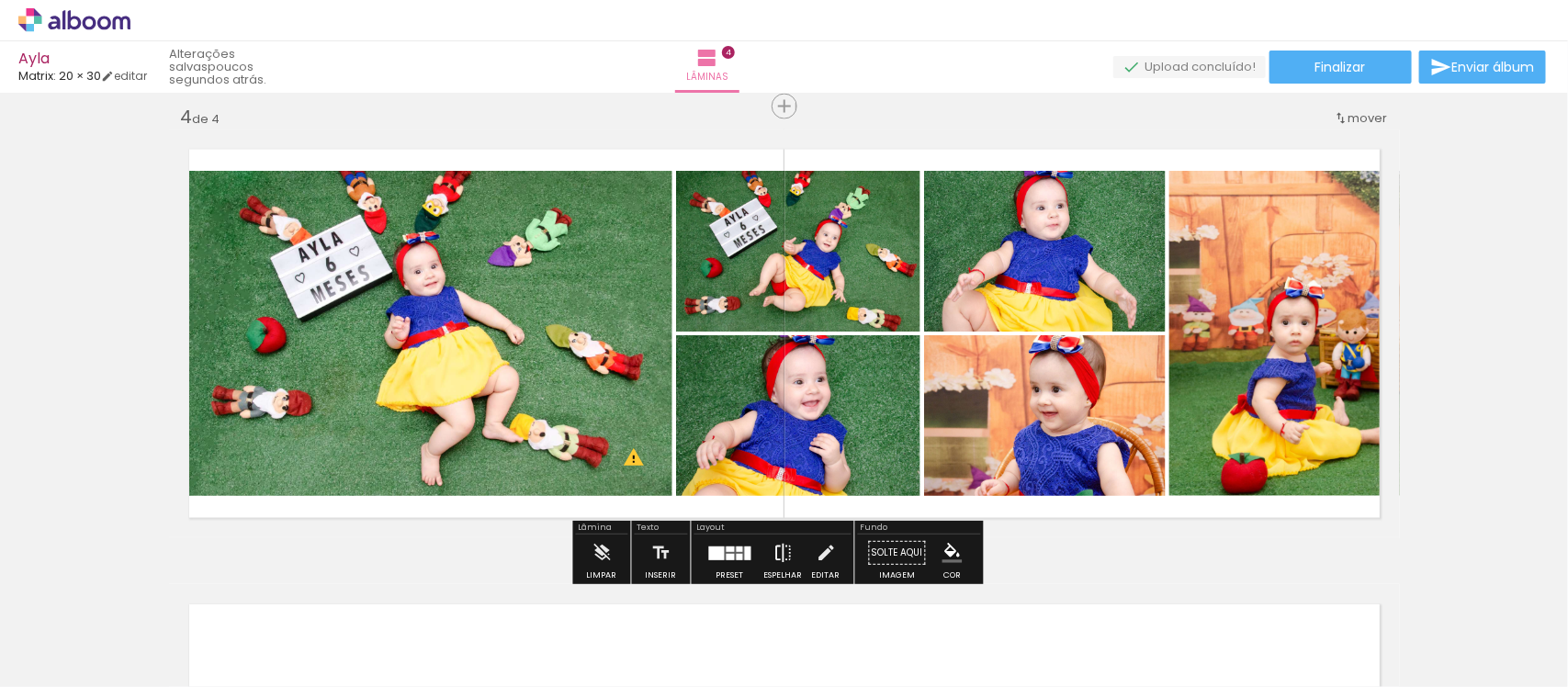
click at [797, 547] on paper-button "Espelhar" at bounding box center [784, 558] width 48 height 47
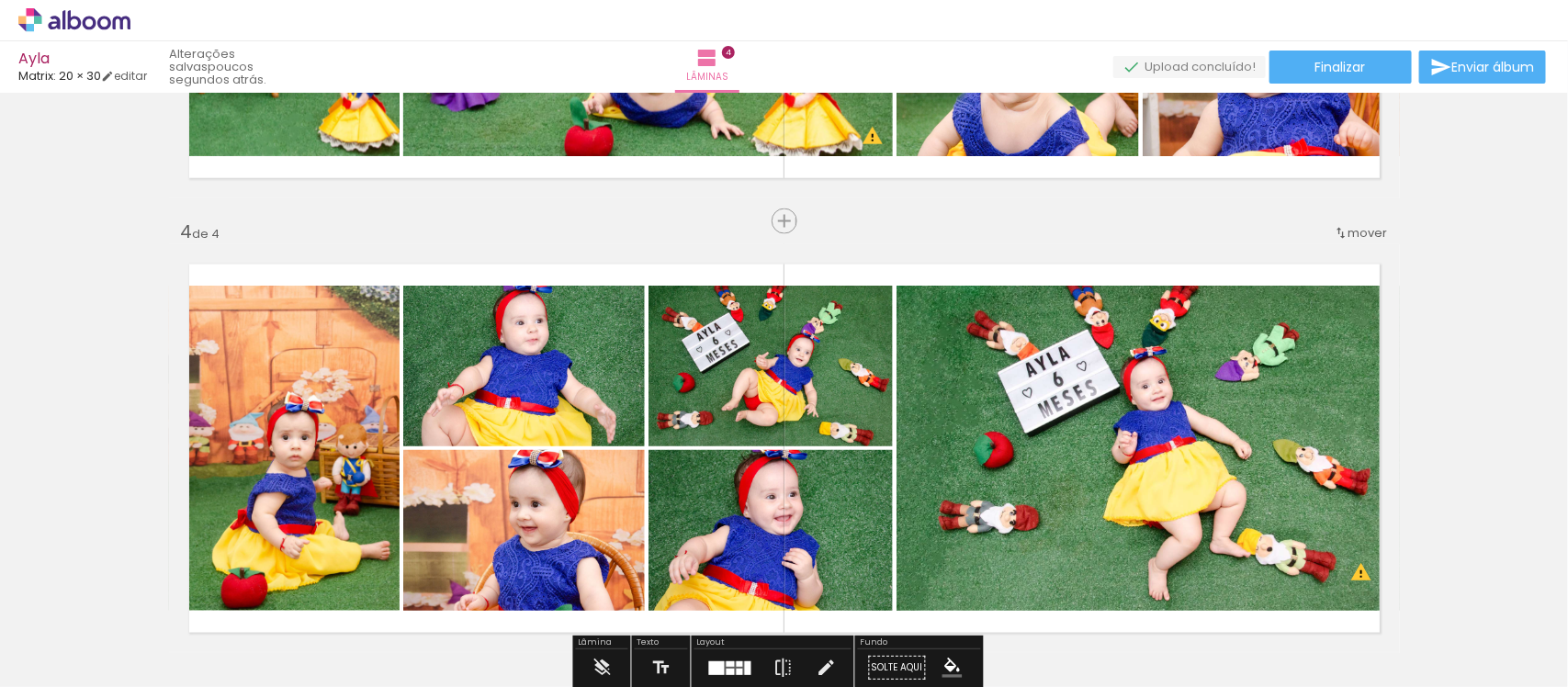
scroll to position [1380, 0]
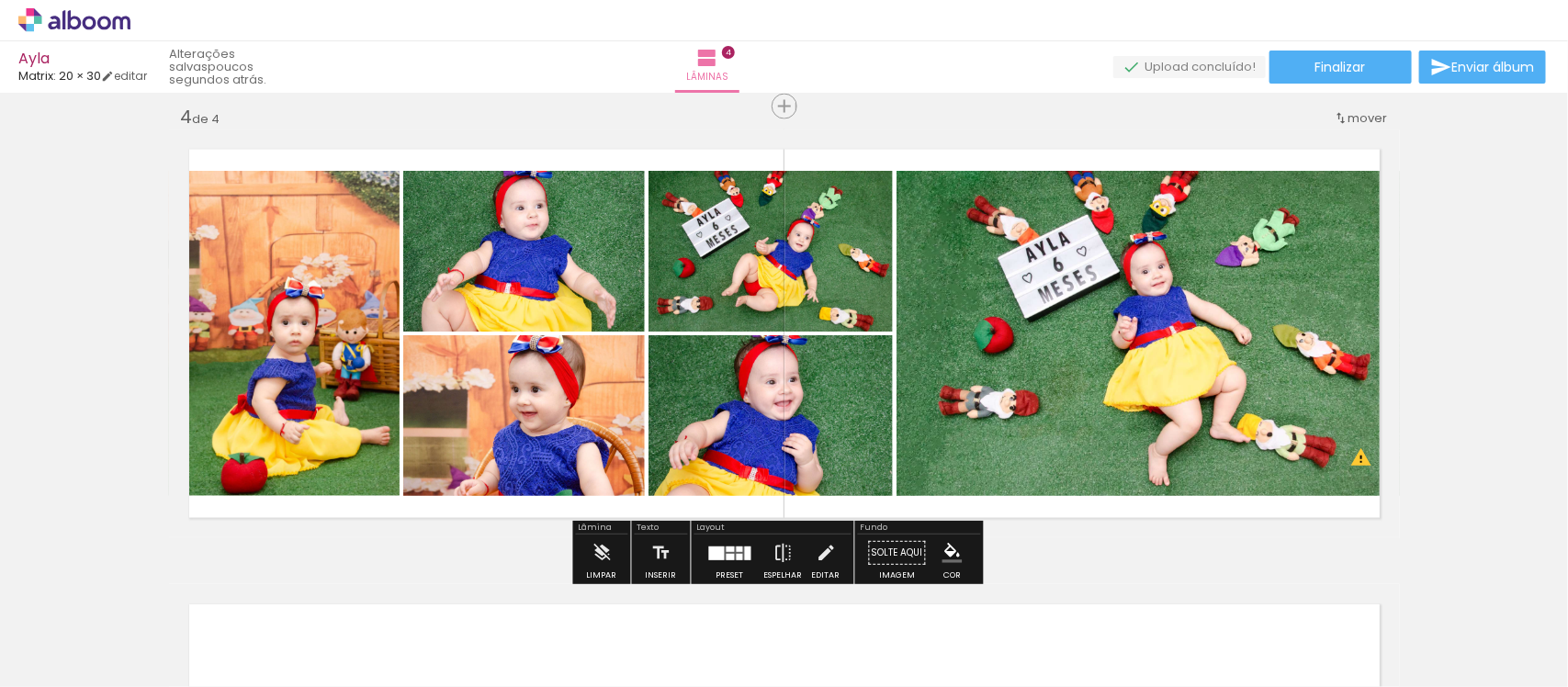
click at [737, 562] on div at bounding box center [731, 553] width 50 height 37
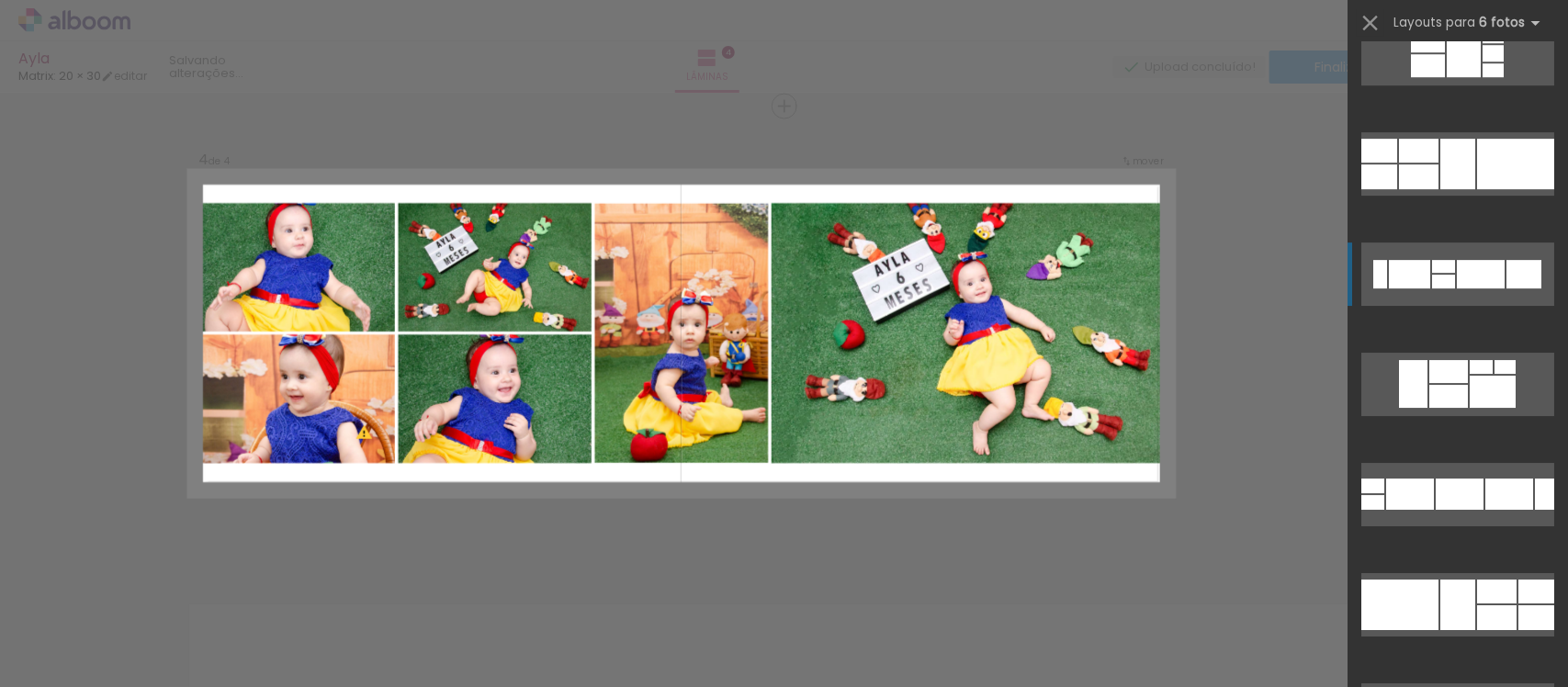
scroll to position [2788, 0]
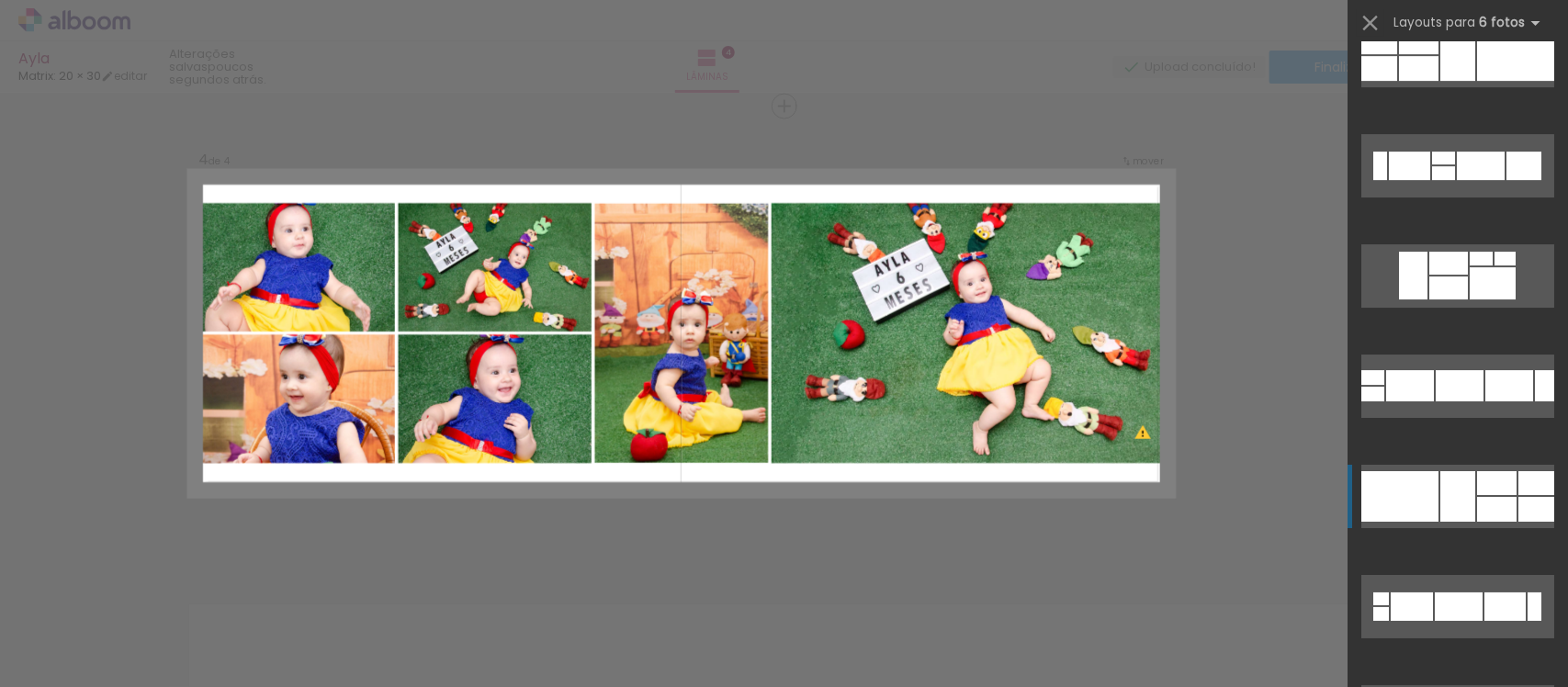
click at [1477, 493] on div at bounding box center [1497, 483] width 40 height 24
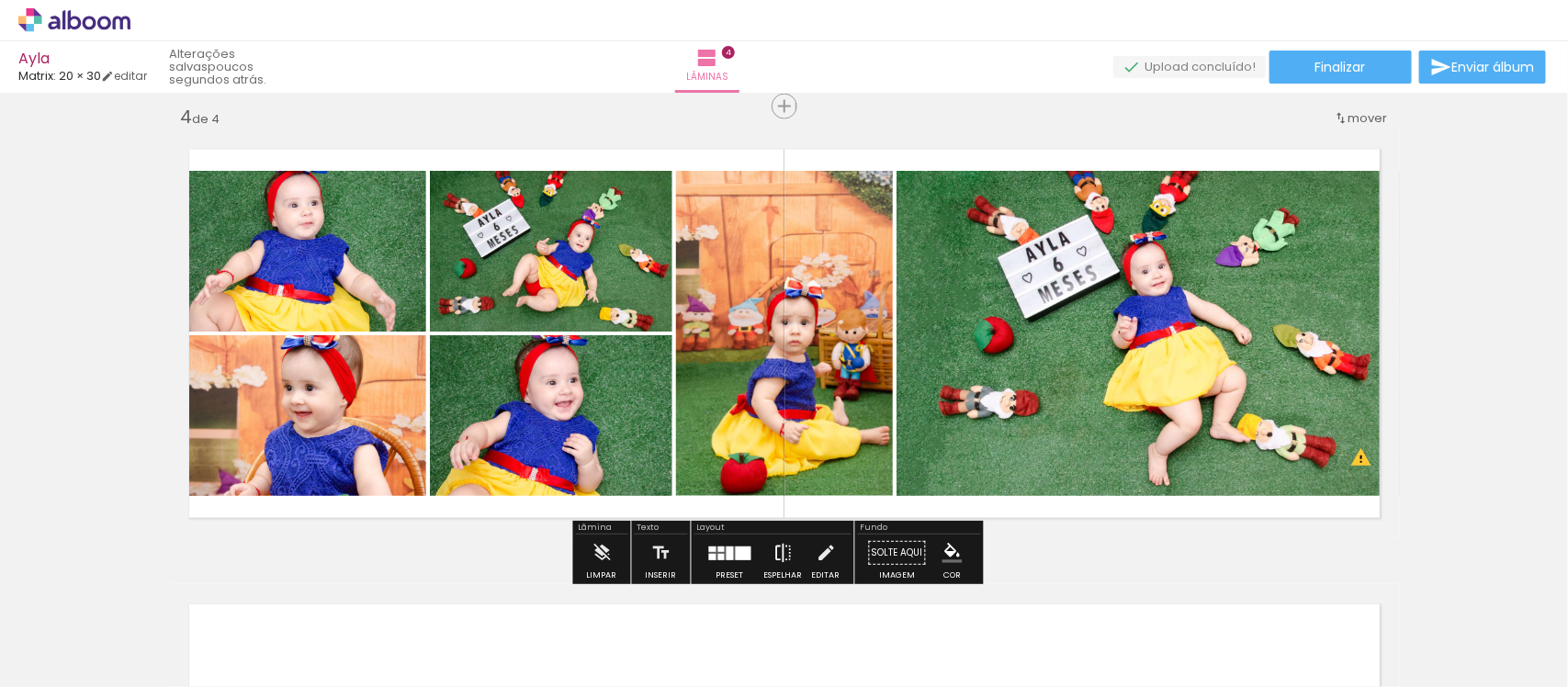
click at [763, 544] on paper-button "Espelhar" at bounding box center [784, 558] width 48 height 47
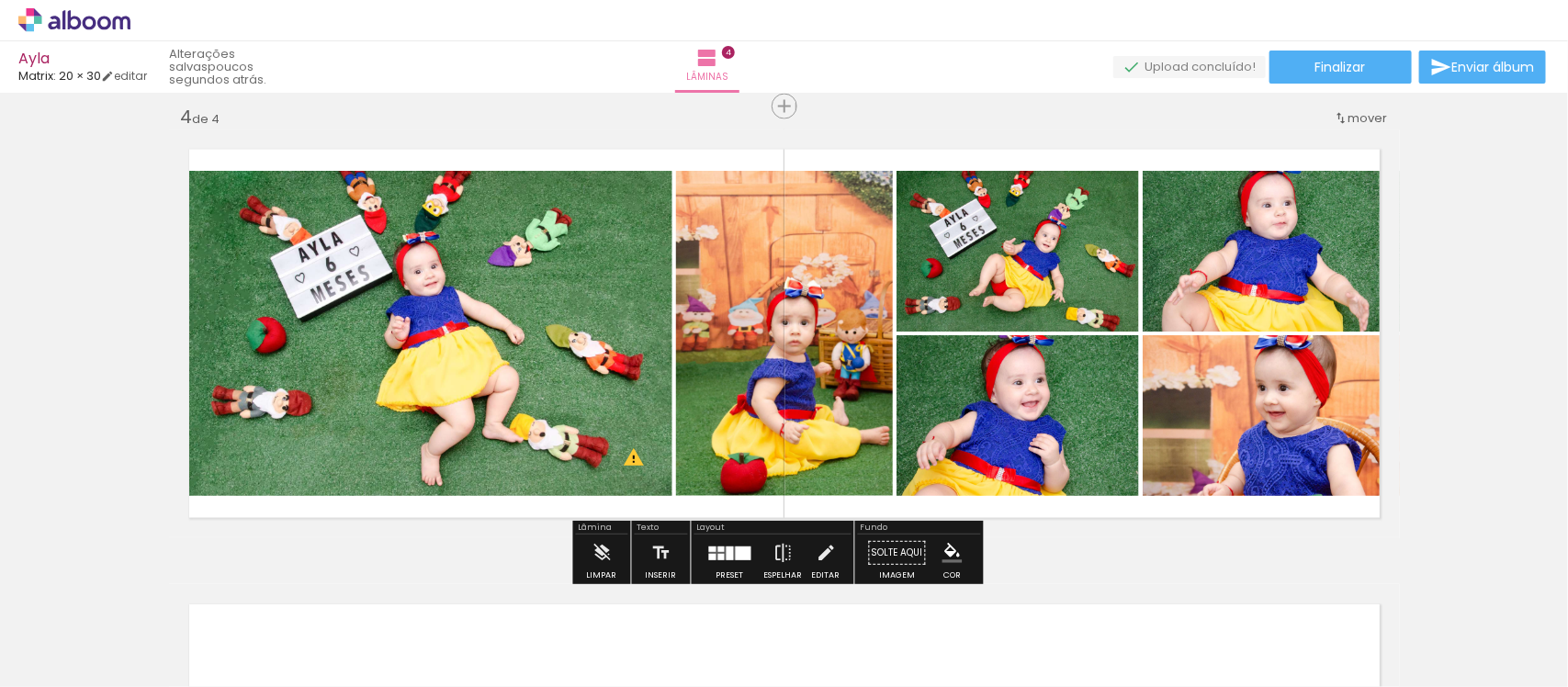
click at [736, 553] on div at bounding box center [744, 553] width 16 height 14
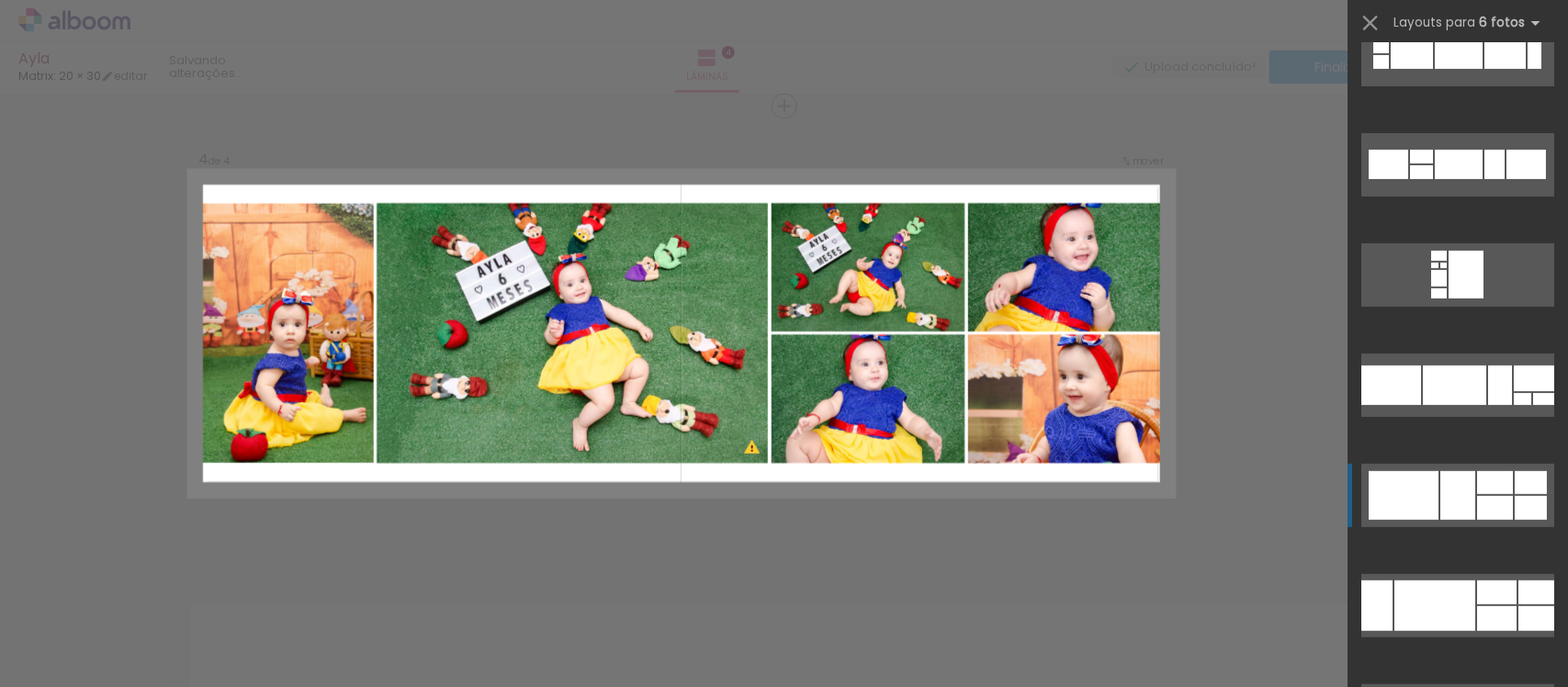
scroll to position [3427, 0]
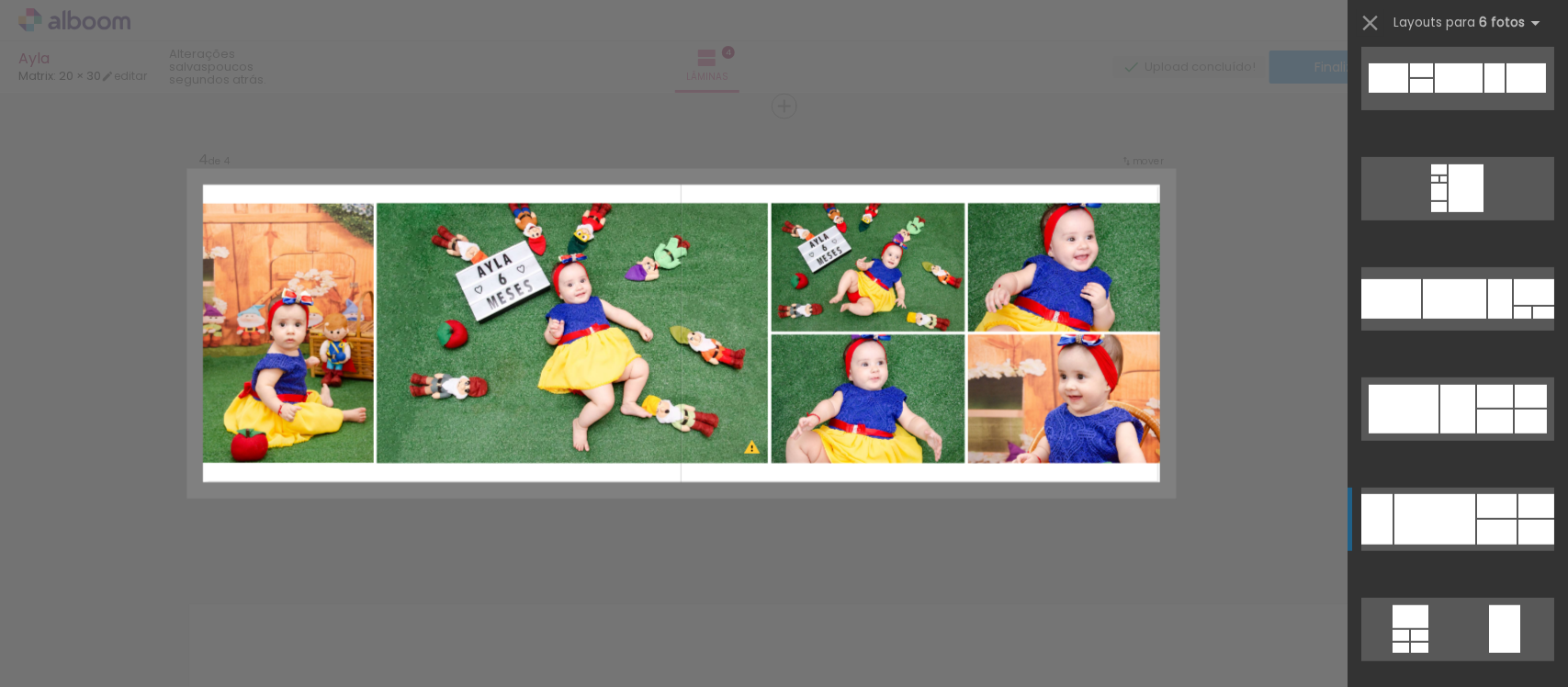
click at [1438, 513] on div at bounding box center [1434, 519] width 81 height 50
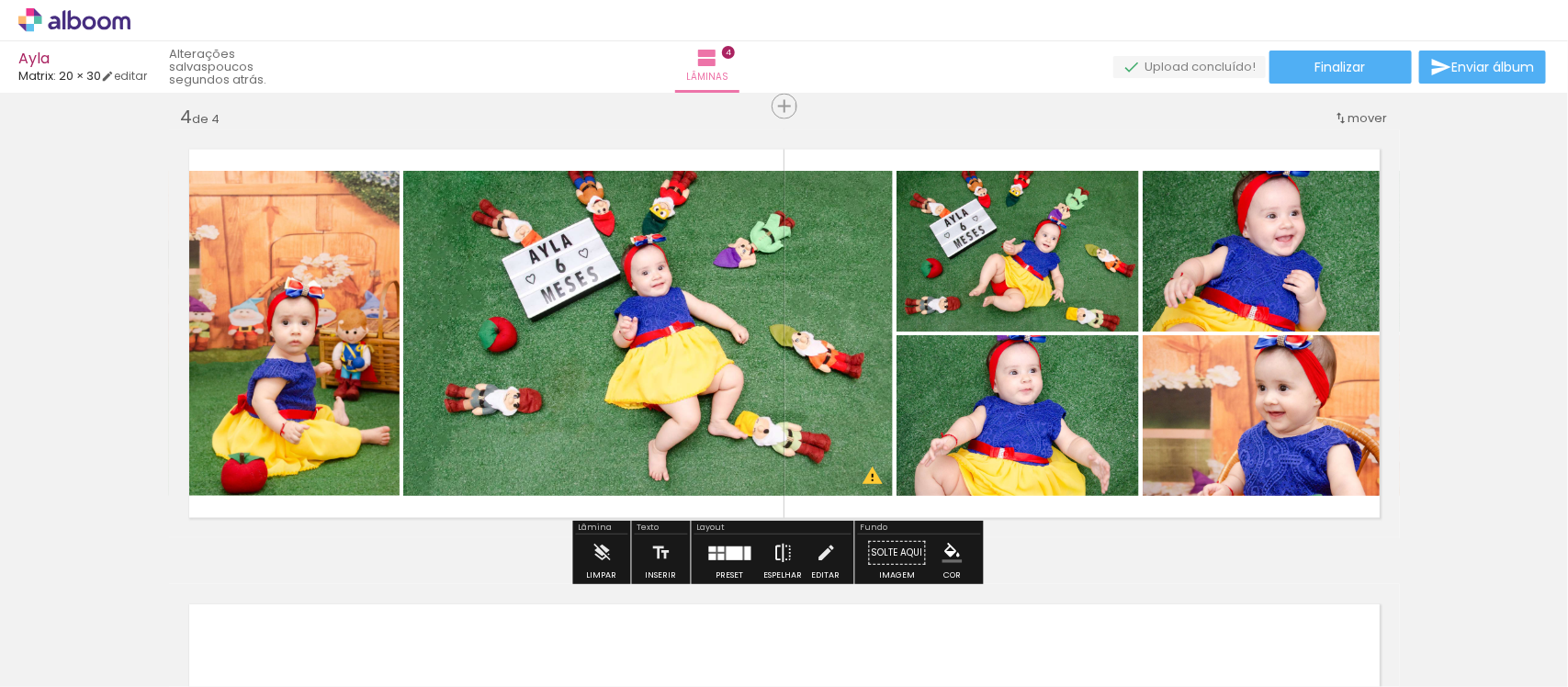
click at [782, 553] on iron-icon at bounding box center [784, 553] width 20 height 37
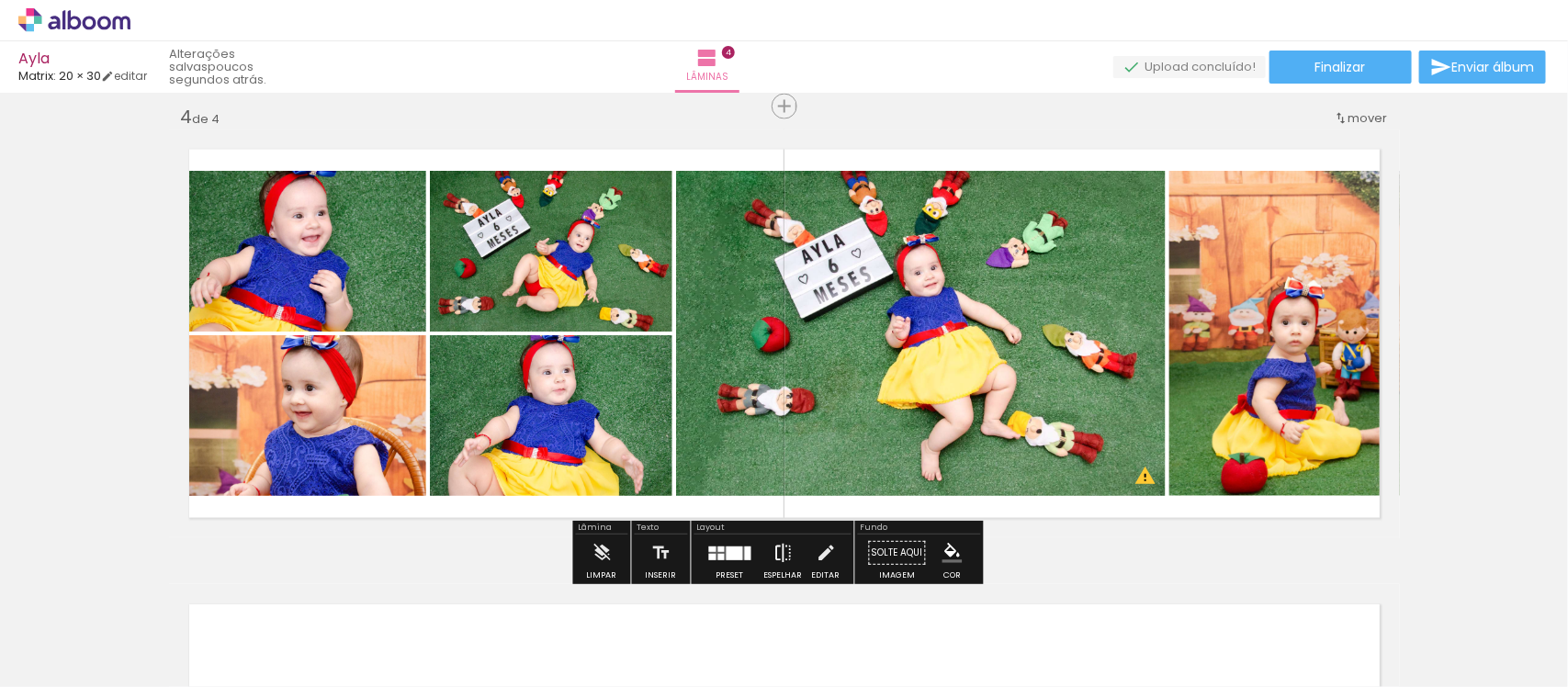
click at [782, 553] on iron-icon at bounding box center [784, 553] width 20 height 37
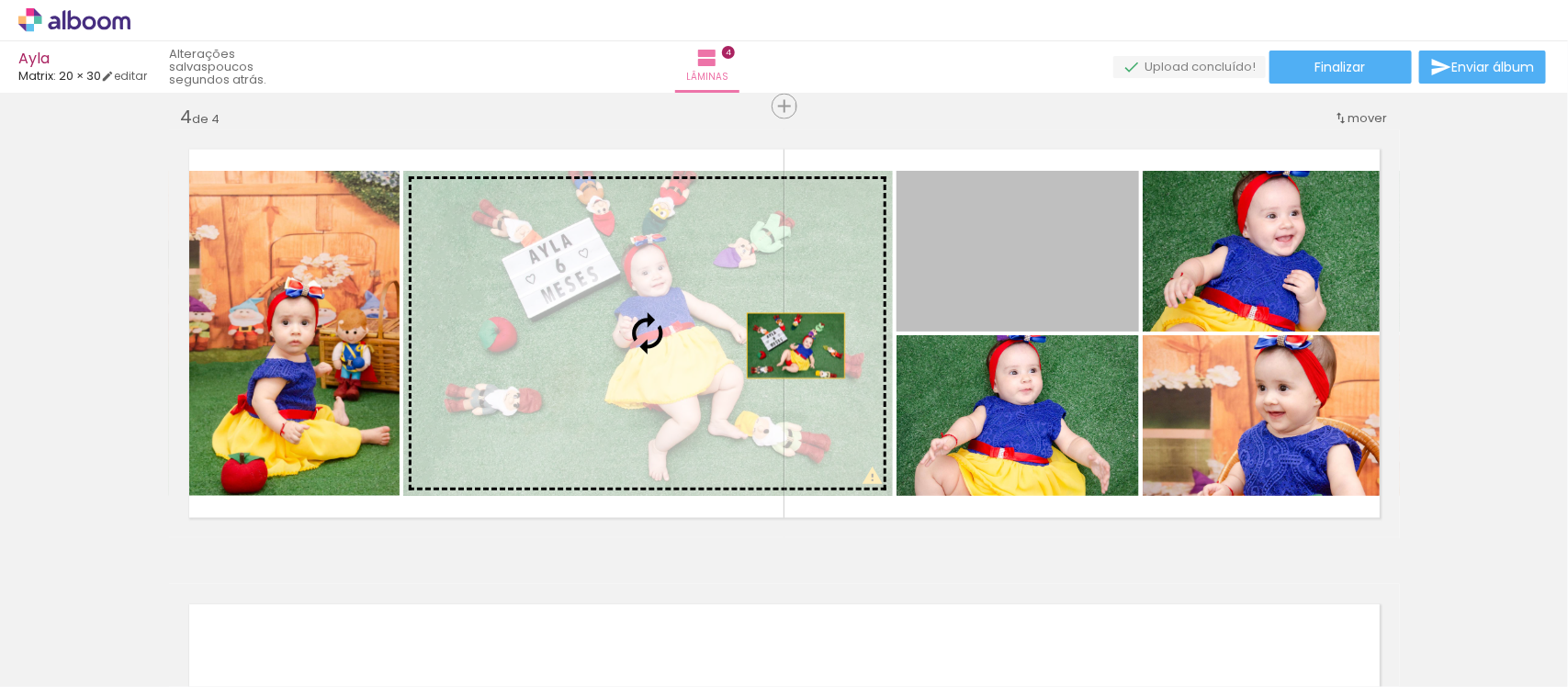
drag, startPoint x: 1068, startPoint y: 289, endPoint x: 764, endPoint y: 356, distance: 311.3
click at [0, 0] on slot at bounding box center [0, 0] width 0 height 0
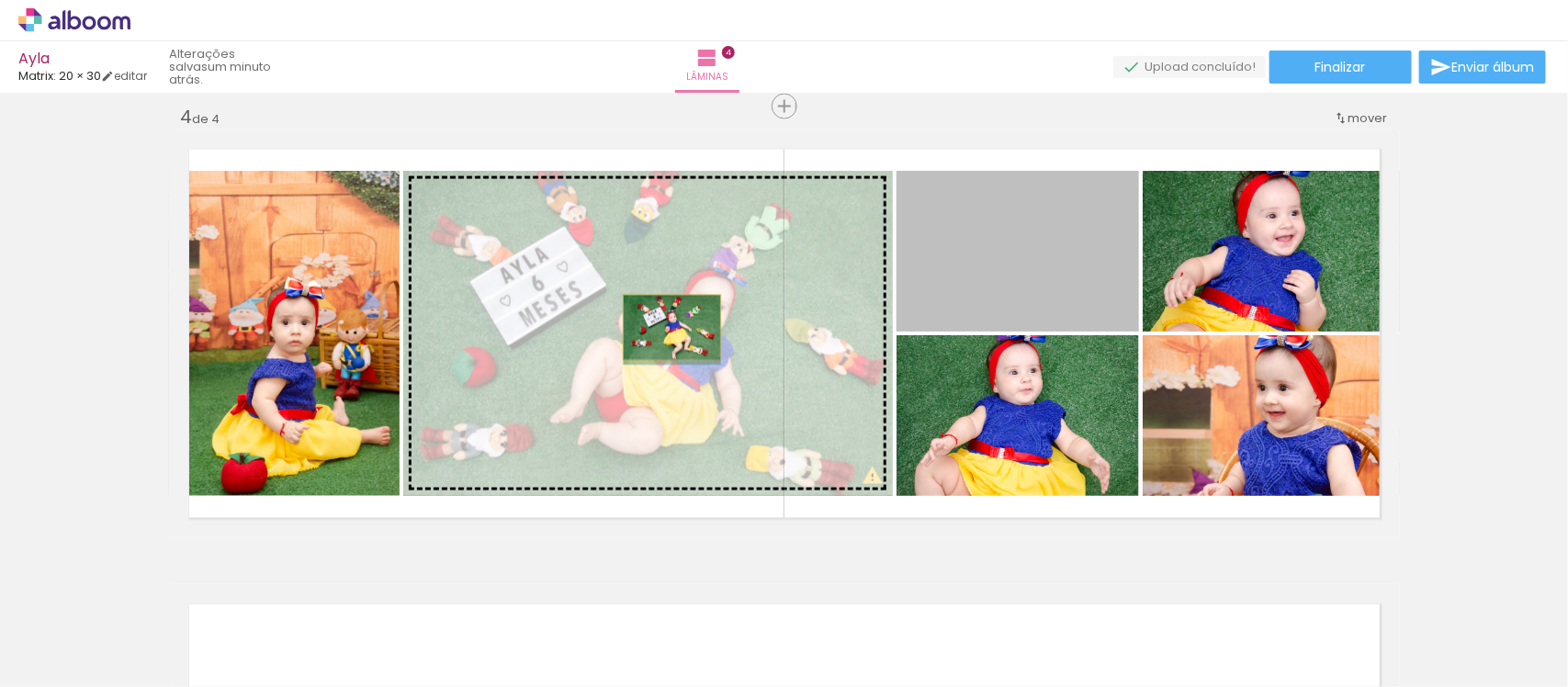
drag, startPoint x: 1025, startPoint y: 281, endPoint x: 663, endPoint y: 327, distance: 364.9
click at [0, 0] on slot at bounding box center [0, 0] width 0 height 0
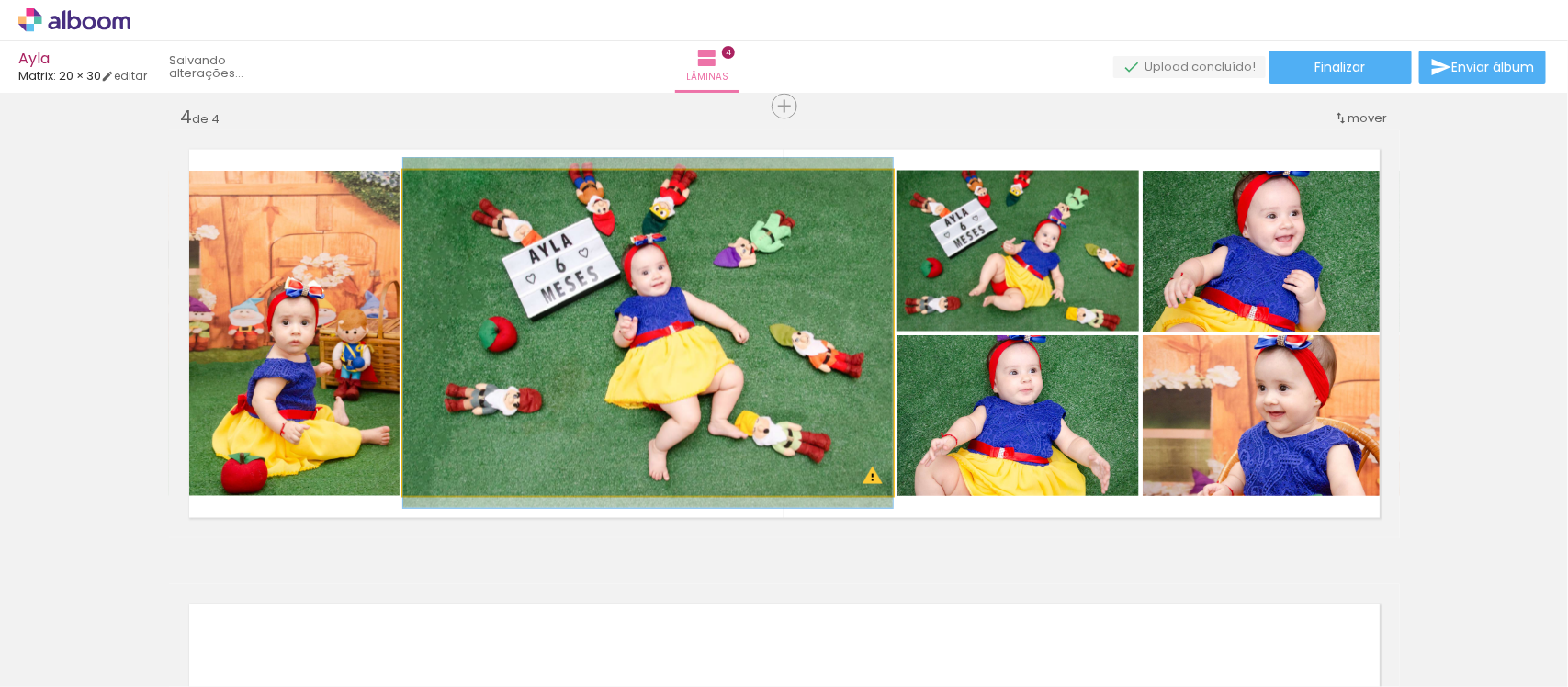
click at [859, 404] on quentale-photo at bounding box center [648, 333] width 490 height 325
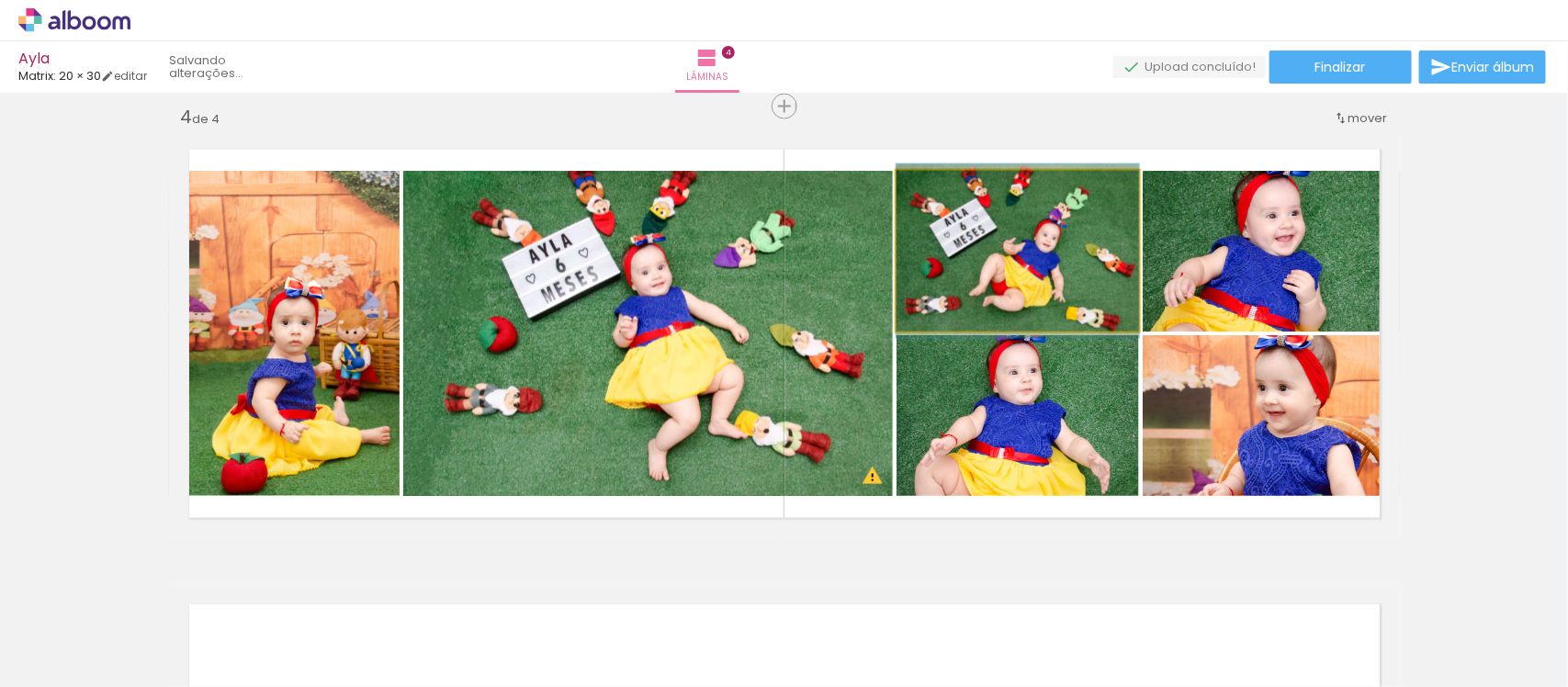
click at [1057, 290] on quentale-photo at bounding box center [1018, 250] width 243 height 160
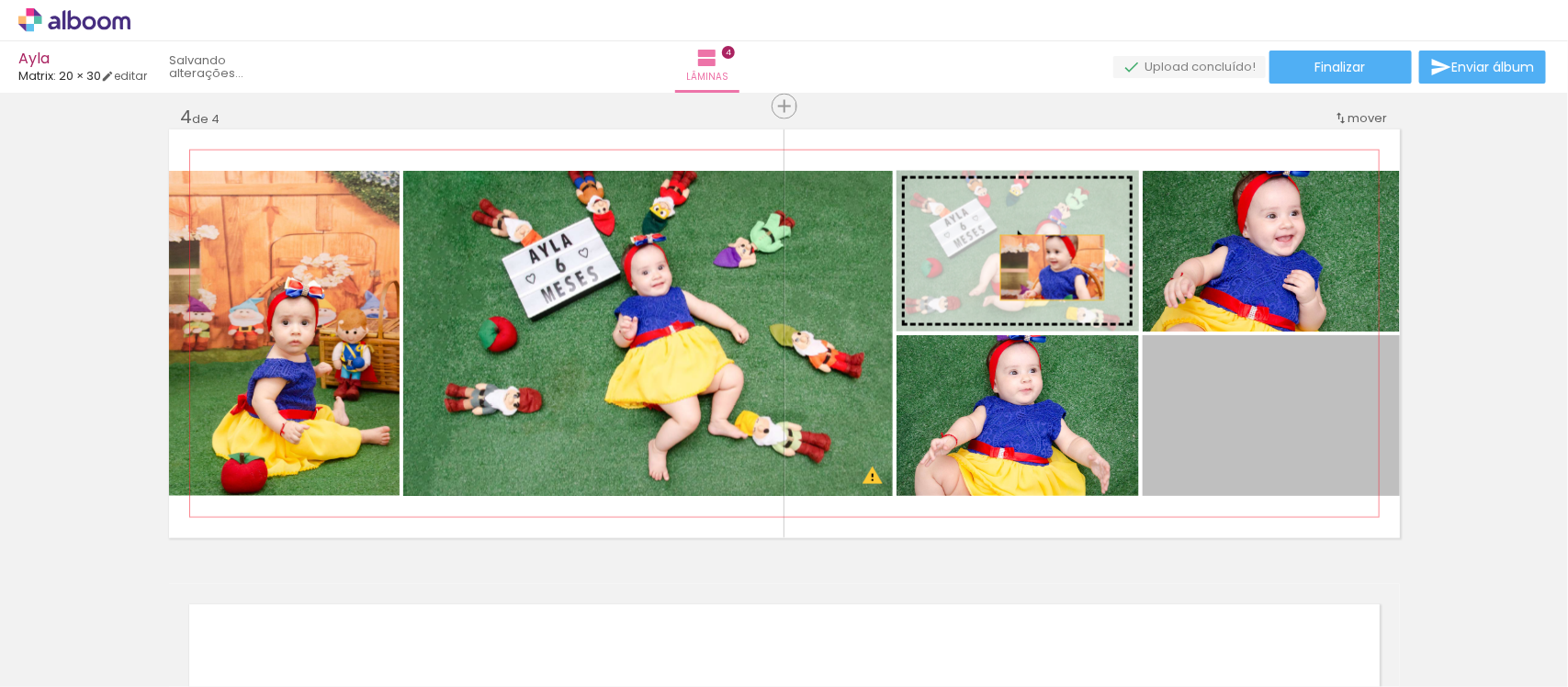
drag, startPoint x: 1269, startPoint y: 426, endPoint x: 1044, endPoint y: 267, distance: 275.5
click at [0, 0] on slot at bounding box center [0, 0] width 0 height 0
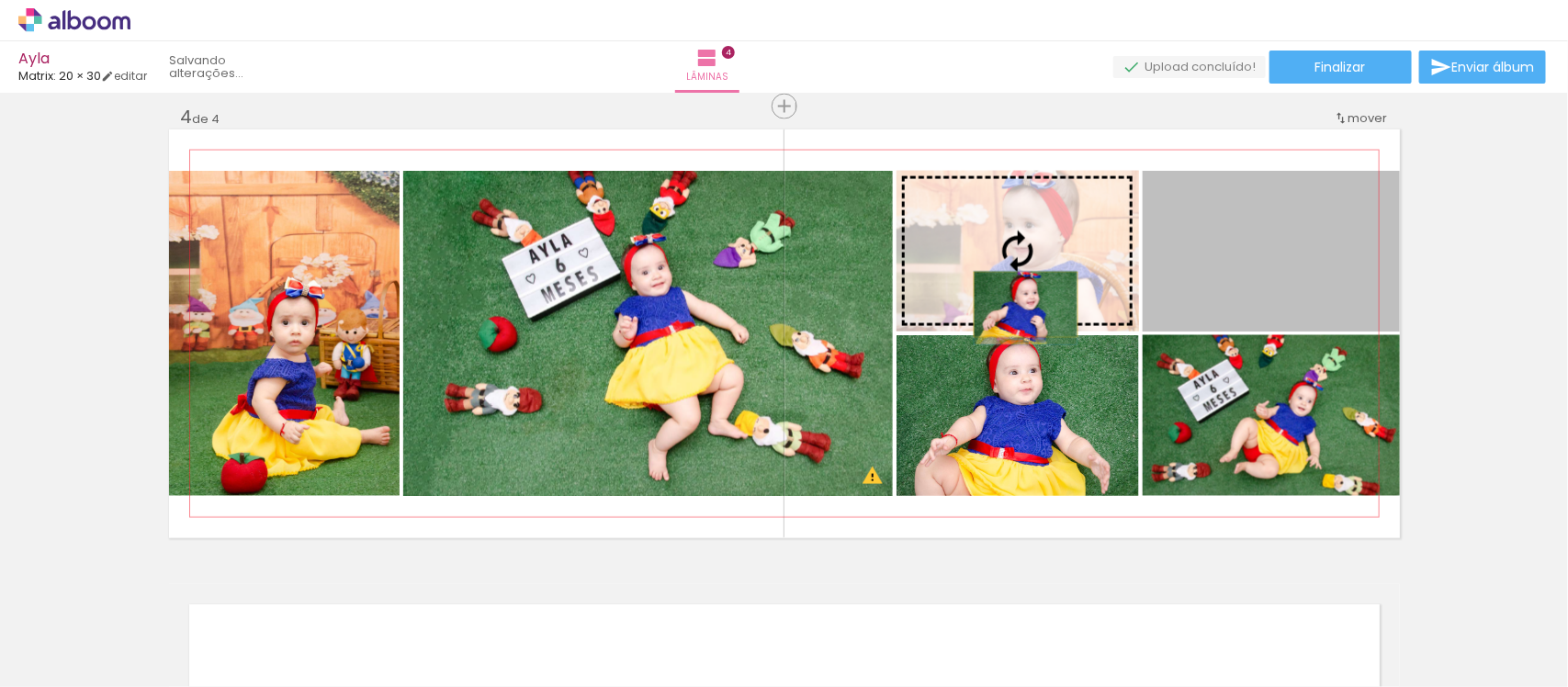
drag, startPoint x: 1254, startPoint y: 294, endPoint x: 1017, endPoint y: 304, distance: 237.2
click at [0, 0] on slot at bounding box center [0, 0] width 0 height 0
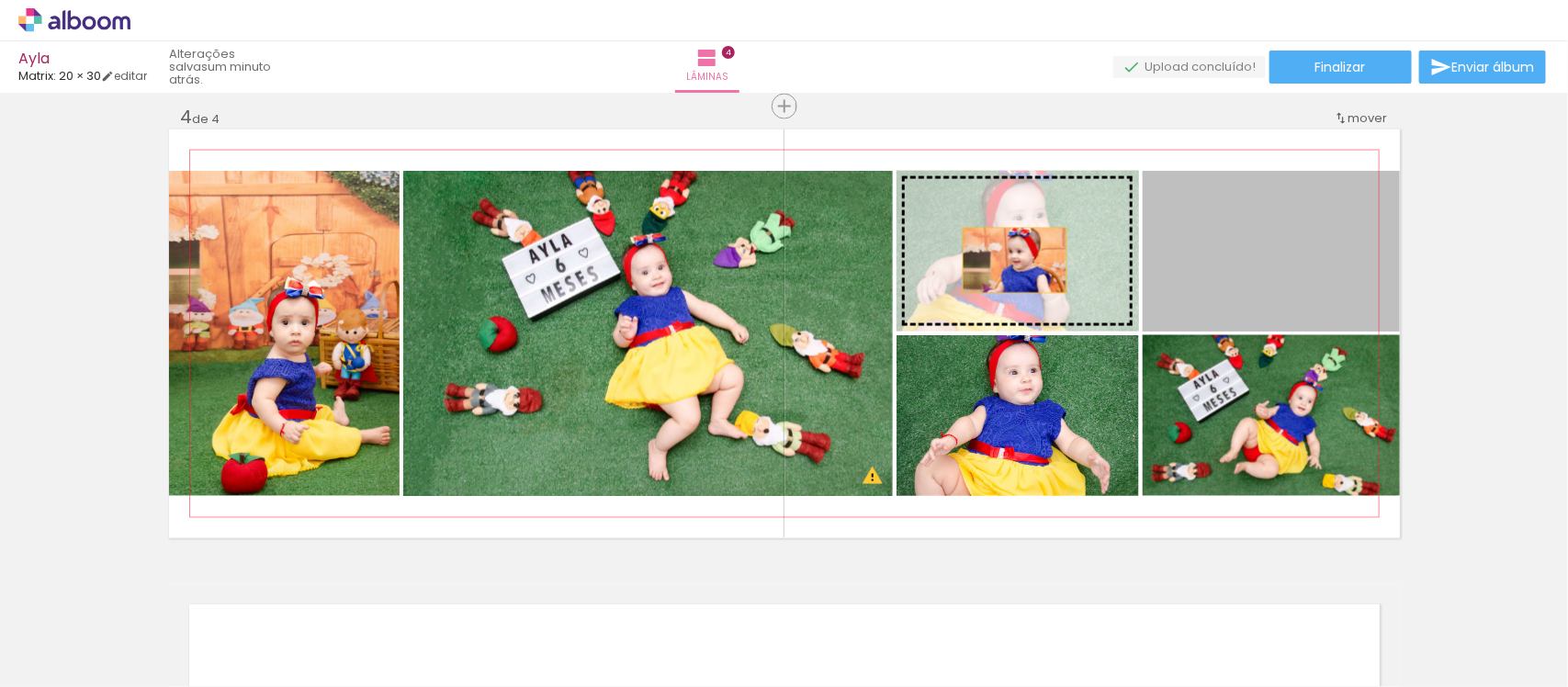
drag, startPoint x: 1243, startPoint y: 274, endPoint x: 1006, endPoint y: 260, distance: 237.4
click at [0, 0] on slot at bounding box center [0, 0] width 0 height 0
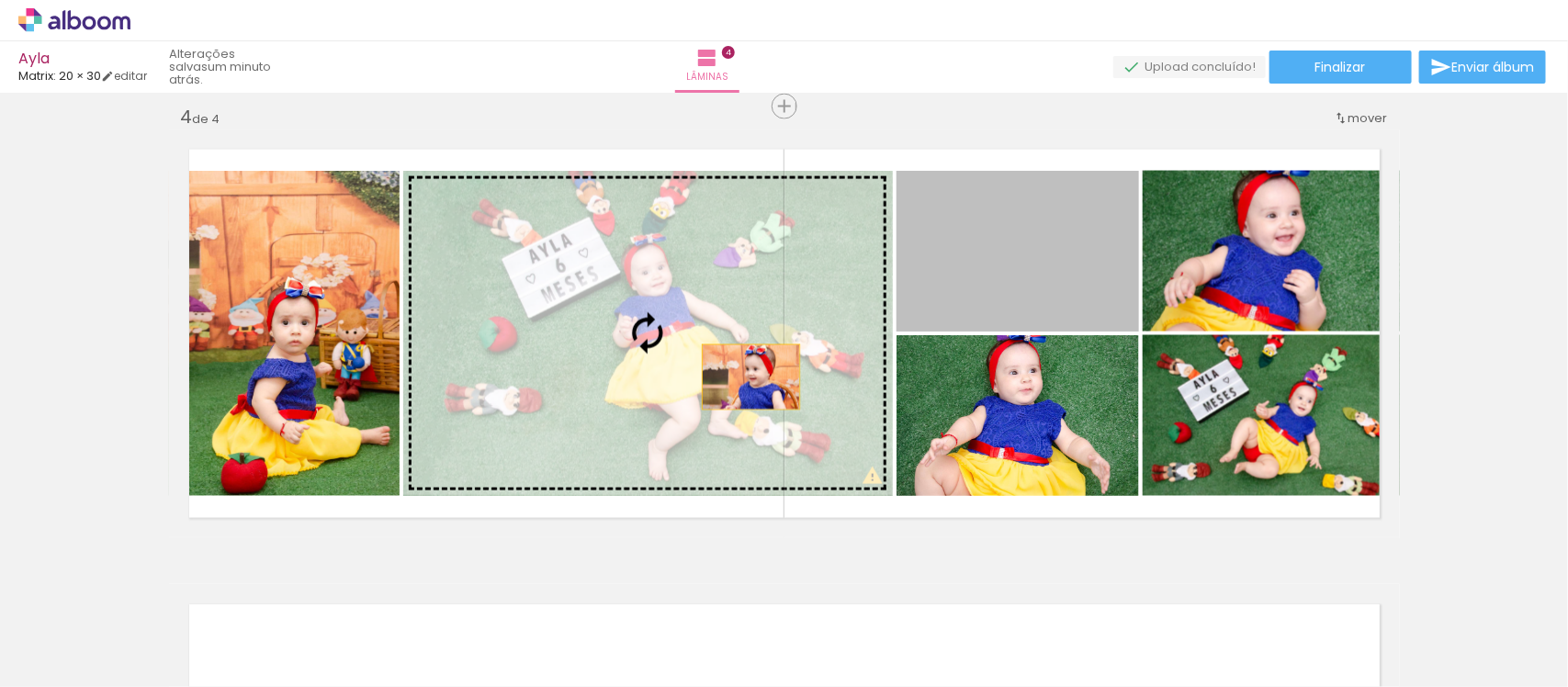
drag, startPoint x: 1039, startPoint y: 290, endPoint x: 684, endPoint y: 386, distance: 367.8
click at [0, 0] on slot at bounding box center [0, 0] width 0 height 0
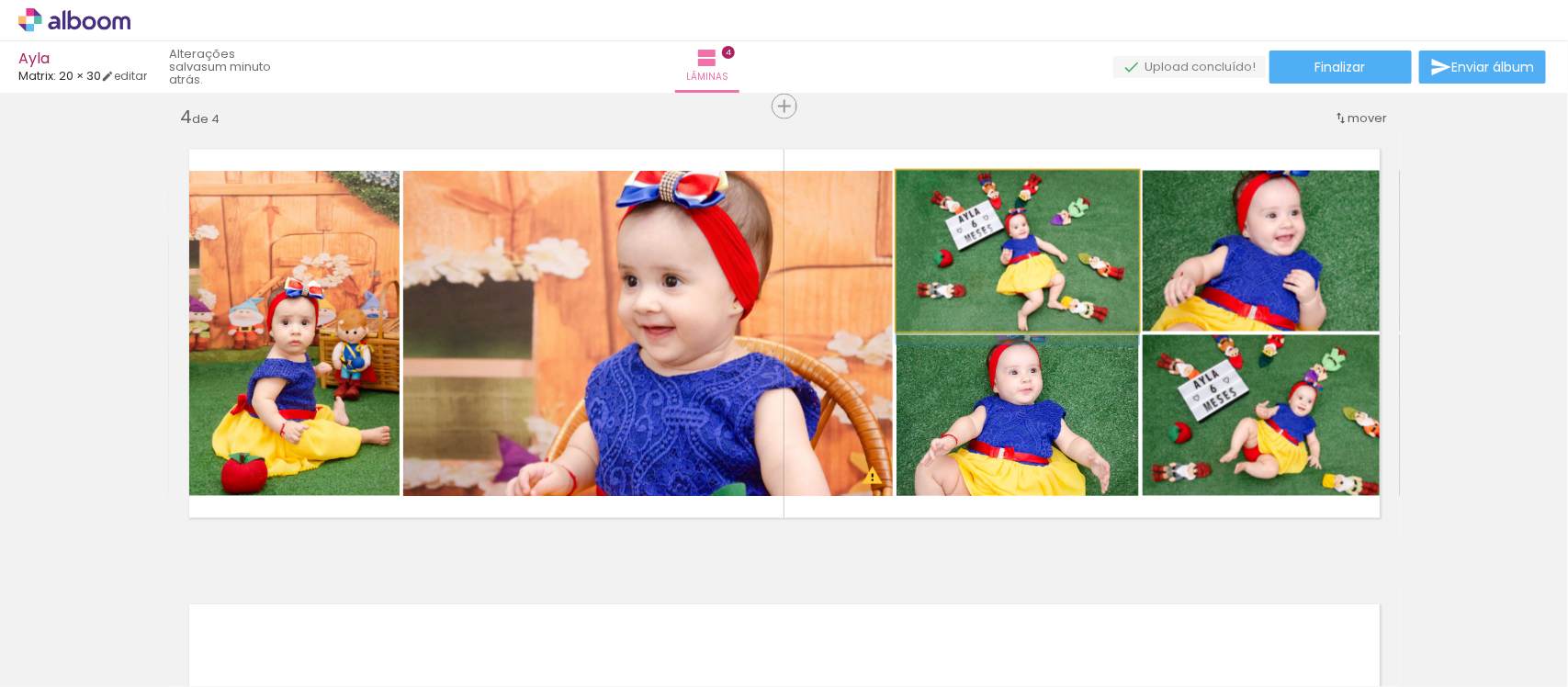
click at [1061, 299] on quentale-photo at bounding box center [1018, 250] width 243 height 160
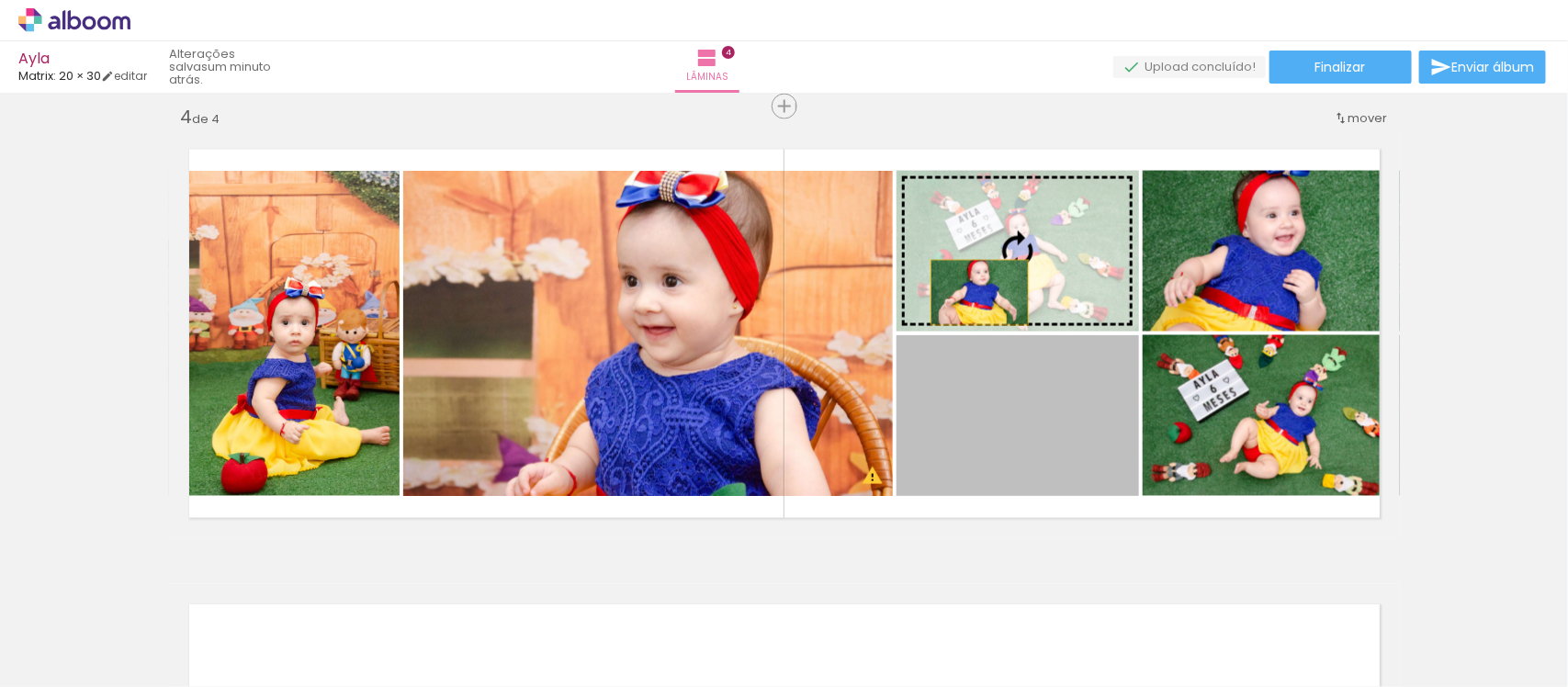
drag, startPoint x: 1011, startPoint y: 451, endPoint x: 970, endPoint y: 276, distance: 179.7
click at [0, 0] on slot at bounding box center [0, 0] width 0 height 0
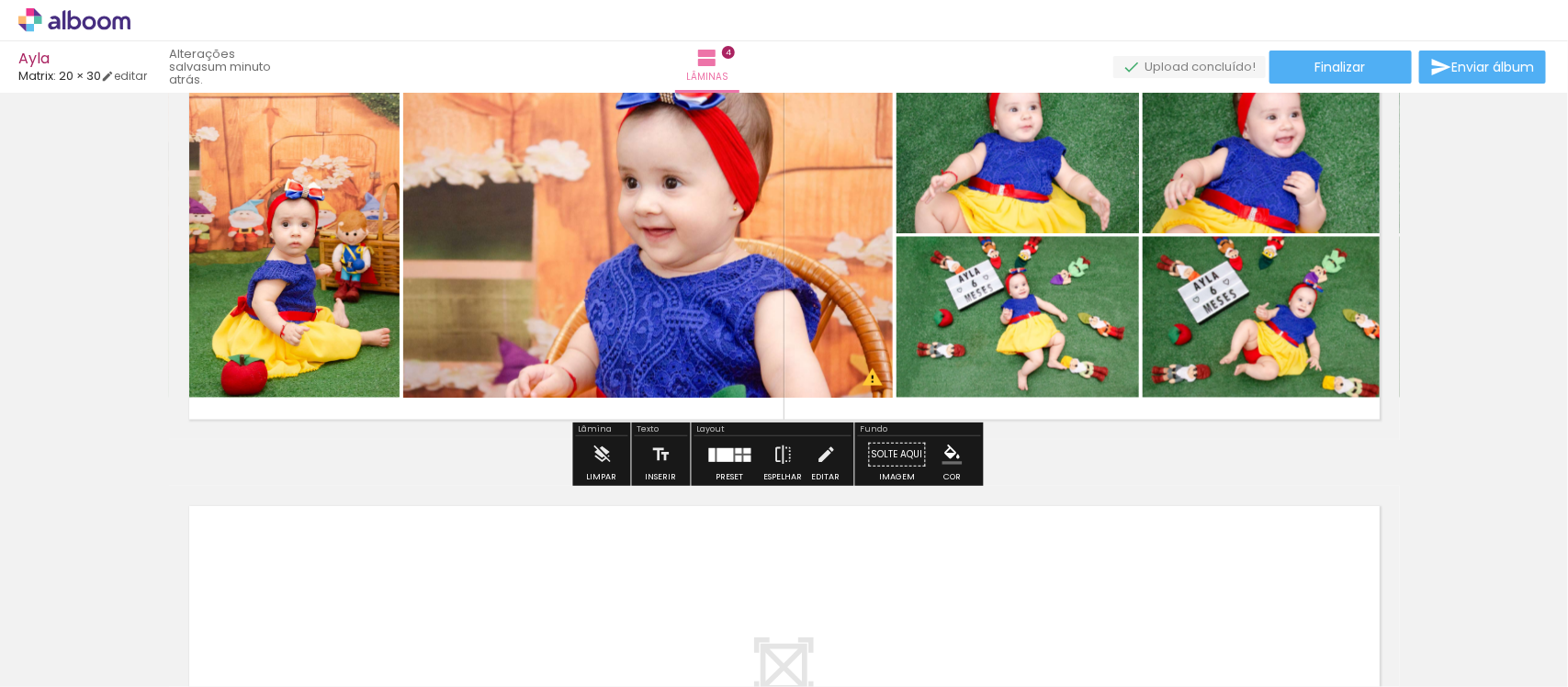
scroll to position [1495, 0]
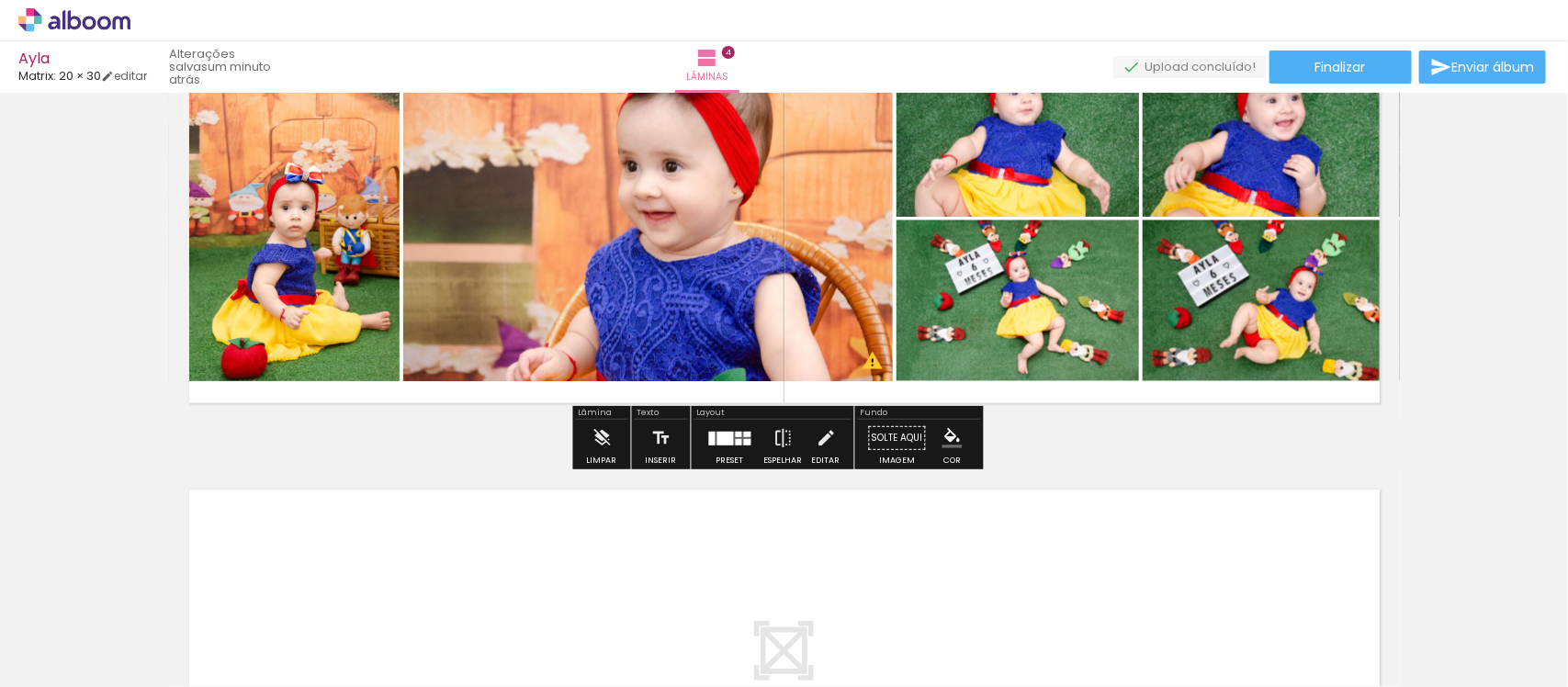
click at [31, 664] on iron-icon at bounding box center [27, 662] width 22 height 22
click at [0, 0] on input "file" at bounding box center [0, 0] width 0 height 0
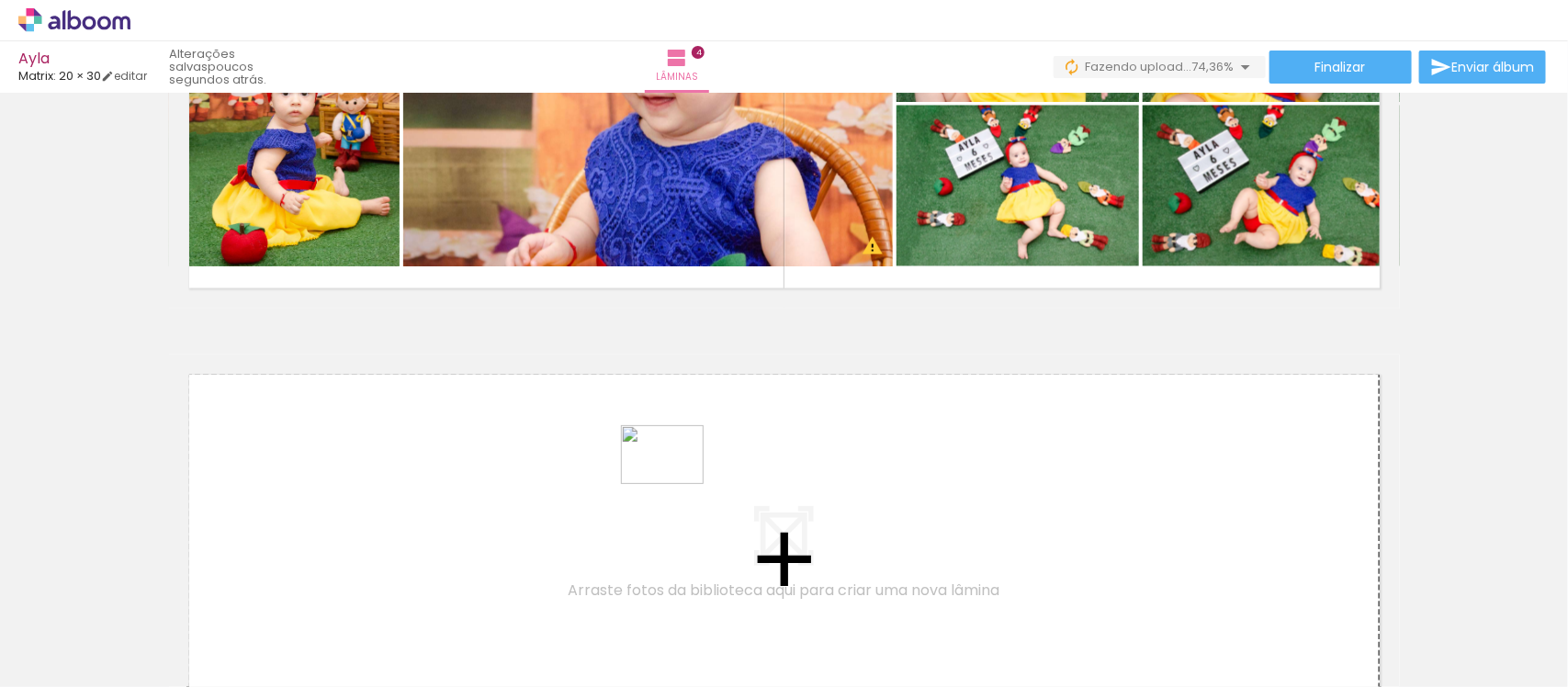
drag, startPoint x: 842, startPoint y: 646, endPoint x: 676, endPoint y: 480, distance: 234.8
click at [676, 480] on quentale-workspace at bounding box center [784, 343] width 1568 height 687
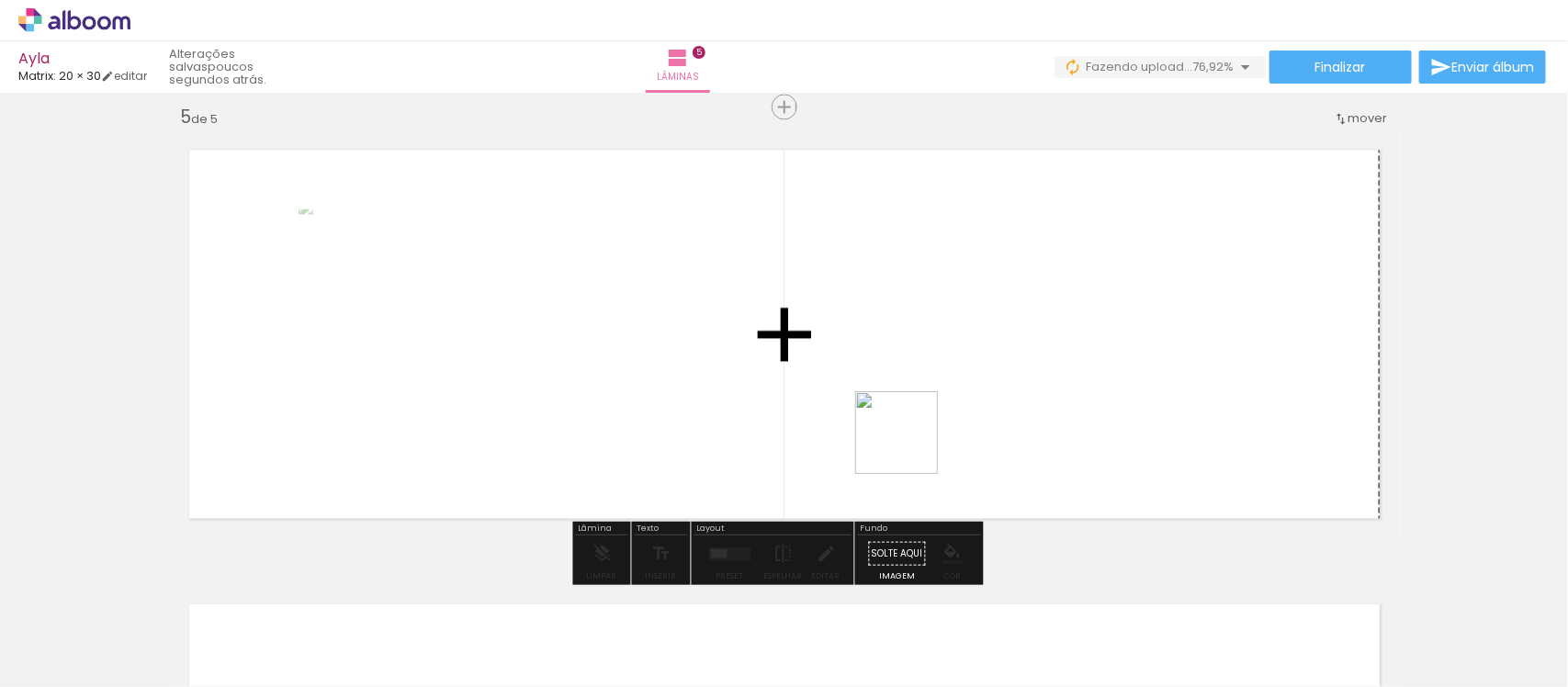
drag, startPoint x: 980, startPoint y: 631, endPoint x: 911, endPoint y: 418, distance: 223.9
click at [911, 418] on quentale-workspace at bounding box center [784, 343] width 1568 height 687
drag, startPoint x: 1057, startPoint y: 626, endPoint x: 1157, endPoint y: 602, distance: 102.8
click at [1057, 412] on quentale-workspace at bounding box center [784, 343] width 1568 height 687
drag, startPoint x: 1164, startPoint y: 644, endPoint x: 1188, endPoint y: 589, distance: 60.0
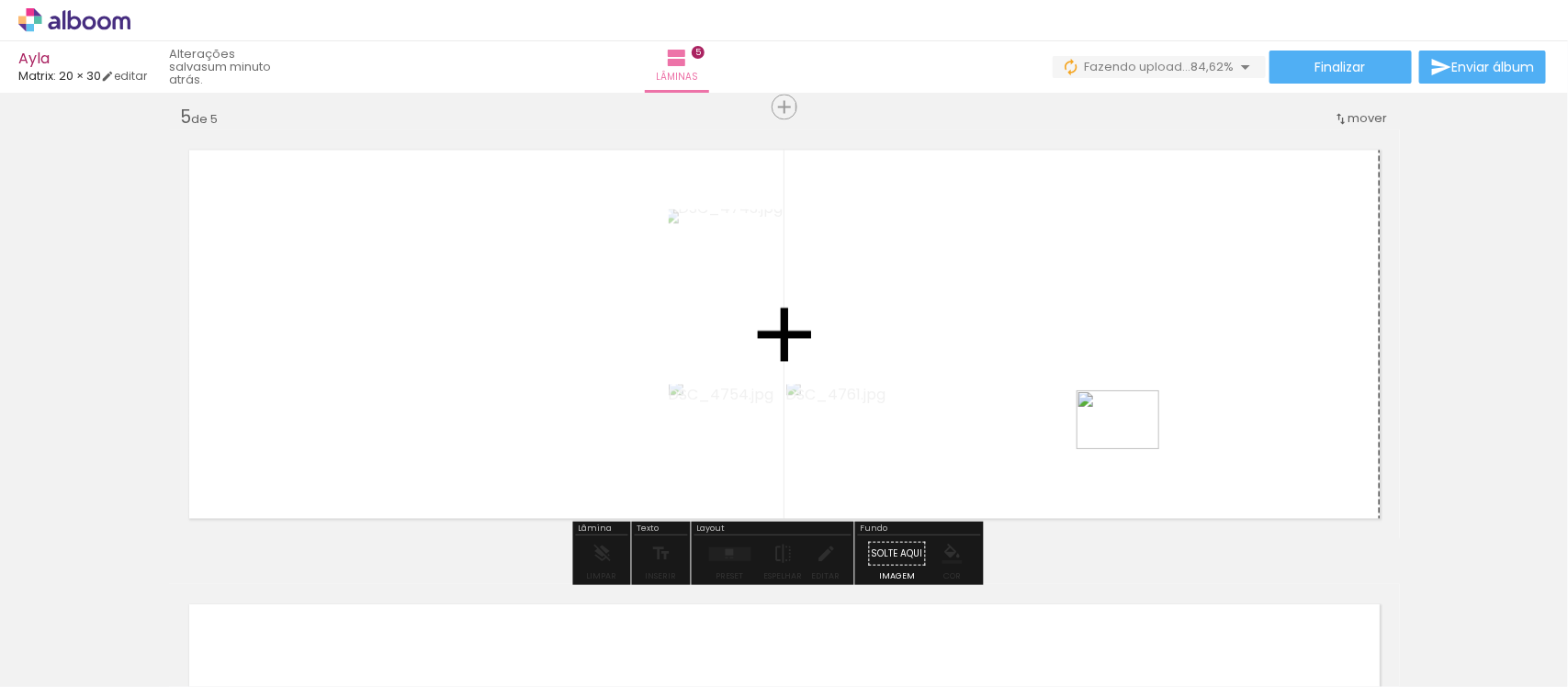
click at [1128, 426] on quentale-workspace at bounding box center [784, 343] width 1568 height 687
drag, startPoint x: 1251, startPoint y: 632, endPoint x: 1353, endPoint y: 654, distance: 104.3
click at [1237, 455] on quentale-workspace at bounding box center [784, 343] width 1568 height 687
drag, startPoint x: 1365, startPoint y: 641, endPoint x: 1256, endPoint y: 441, distance: 227.8
click at [1256, 441] on quentale-workspace at bounding box center [784, 343] width 1568 height 687
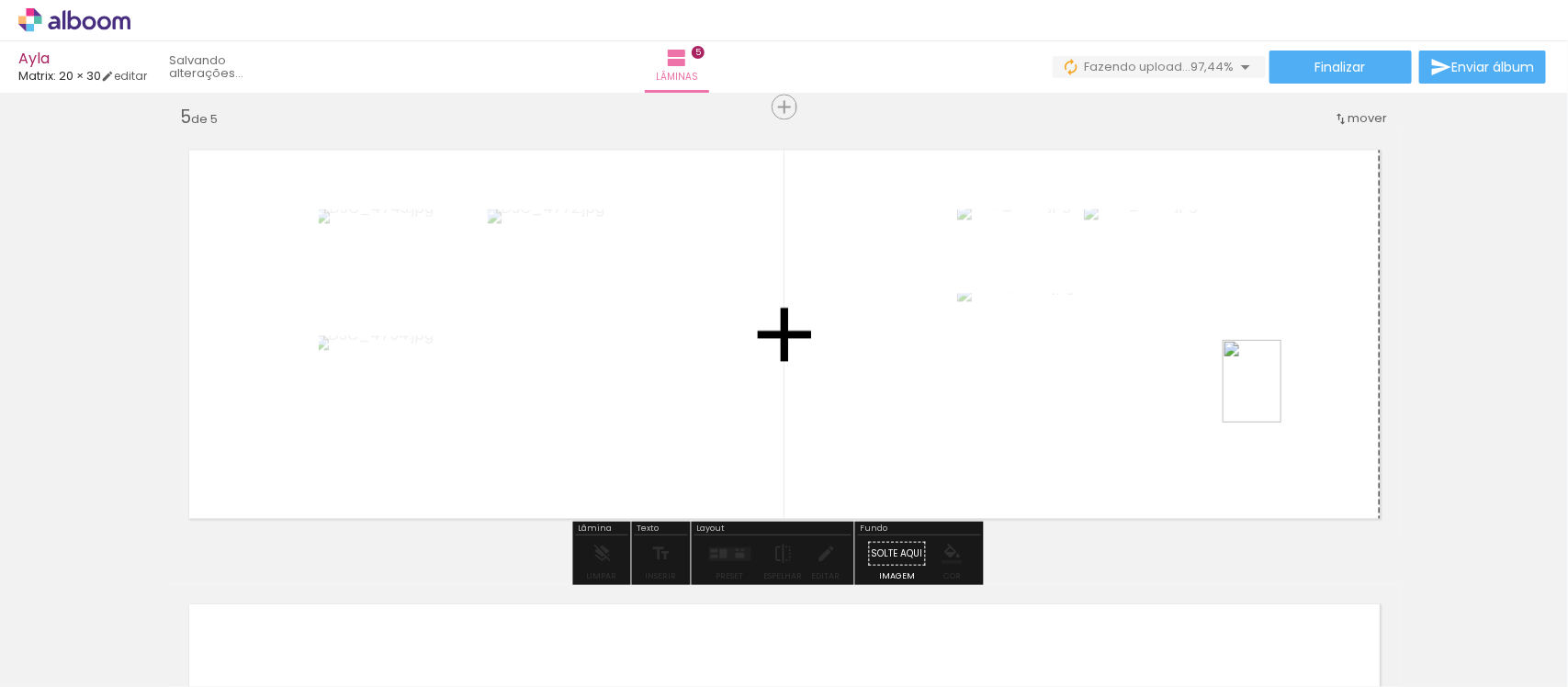
drag, startPoint x: 1471, startPoint y: 625, endPoint x: 1278, endPoint y: 395, distance: 300.2
click at [1278, 395] on quentale-workspace at bounding box center [784, 343] width 1568 height 687
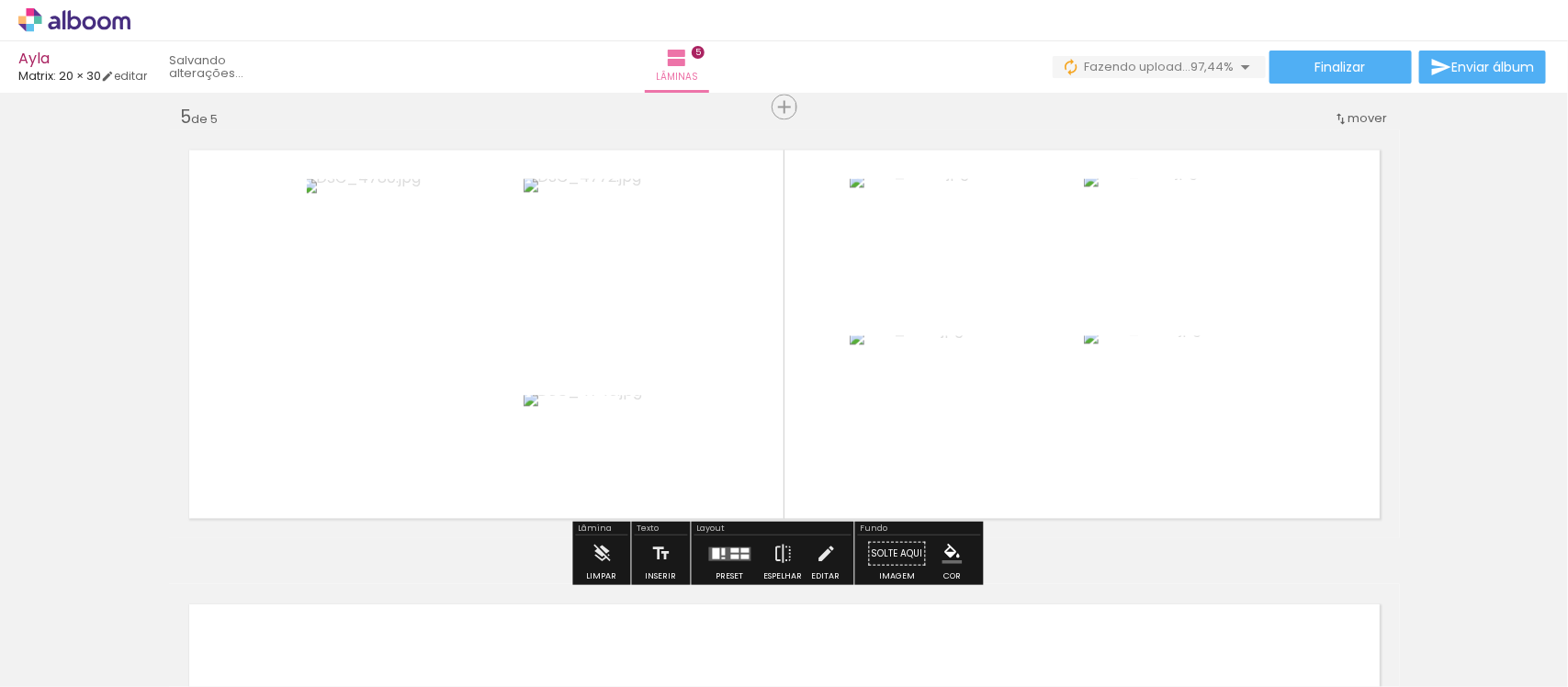
scroll to position [0, 2600]
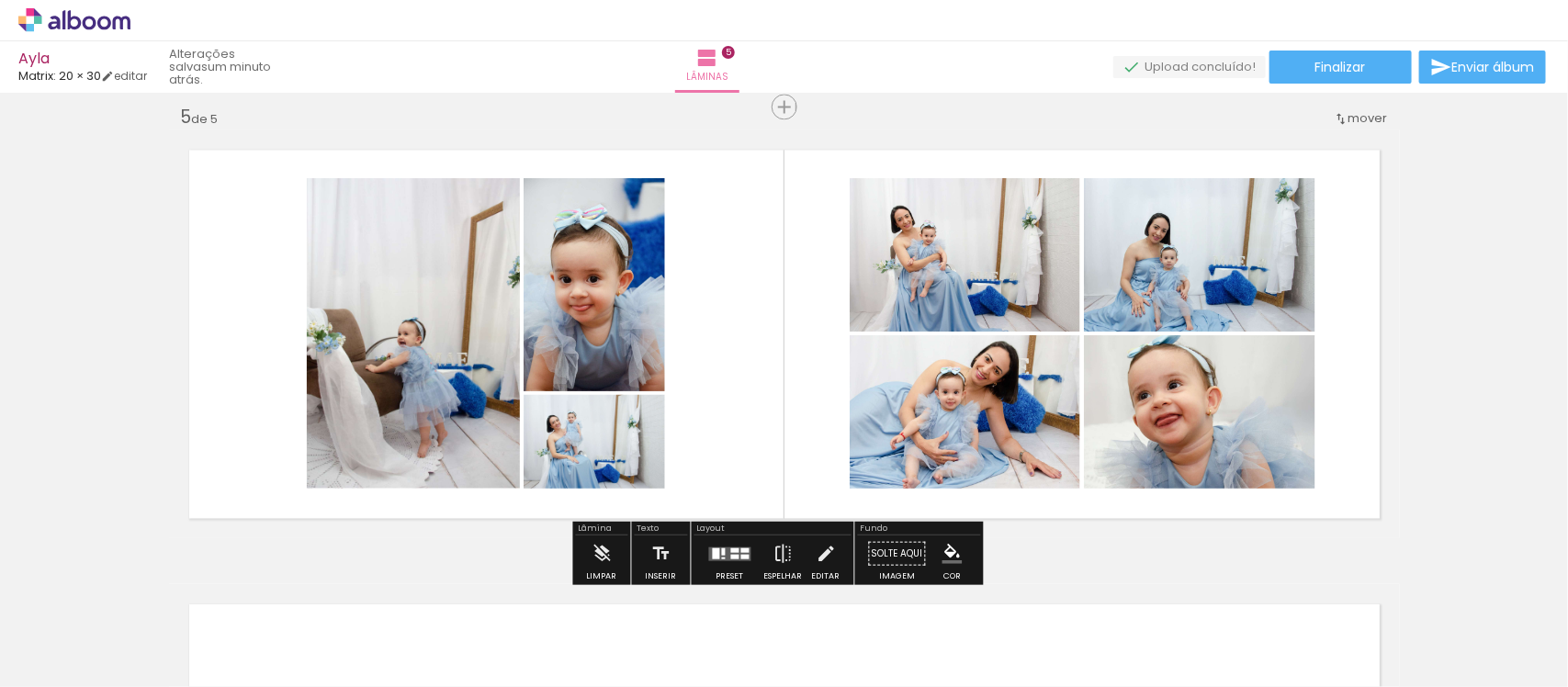
click at [733, 548] on div at bounding box center [735, 550] width 8 height 5
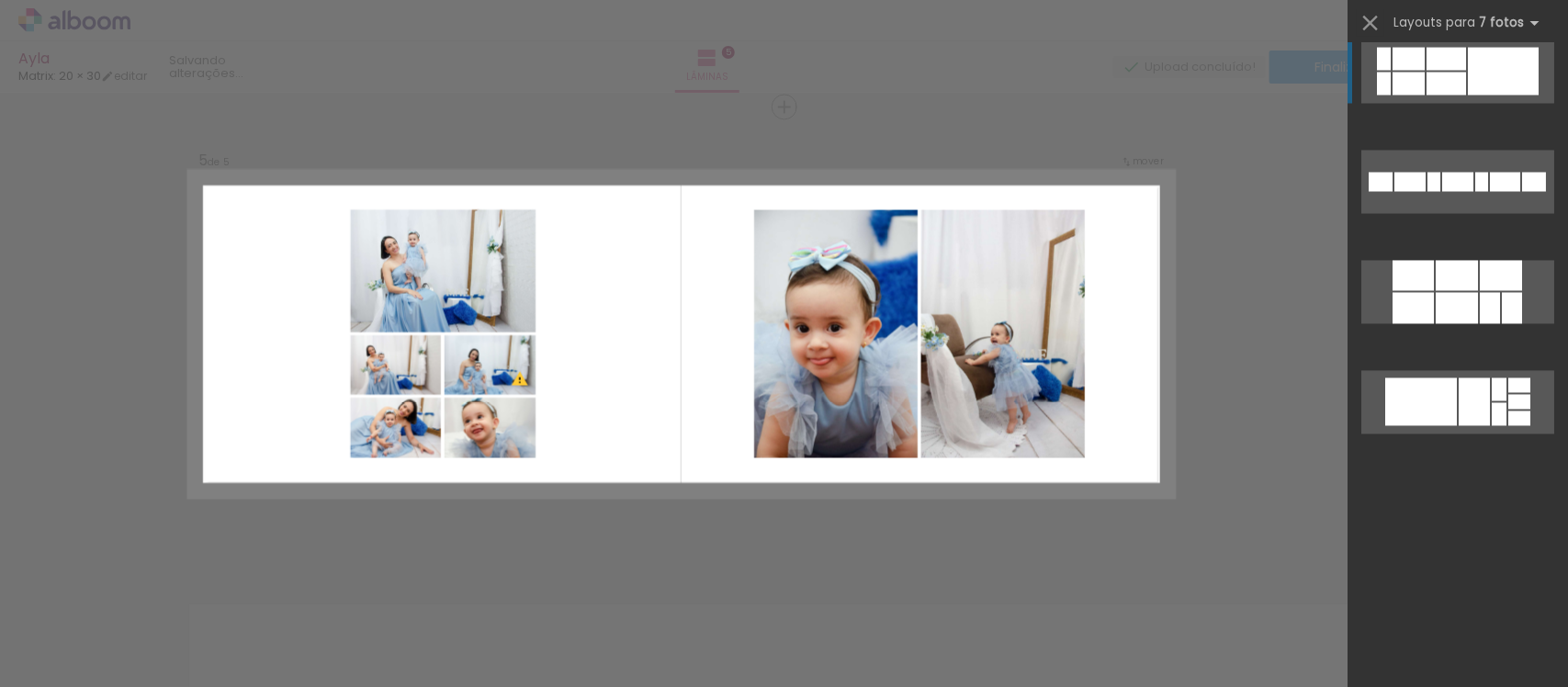
scroll to position [0, 0]
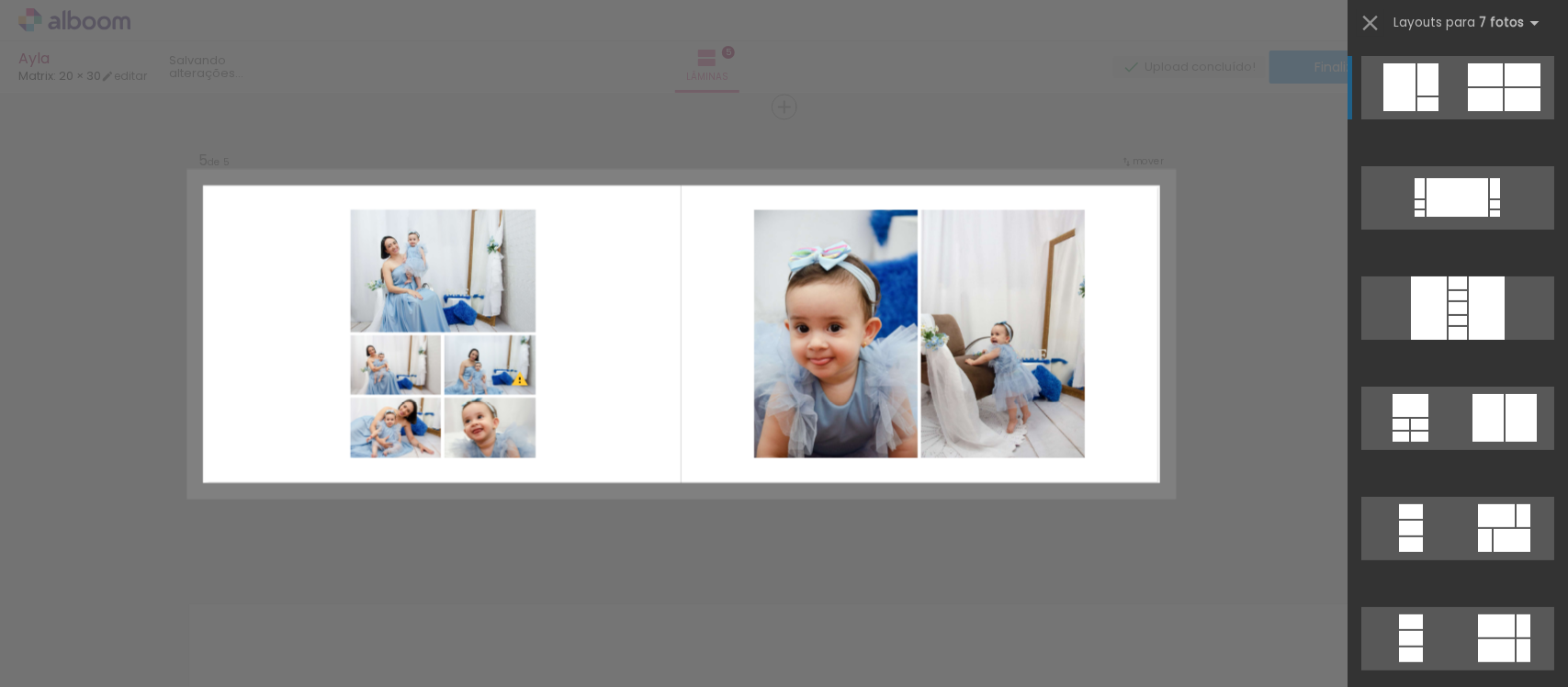
click at [1458, 85] on quentale-layouter at bounding box center [1458, 87] width 193 height 63
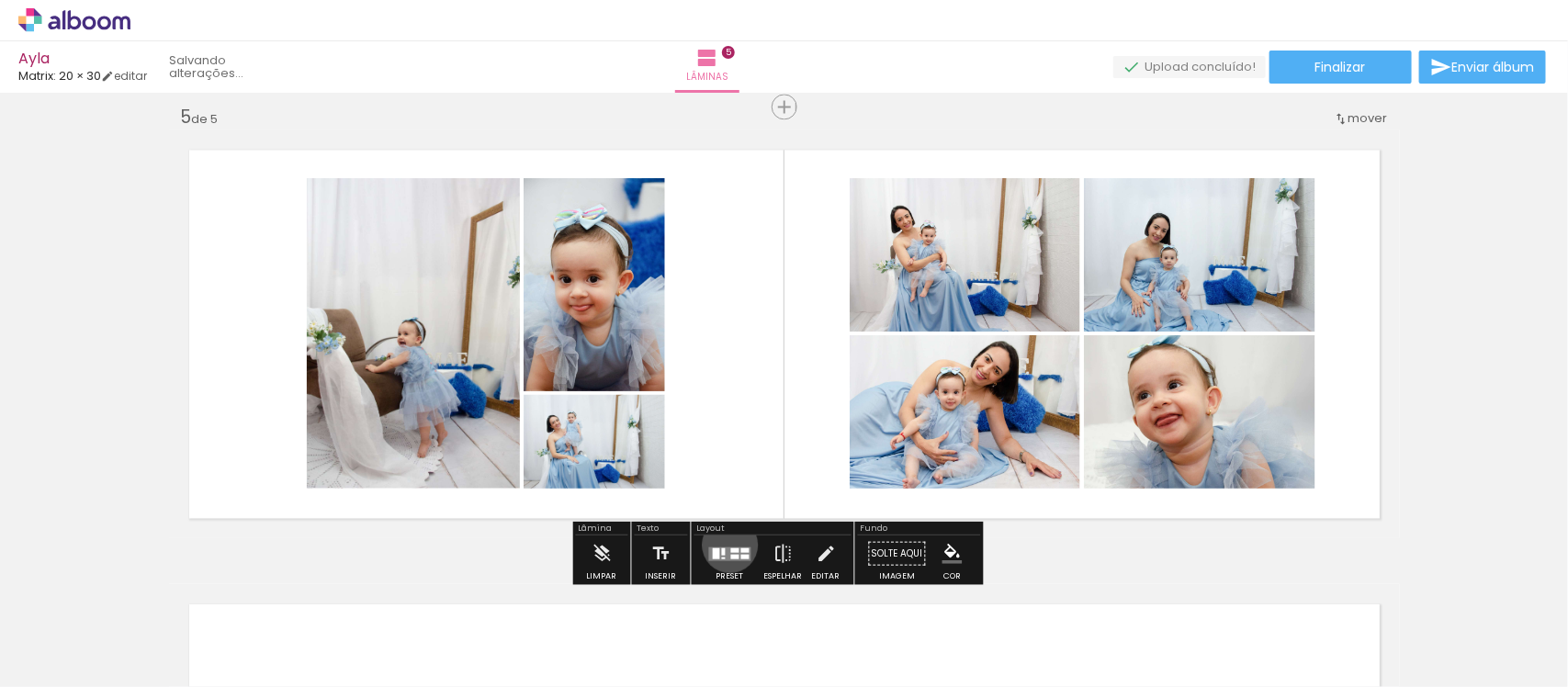
click at [726, 544] on div at bounding box center [731, 553] width 50 height 37
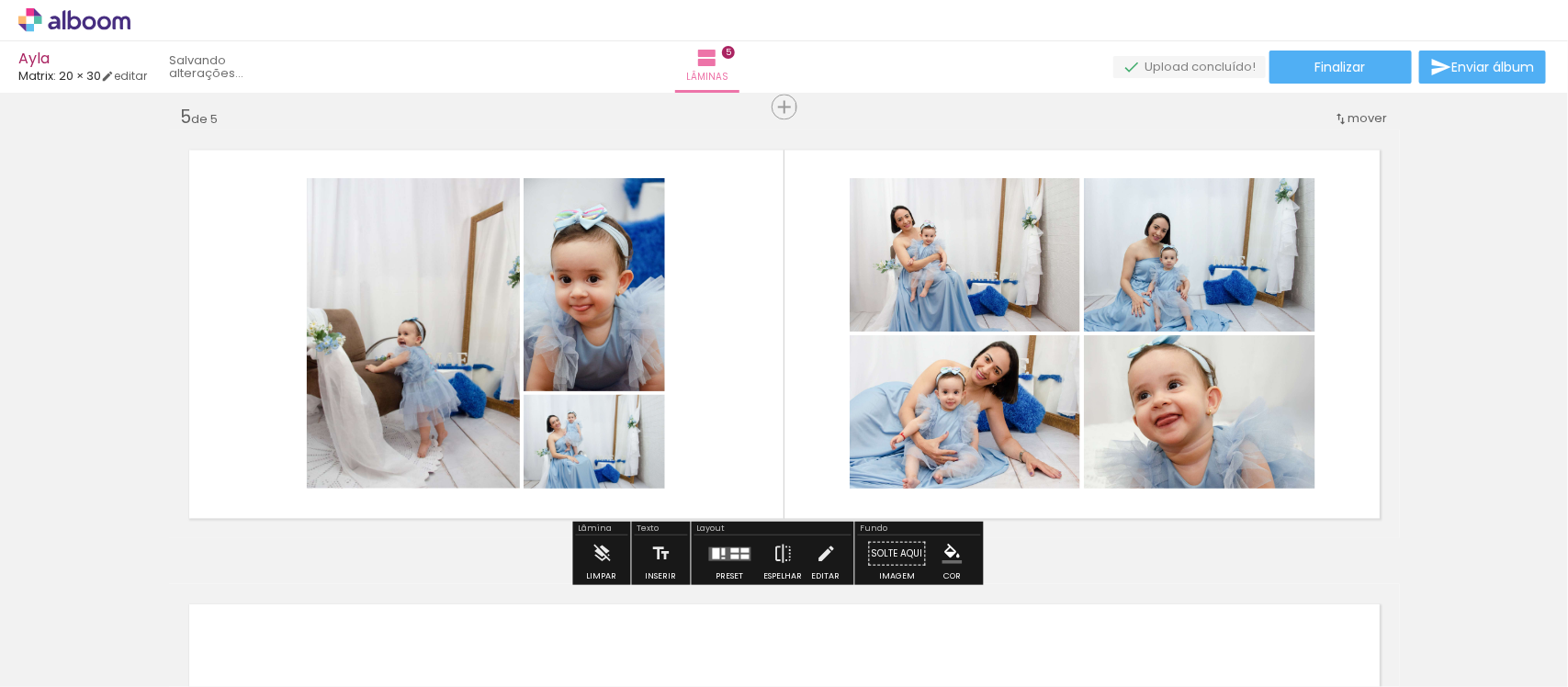
click at [720, 553] on quentale-layouter at bounding box center [731, 553] width 43 height 14
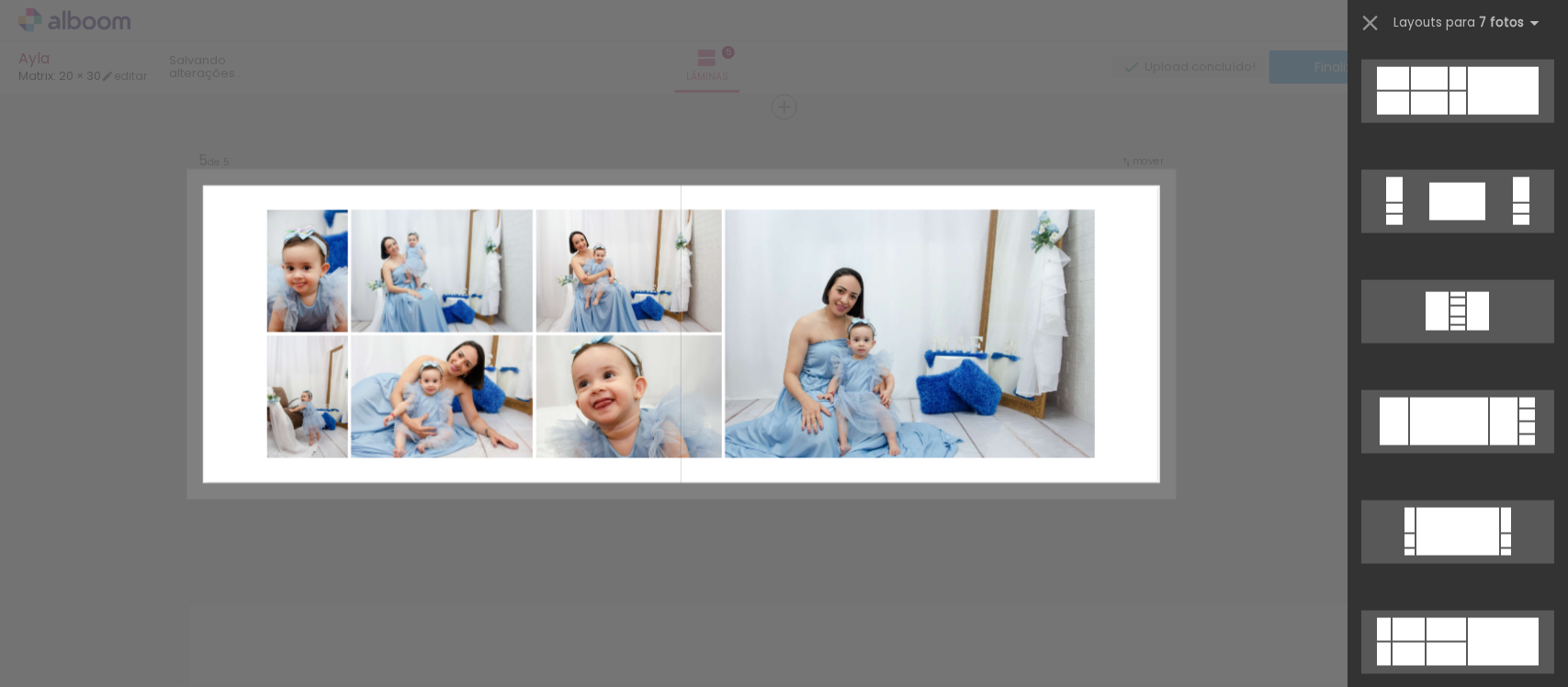
scroll to position [1149, 0]
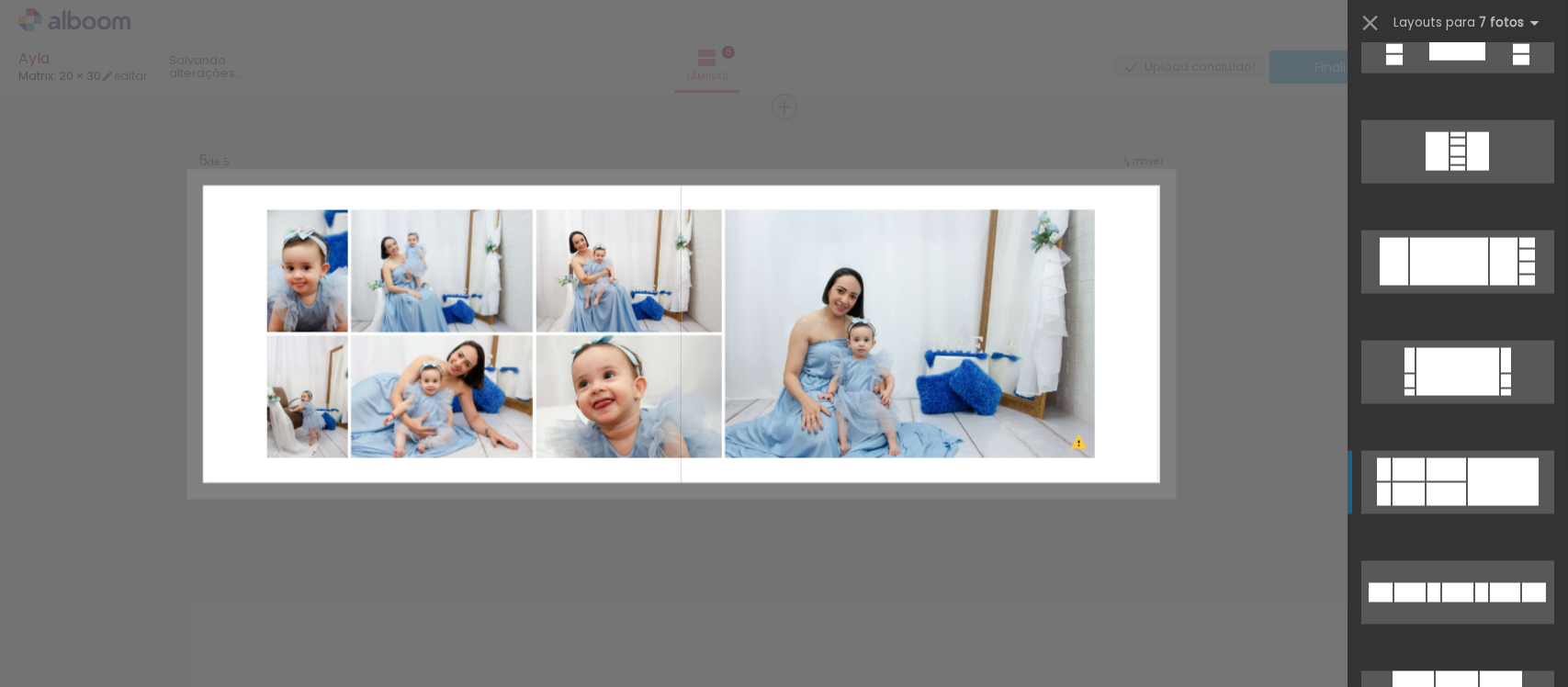
click at [1479, 476] on div at bounding box center [1503, 482] width 70 height 48
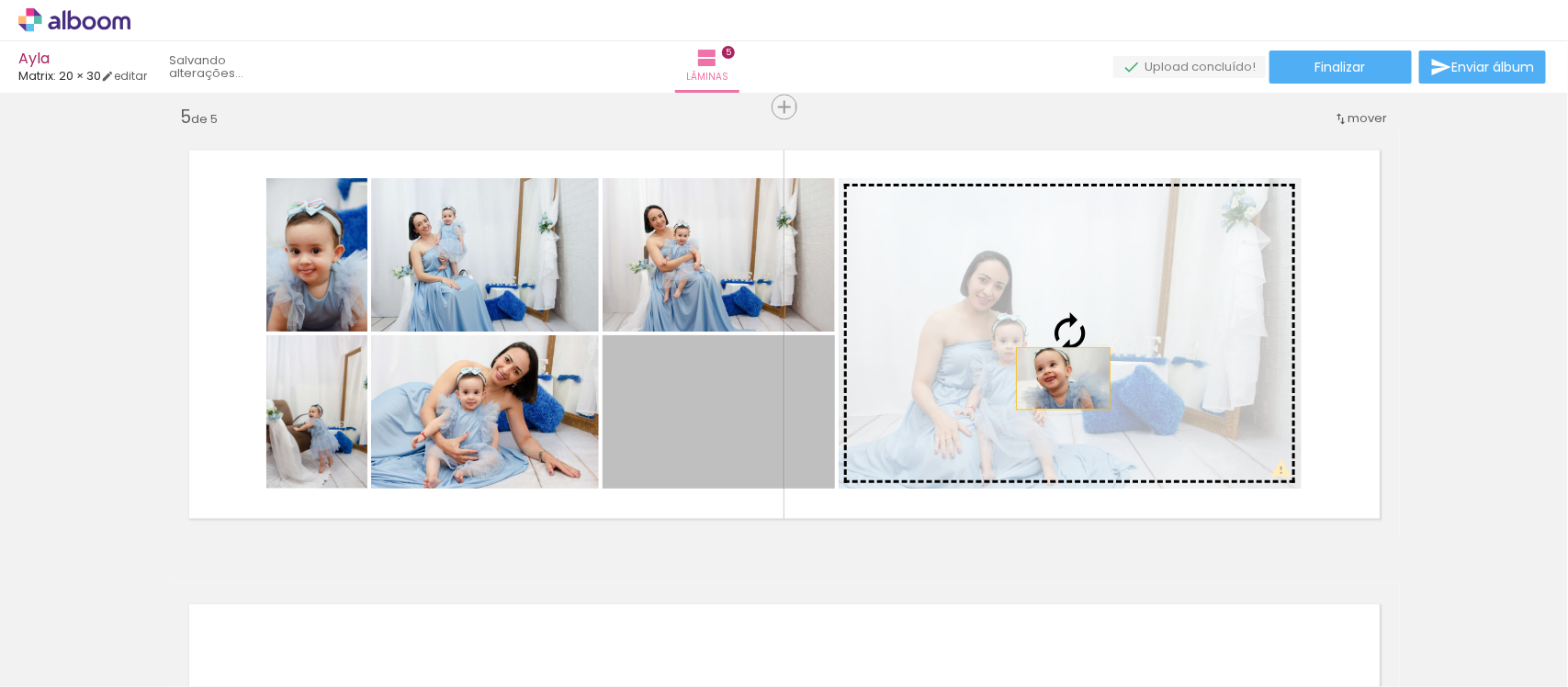
drag, startPoint x: 726, startPoint y: 466, endPoint x: 1057, endPoint y: 376, distance: 343.0
click at [0, 0] on slot at bounding box center [0, 0] width 0 height 0
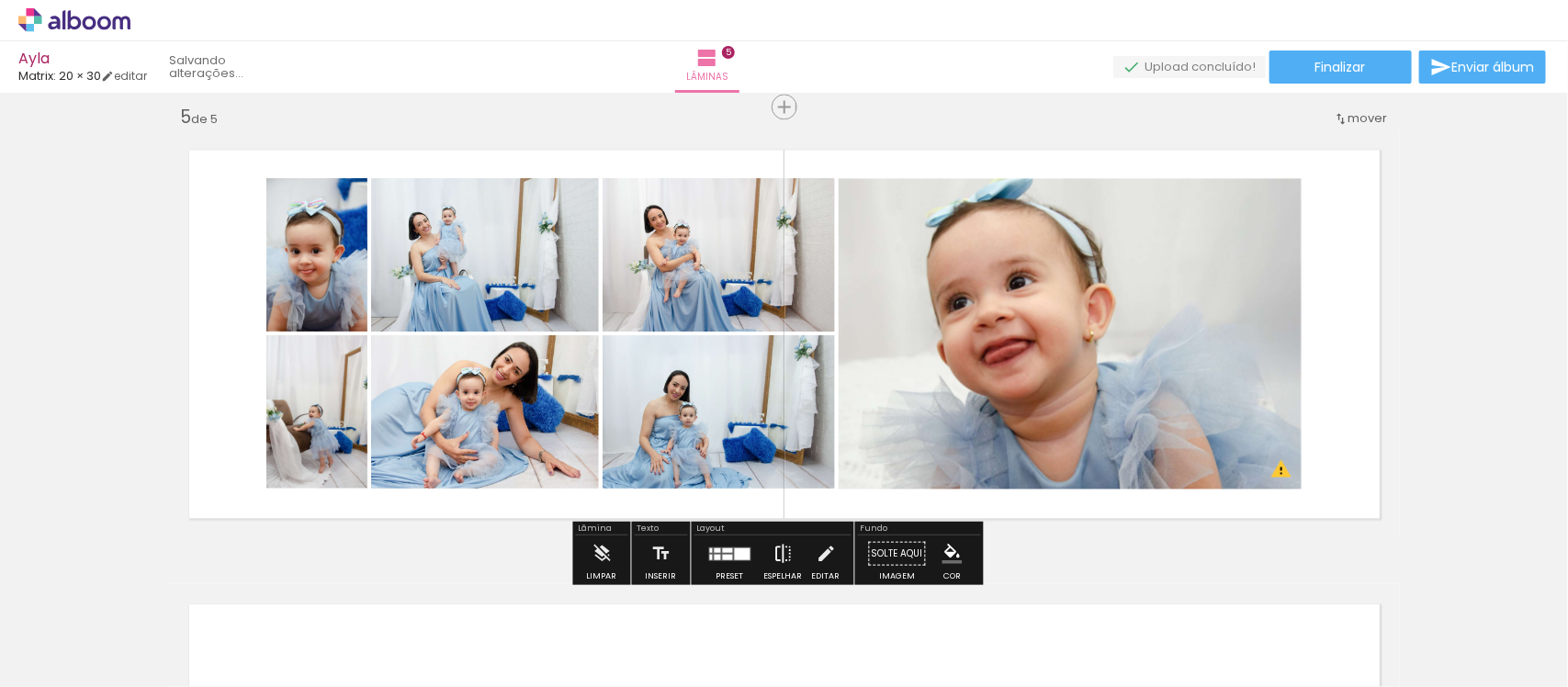
click at [773, 551] on iron-icon at bounding box center [784, 553] width 20 height 37
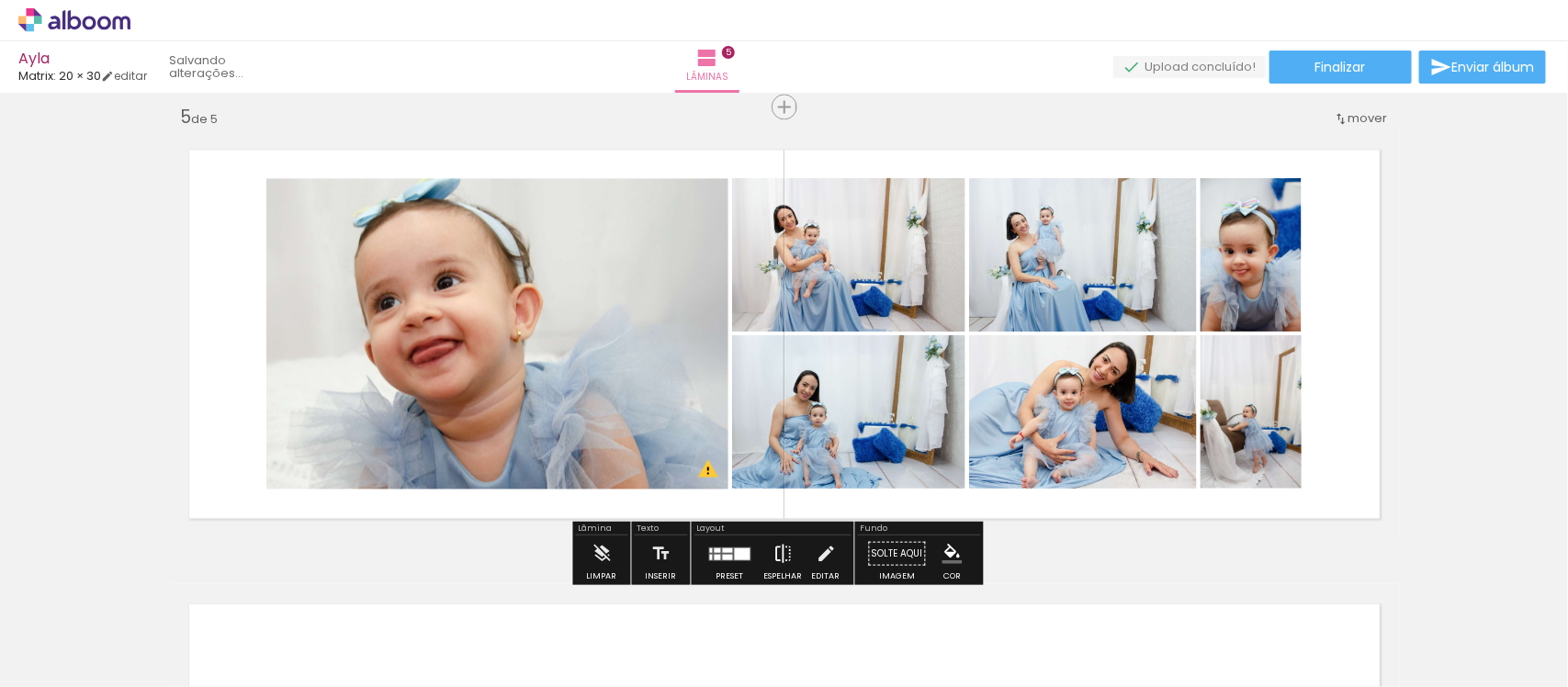
click at [762, 545] on paper-button "Espelhar" at bounding box center [784, 558] width 48 height 47
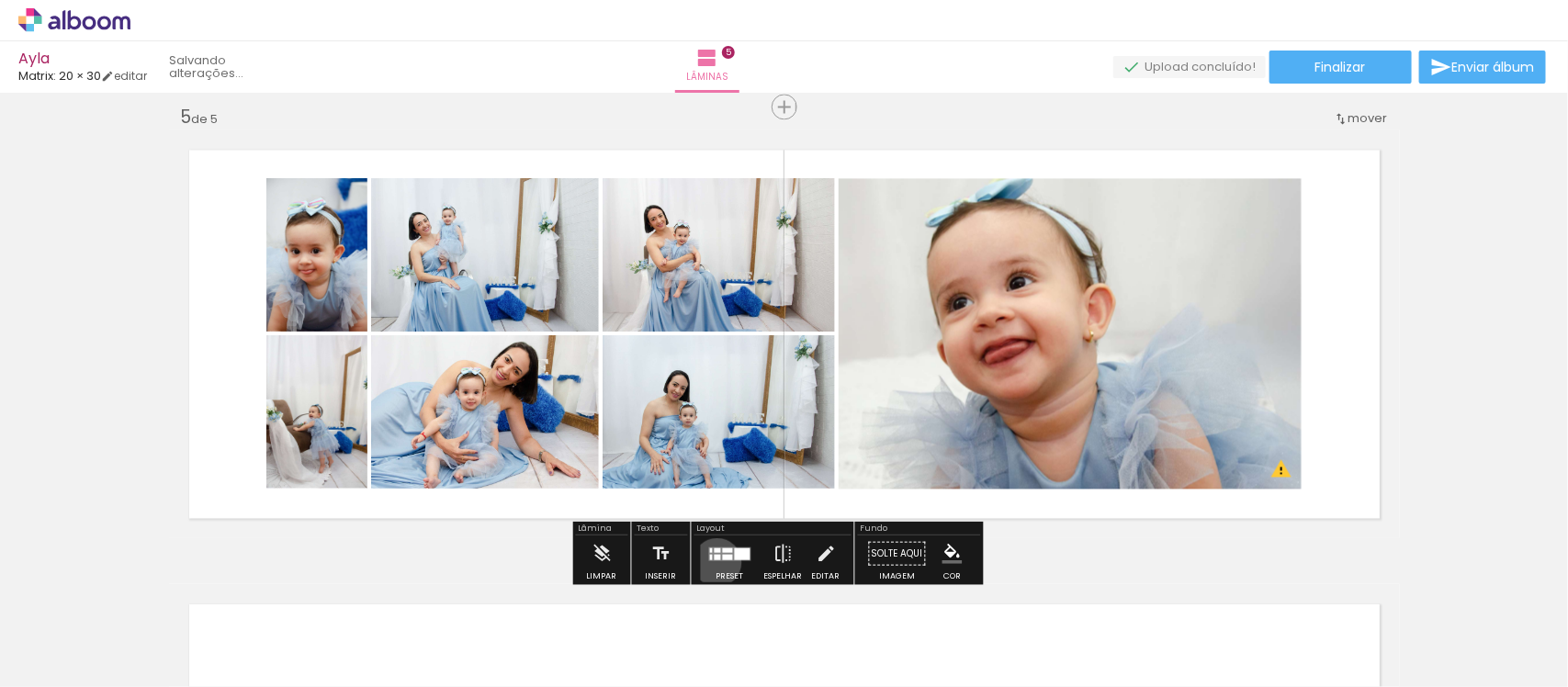
click at [713, 561] on div at bounding box center [731, 553] width 50 height 37
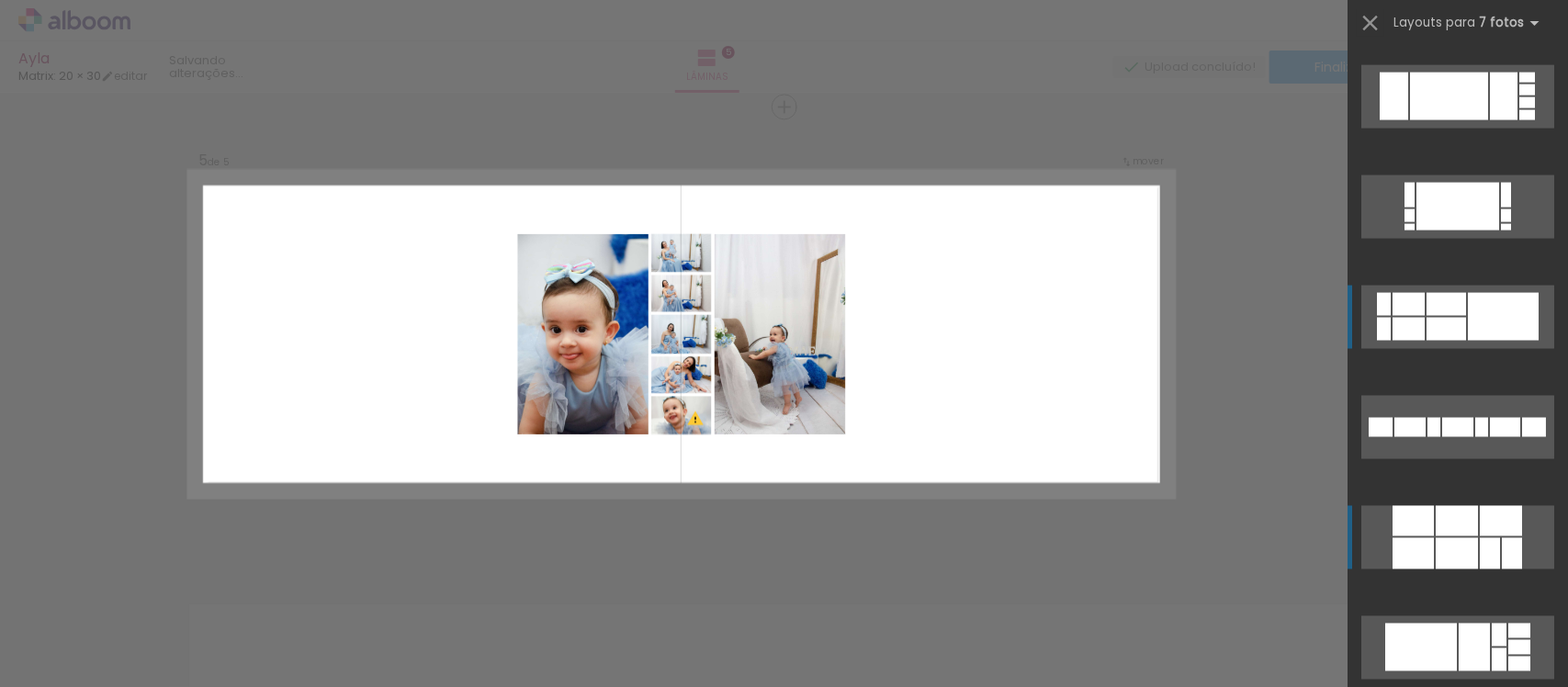
scroll to position [1084, 0]
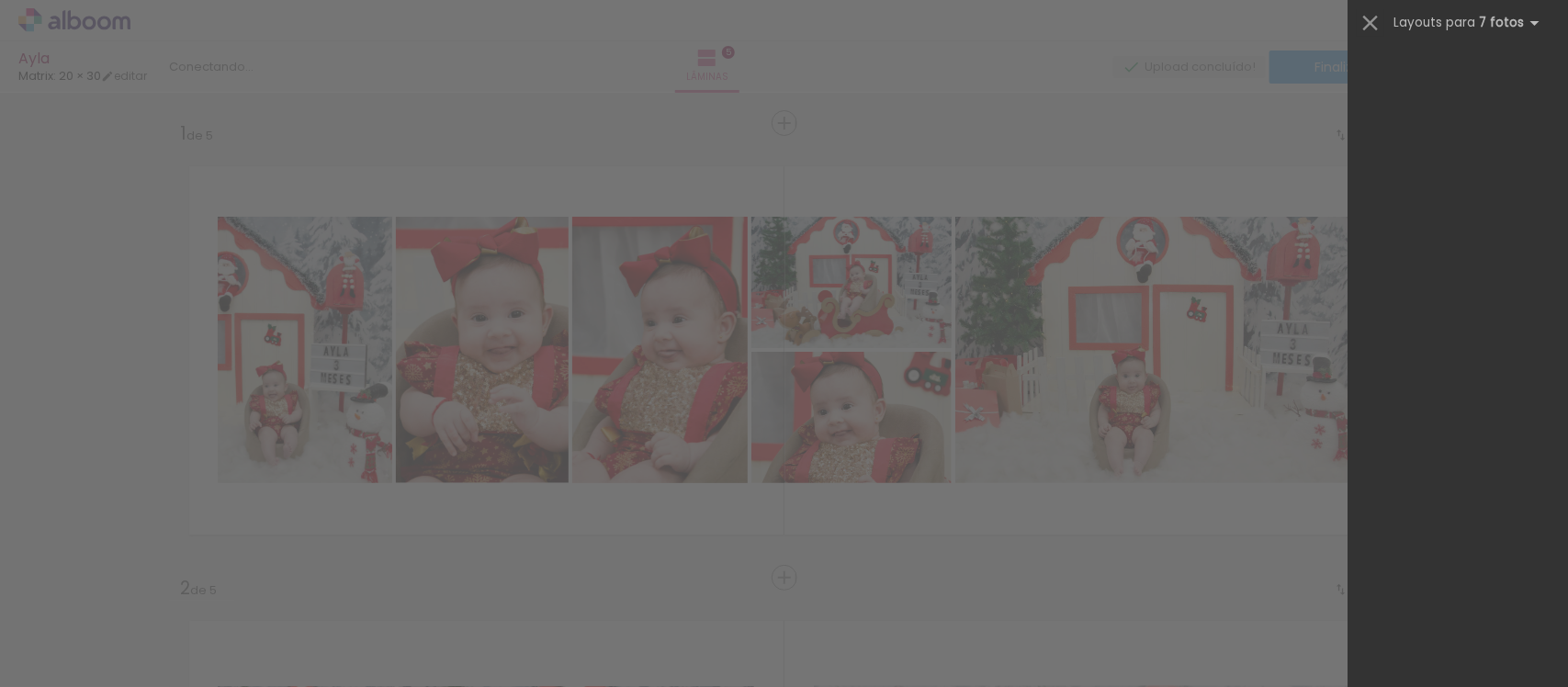
scroll to position [0, 2600]
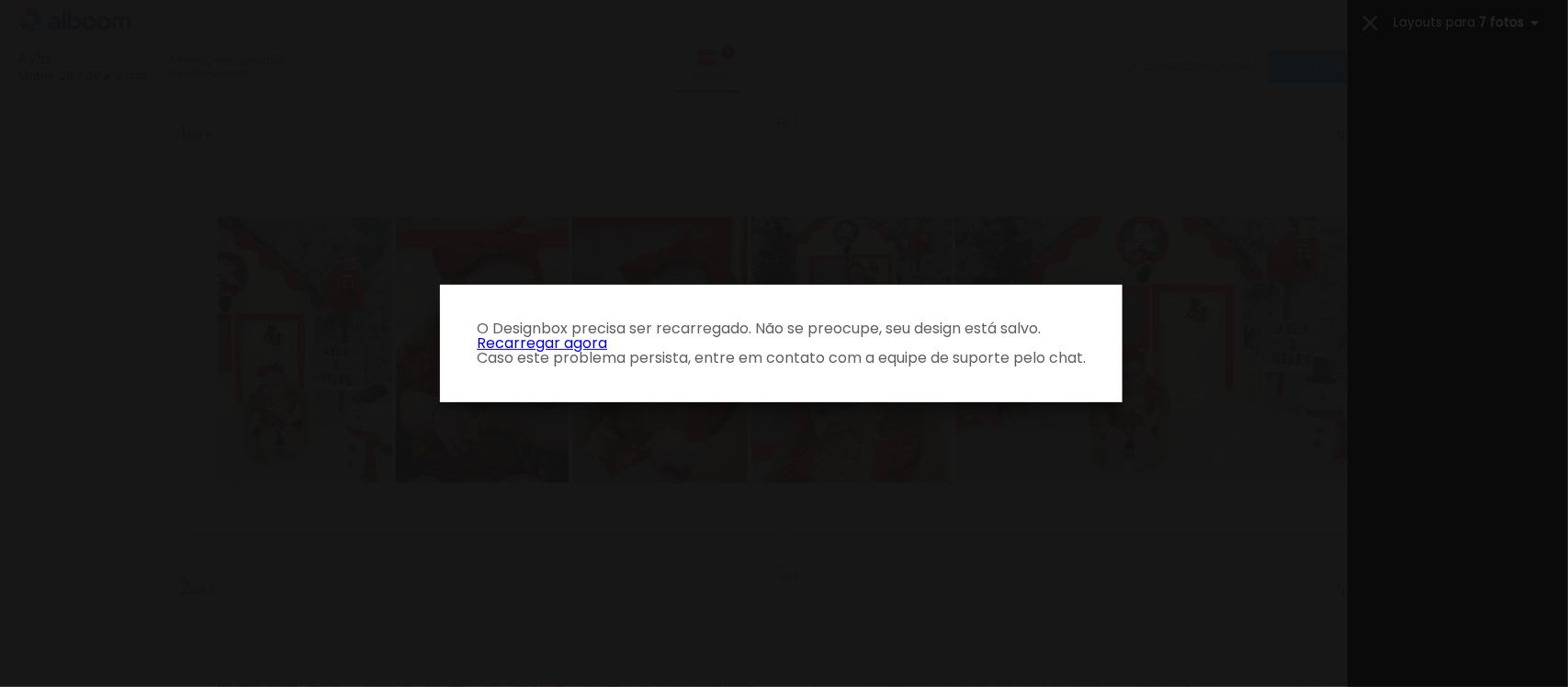
scroll to position [0, 2600]
